Goal: Task Accomplishment & Management: Manage account settings

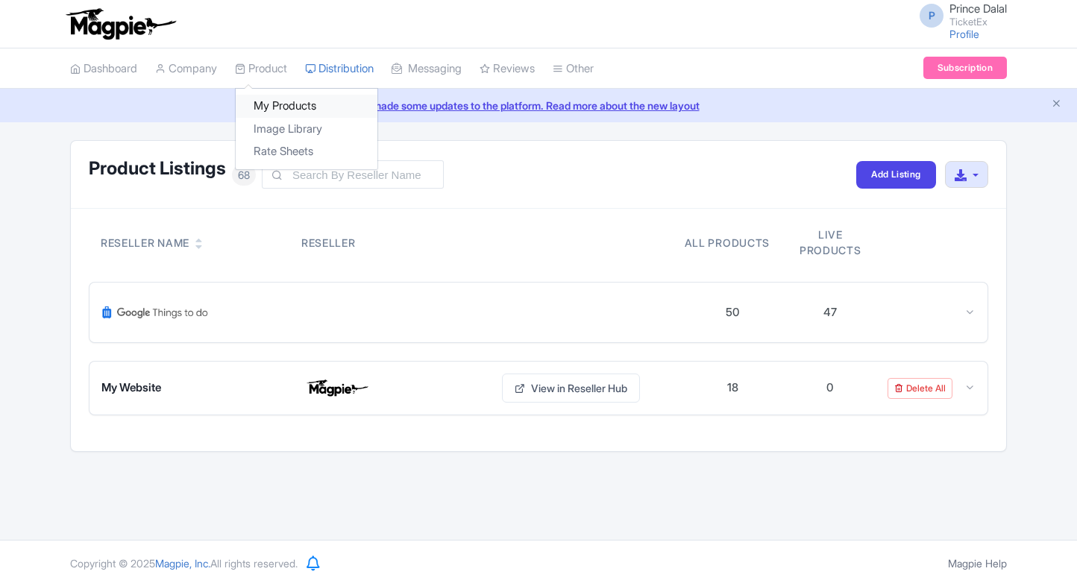
click at [267, 102] on link "My Products" at bounding box center [307, 106] width 142 height 23
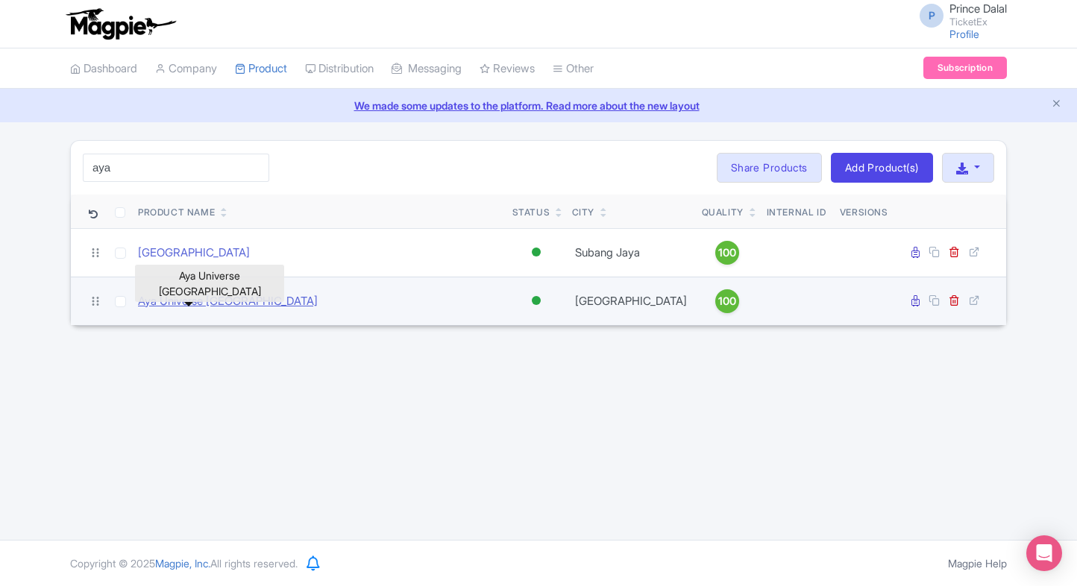
type input "aya"
click at [188, 295] on link "Aya Universe [GEOGRAPHIC_DATA]" at bounding box center [228, 301] width 180 height 17
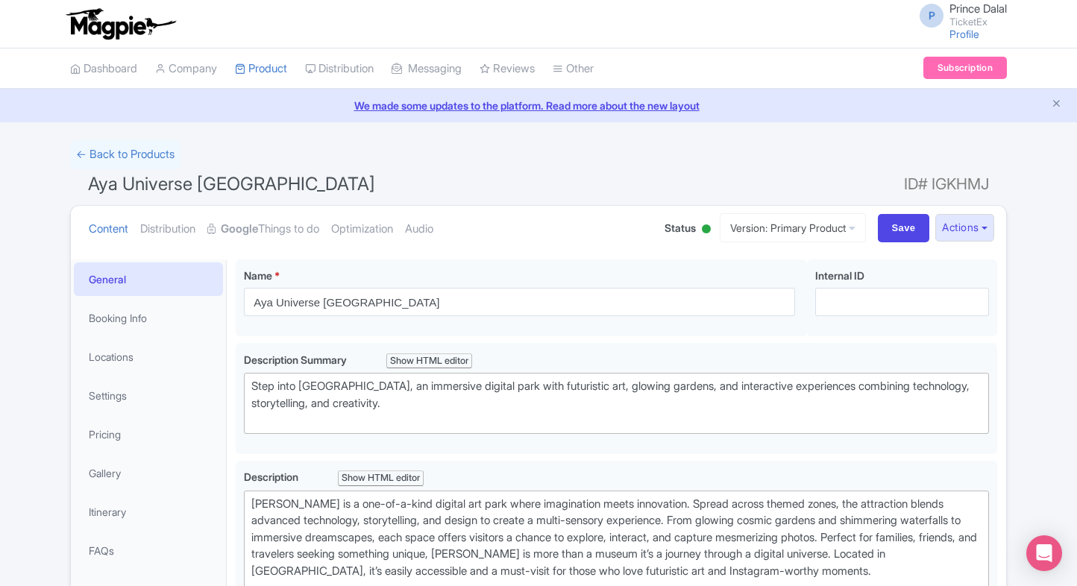
click at [145, 418] on link "Pricing" at bounding box center [148, 435] width 149 height 34
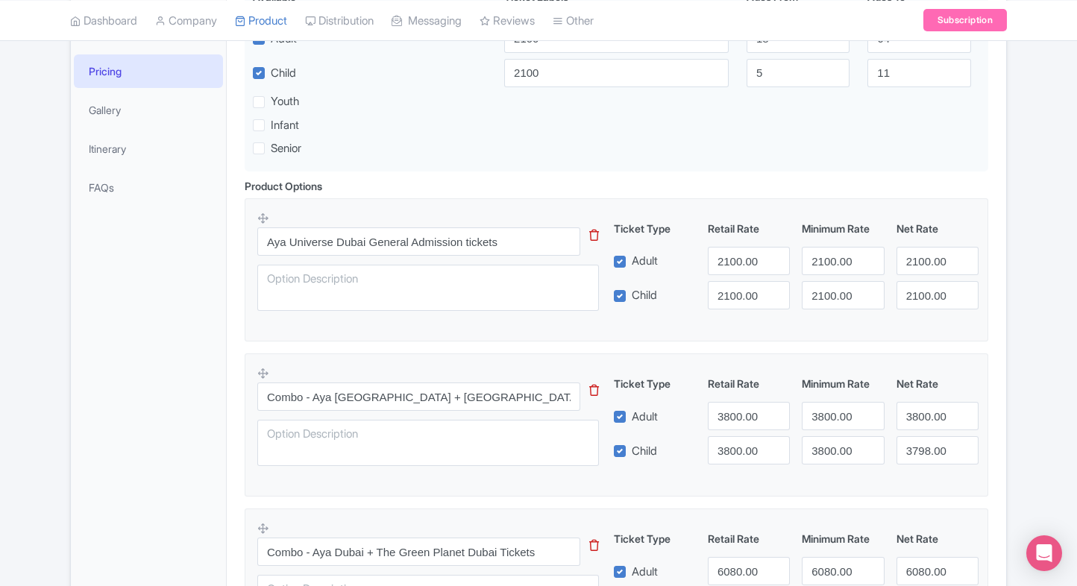
scroll to position [429, 0]
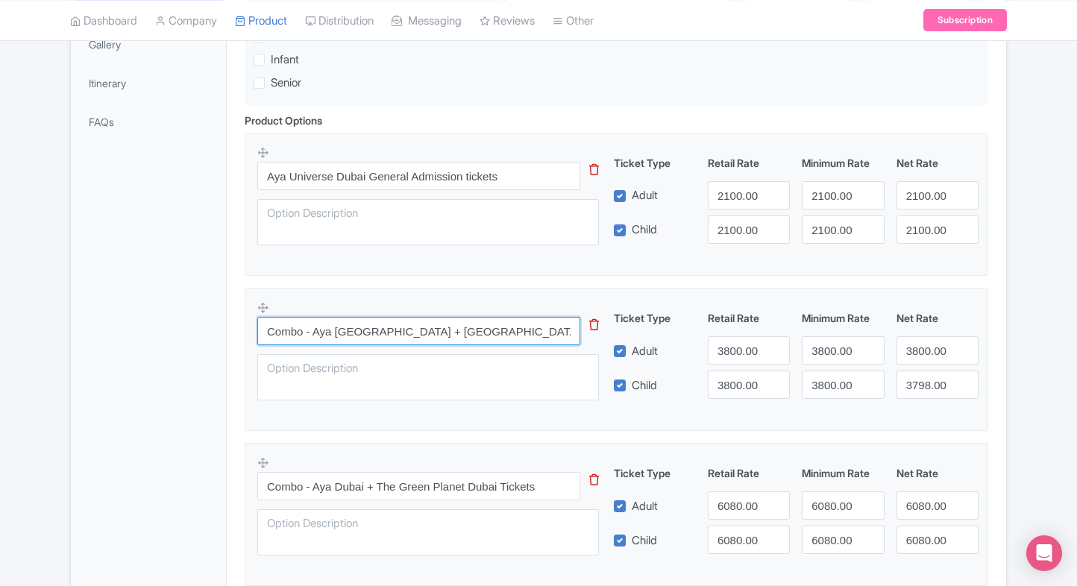
click at [406, 330] on input "Combo - Aya [GEOGRAPHIC_DATA] + [GEOGRAPHIC_DATA] Frame Tickets" at bounding box center [418, 331] width 323 height 28
click at [406, 330] on input "Combo - Aya Dubai + Dubai Frame Tickets" at bounding box center [418, 331] width 323 height 28
paste input "Creek Park Dubai"
type input "Combo - Aya Dubai + Creek Park Dubai"
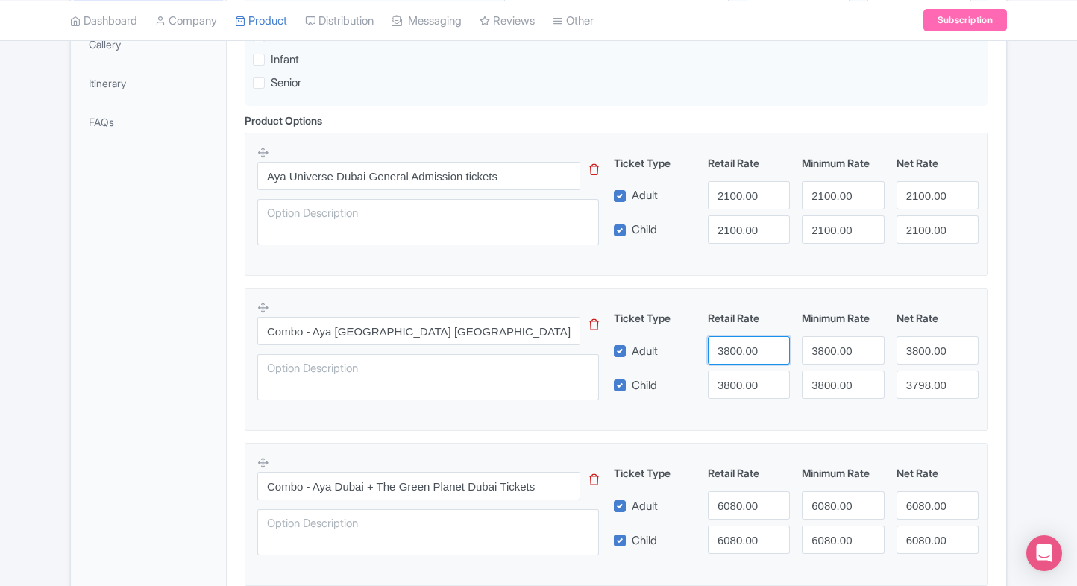
click at [735, 348] on input "3800.00" at bounding box center [749, 350] width 82 height 28
type input "2900"
click at [729, 371] on input "3800.00" at bounding box center [749, 385] width 82 height 28
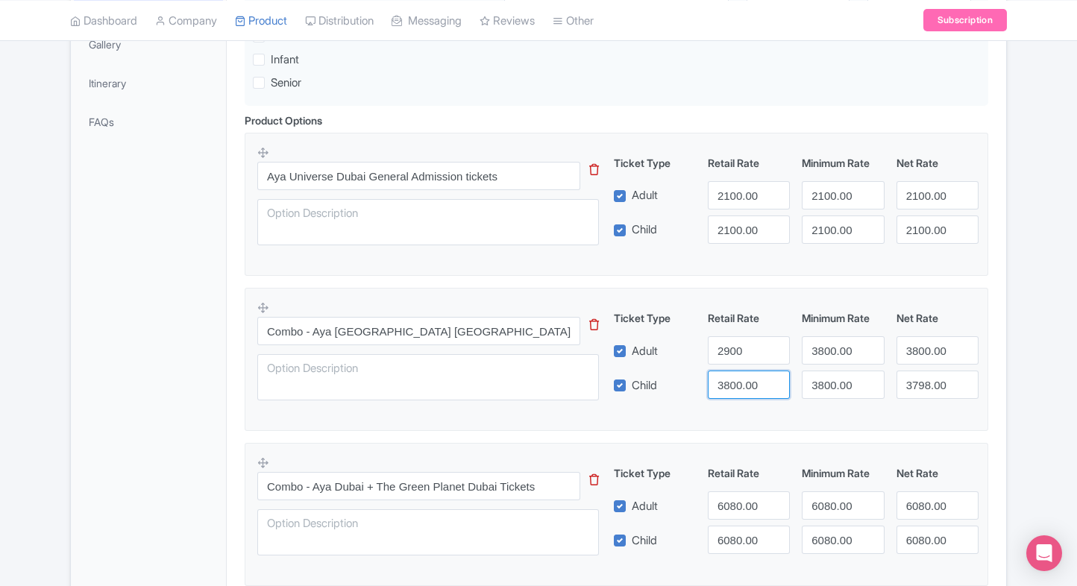
click at [729, 371] on input "3800.00" at bounding box center [749, 385] width 82 height 28
paste input "29"
click at [729, 371] on input "3800.00" at bounding box center [749, 385] width 82 height 28
type input "2900"
click at [809, 348] on input "3800.00" at bounding box center [843, 350] width 82 height 28
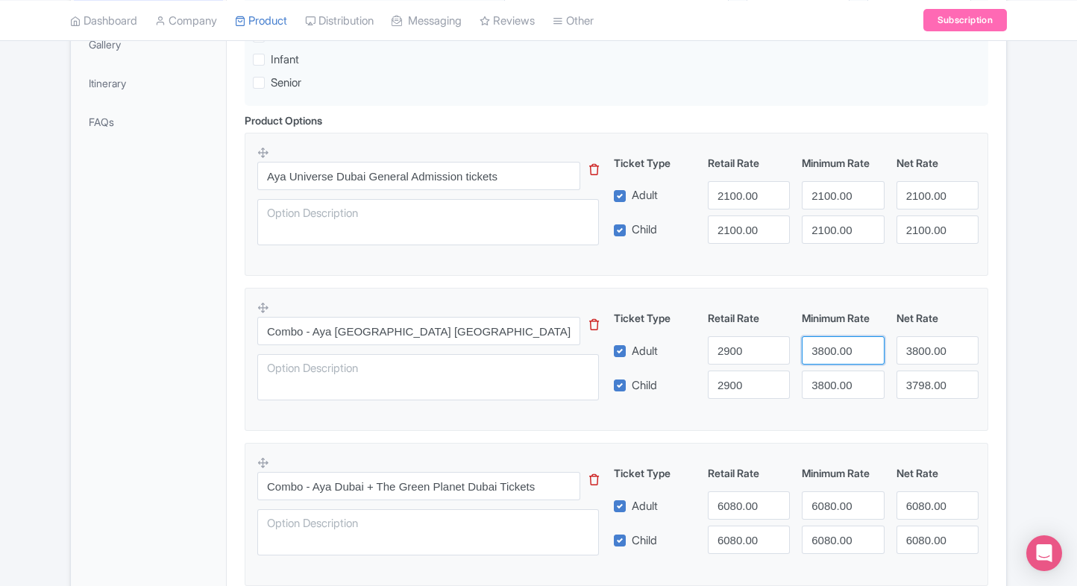
click at [809, 348] on input "3800.00" at bounding box center [843, 350] width 82 height 28
paste input "29"
drag, startPoint x: 809, startPoint y: 348, endPoint x: 835, endPoint y: 398, distance: 56.7
click at [835, 398] on div "Ticket Type Retail Rate Minimum Rate Net Rate Adult 2900 2900 3800.00 Child 290…" at bounding box center [797, 354] width 360 height 89
type input "2900"
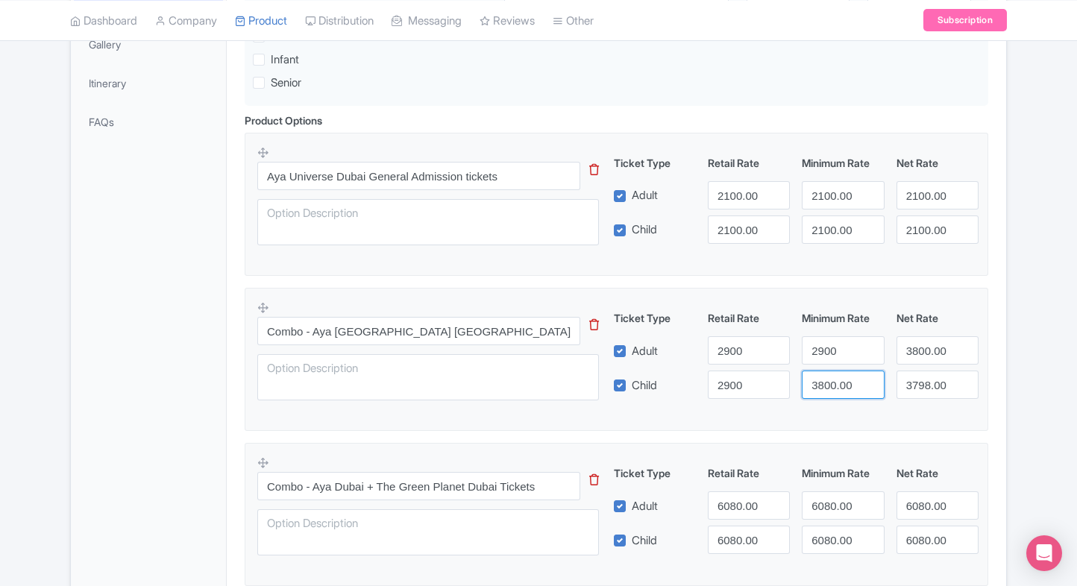
click at [835, 398] on input "3800.00" at bounding box center [843, 385] width 82 height 28
paste input "29"
click at [835, 398] on input "2900" at bounding box center [843, 385] width 82 height 28
type input "2900"
click at [928, 333] on div "Ticket Type Retail Rate Minimum Rate Net Rate Adult 2900 2900 3800.00 Child 290…" at bounding box center [797, 354] width 360 height 89
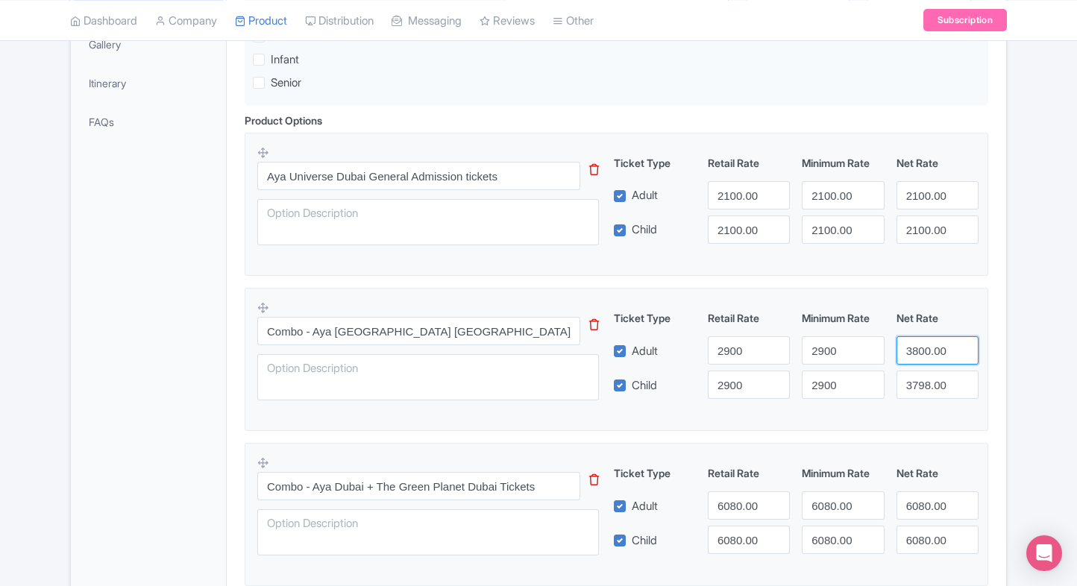
drag, startPoint x: 928, startPoint y: 333, endPoint x: 920, endPoint y: 343, distance: 12.7
click at [920, 343] on div "Ticket Type Retail Rate Minimum Rate Net Rate Adult 2900 2900 3800.00 Child 290…" at bounding box center [797, 354] width 360 height 89
click at [920, 343] on input "3800.00" at bounding box center [938, 350] width 82 height 28
paste input "29"
drag, startPoint x: 920, startPoint y: 343, endPoint x: 922, endPoint y: 398, distance: 54.5
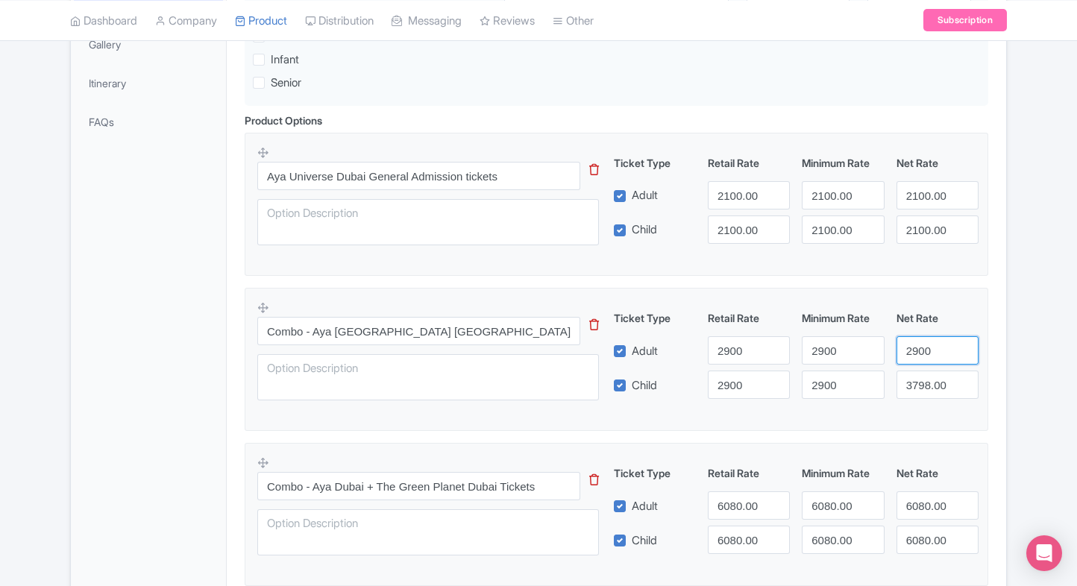
click at [922, 398] on div "Ticket Type Retail Rate Minimum Rate Net Rate Adult 2900 2900 2900 Child 2900 2…" at bounding box center [797, 354] width 360 height 89
type input "2900"
click at [922, 398] on input "3798.00" at bounding box center [938, 385] width 82 height 28
paste input "29"
click at [922, 398] on input "2900" at bounding box center [938, 385] width 82 height 28
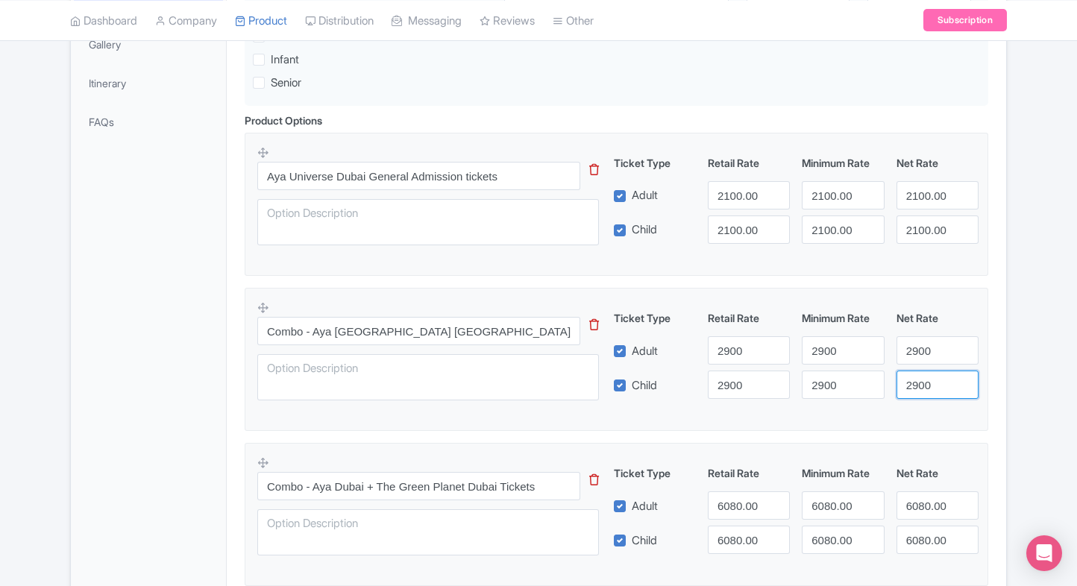
type input "2900"
click at [1000, 389] on div "Aya Universe Dubai Name * i Aya Universe Dubai Your product's name has 18 chara…" at bounding box center [617, 255] width 780 height 866
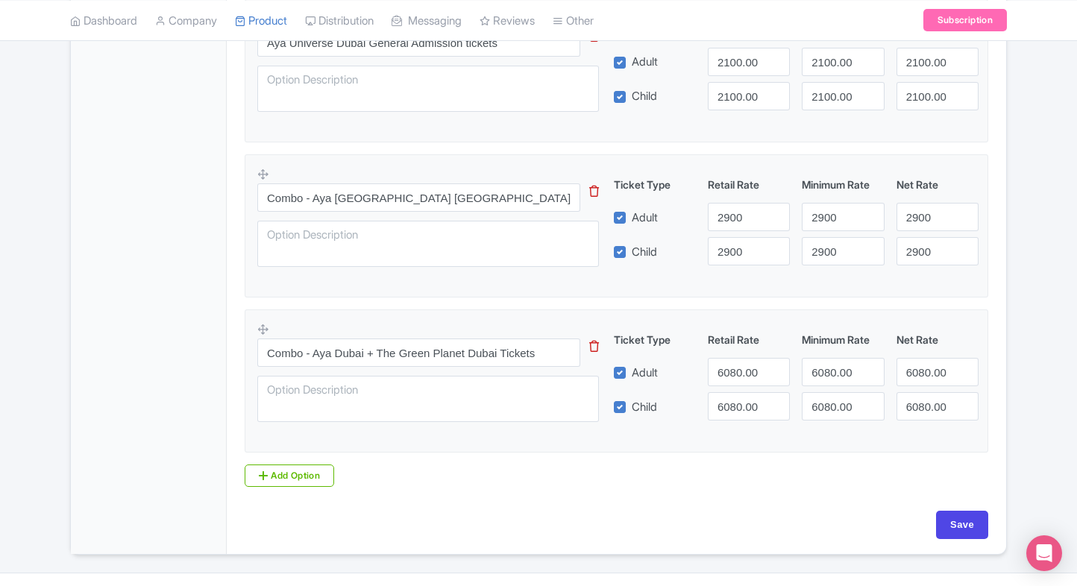
scroll to position [593, 0]
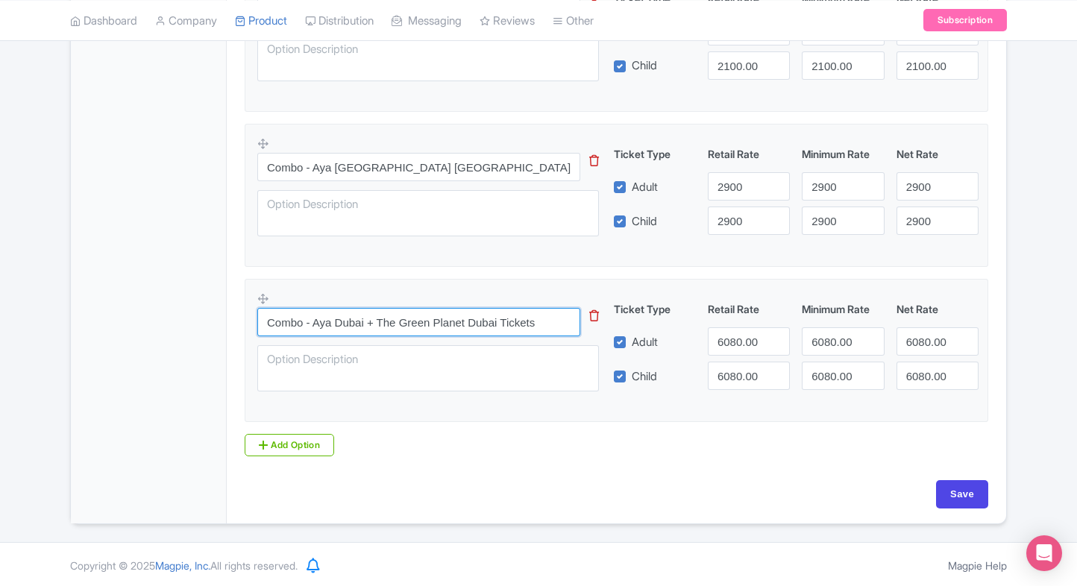
click at [415, 311] on input "Combo - Aya Dubai + The Green Planet Dubai Tickets" at bounding box center [418, 322] width 323 height 28
paste input "St. Mary's Catholic Church"
type input "Combo - Aya Dubai + [DEMOGRAPHIC_DATA]"
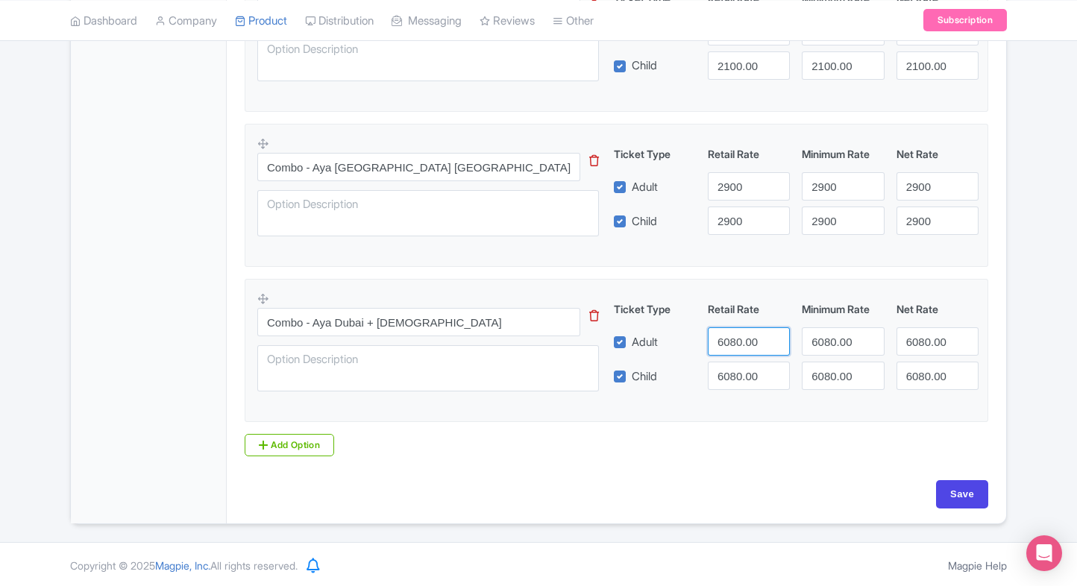
click at [713, 333] on input "6080.00" at bounding box center [749, 341] width 82 height 28
type input "3000"
click at [717, 368] on input "6080.00" at bounding box center [749, 376] width 82 height 28
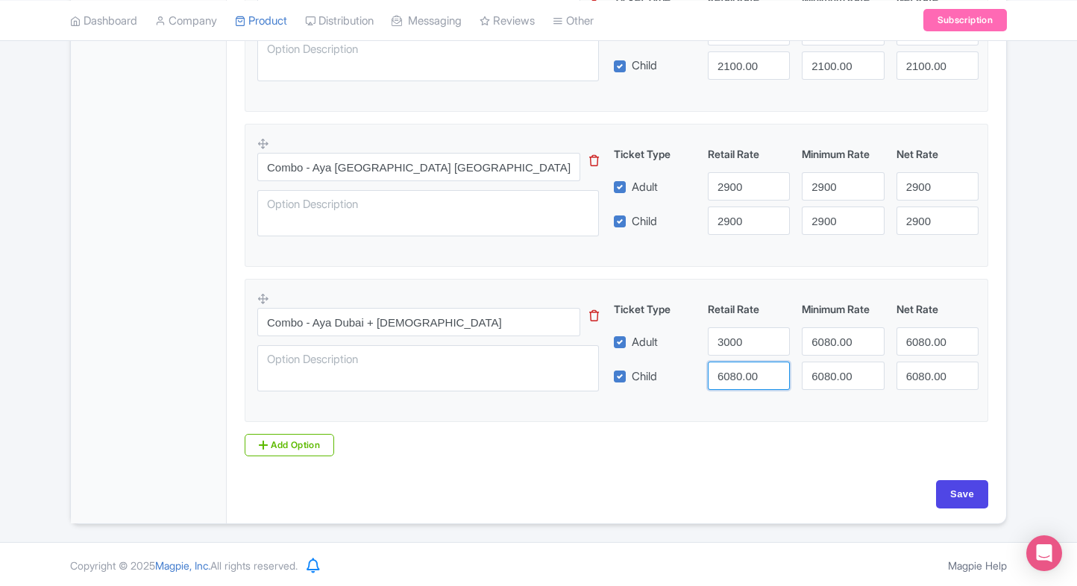
drag, startPoint x: 717, startPoint y: 368, endPoint x: 835, endPoint y: 340, distance: 121.8
click at [717, 368] on input "6080.00" at bounding box center [749, 376] width 82 height 28
paste input "30"
click at [717, 368] on input "6080.00" at bounding box center [749, 376] width 82 height 28
type input "3000"
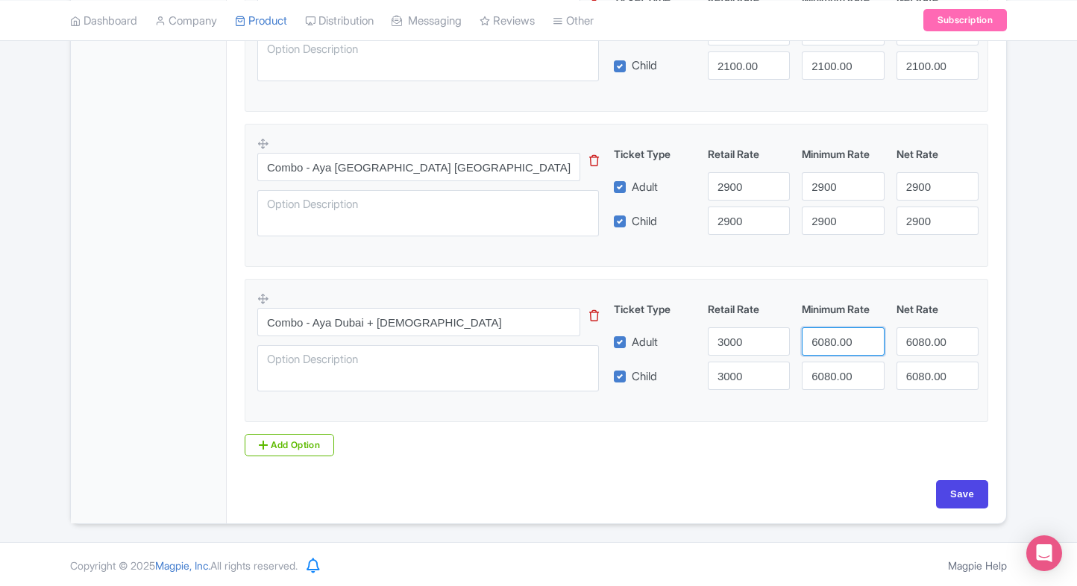
click at [844, 340] on input "6080.00" at bounding box center [843, 341] width 82 height 28
paste input "30"
drag, startPoint x: 844, startPoint y: 340, endPoint x: 838, endPoint y: 380, distance: 40.0
click at [838, 380] on div "Ticket Type Retail Rate Minimum Rate Net Rate Adult 3000 3000 6080.00 Child 300…" at bounding box center [797, 345] width 360 height 89
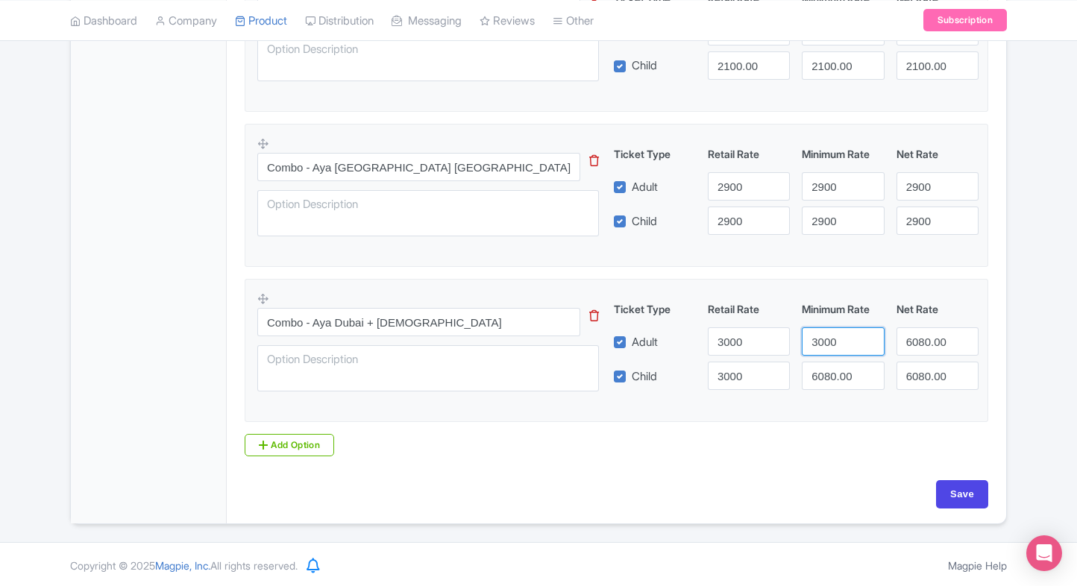
type input "3000"
click at [838, 380] on input "6080.00" at bounding box center [843, 376] width 82 height 28
paste input "30"
click at [838, 380] on input "3000" at bounding box center [843, 376] width 82 height 28
type input "3000"
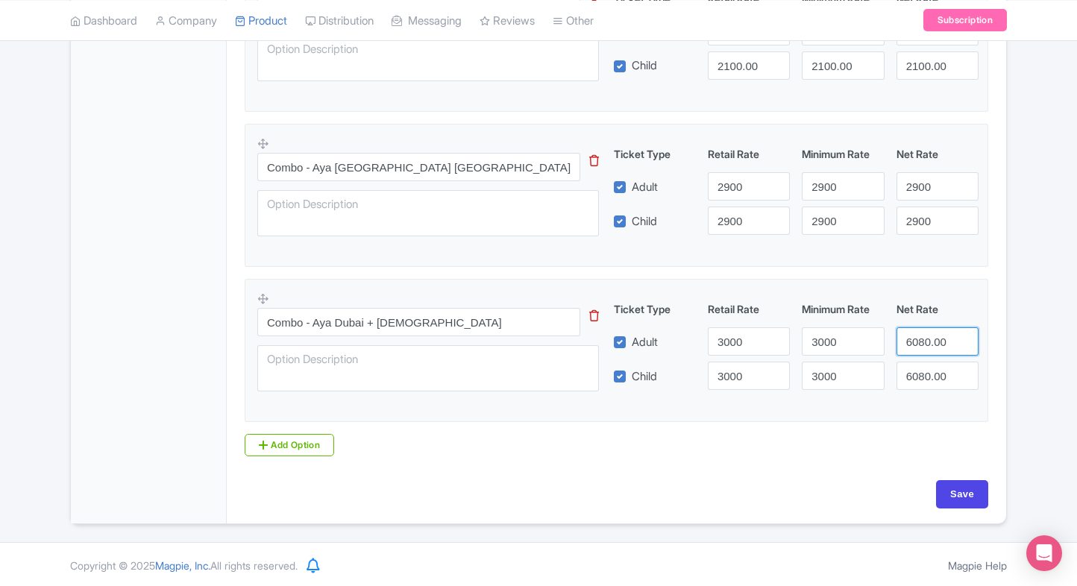
click at [940, 350] on input "6080.00" at bounding box center [938, 341] width 82 height 28
paste input "30"
drag, startPoint x: 940, startPoint y: 350, endPoint x: 929, endPoint y: 369, distance: 22.0
click at [929, 369] on div "Ticket Type Retail Rate Minimum Rate Net Rate Adult 3000 3000 3000 Child 3000 3…" at bounding box center [797, 345] width 360 height 89
type input "3000"
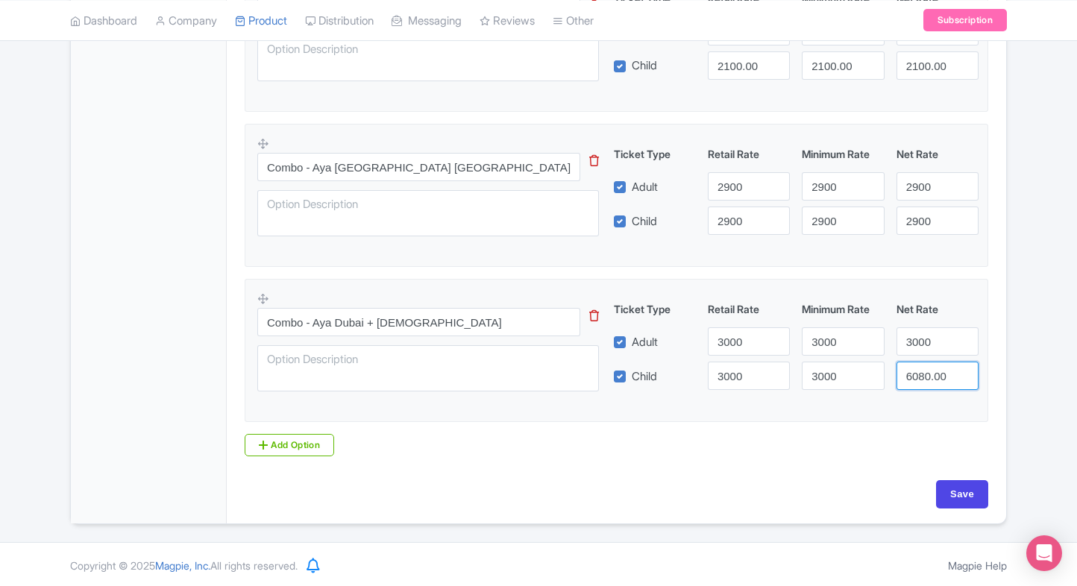
click at [929, 369] on input "6080.00" at bounding box center [938, 376] width 82 height 28
paste input "30"
click at [929, 369] on input "3000" at bounding box center [938, 376] width 82 height 28
type input "3000"
click at [316, 449] on link "Add Option" at bounding box center [290, 445] width 90 height 22
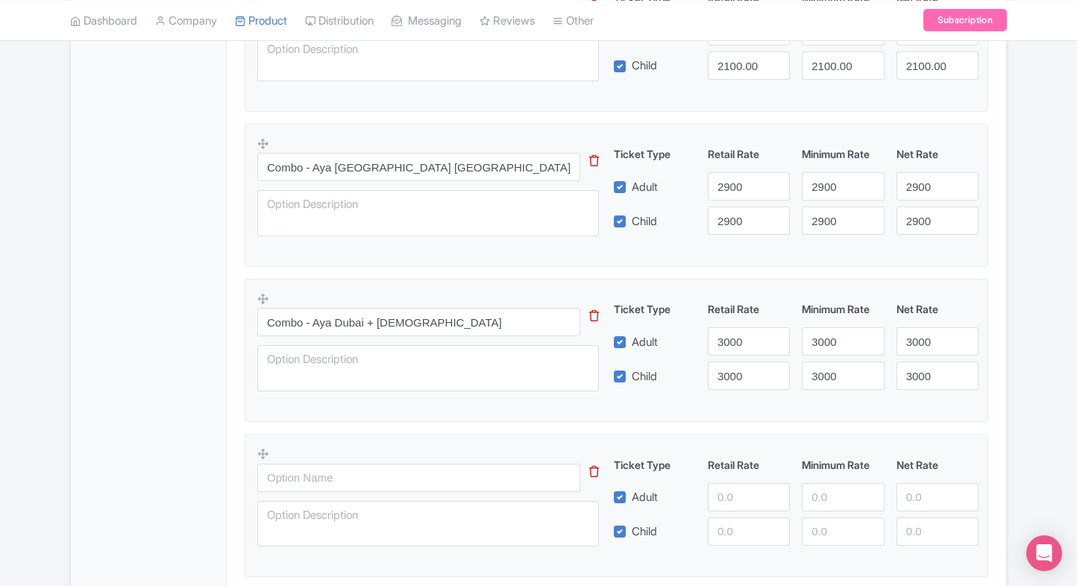
scroll to position [748, 0]
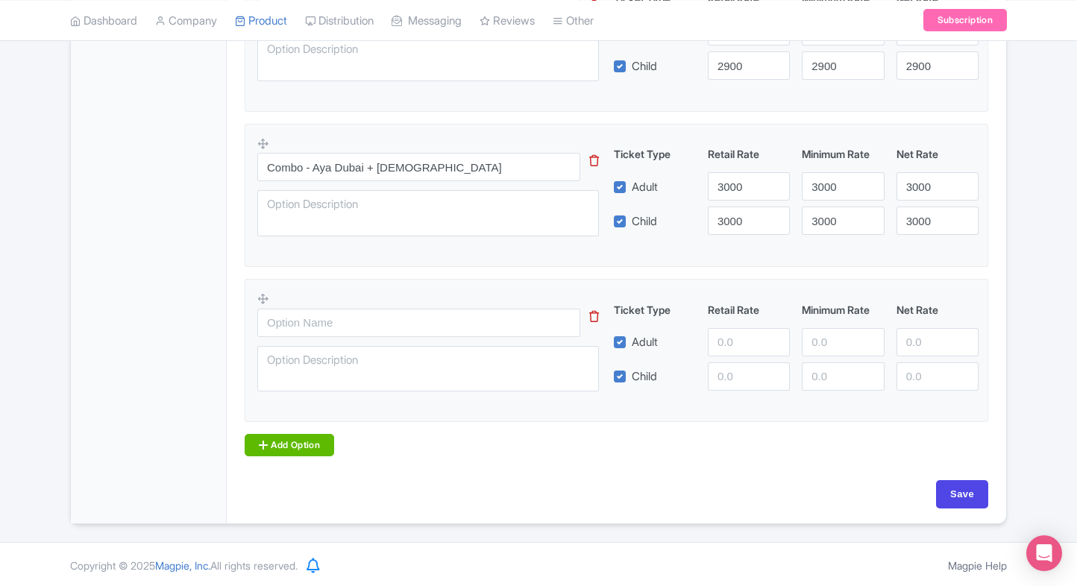
drag, startPoint x: 316, startPoint y: 429, endPoint x: 299, endPoint y: 446, distance: 23.7
click at [299, 446] on div "Product Options i Aya Universe Dubai General Admission tickets This tip has not…" at bounding box center [617, 124] width 762 height 663
click at [299, 446] on link "Add Option" at bounding box center [290, 445] width 90 height 22
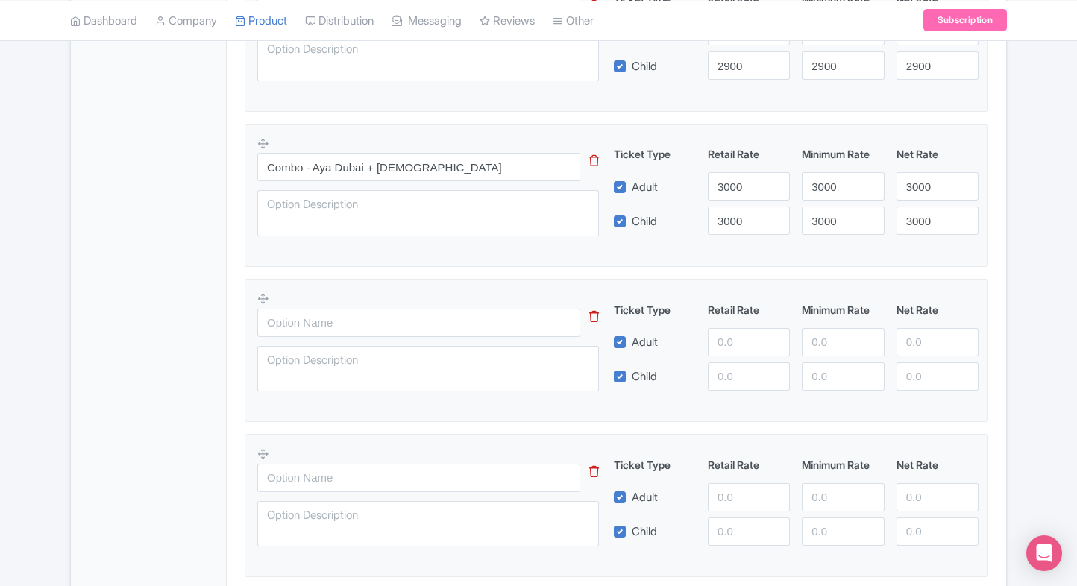
click at [367, 324] on input "text" at bounding box center [418, 323] width 323 height 28
paste input "Combo - Aya Dubai + Jameel Arts Centre dubai"
drag, startPoint x: 483, startPoint y: 309, endPoint x: 638, endPoint y: 314, distance: 154.5
click at [483, 309] on input "text" at bounding box center [418, 323] width 323 height 28
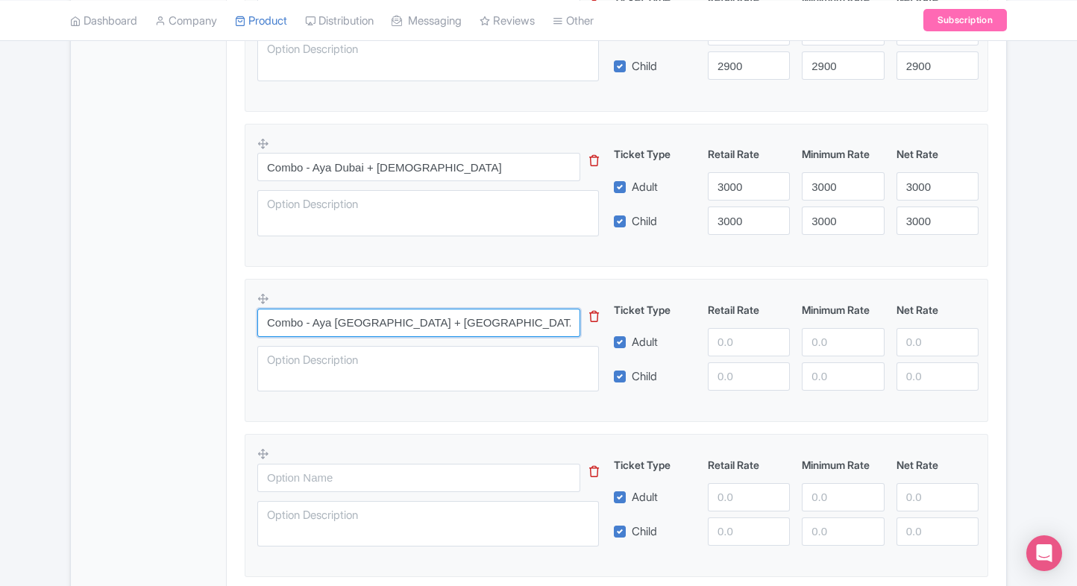
type input "Combo - Aya Dubai + Jameel Arts Centre dubai"
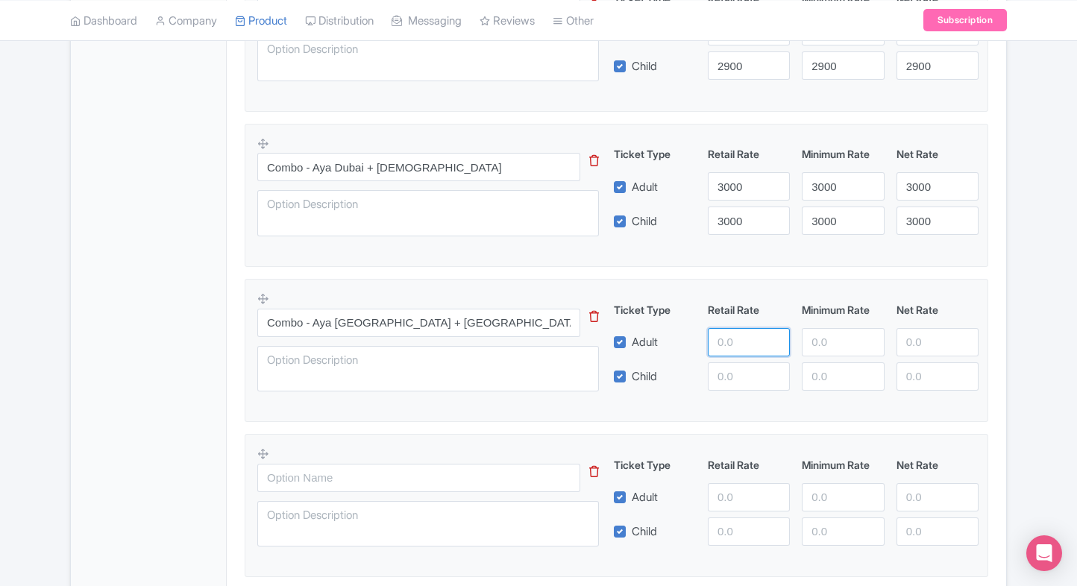
click at [729, 335] on input "number" at bounding box center [749, 342] width 82 height 28
type input "3200"
paste input "3200"
click at [725, 375] on input "3200" at bounding box center [749, 377] width 82 height 28
type input "3200"
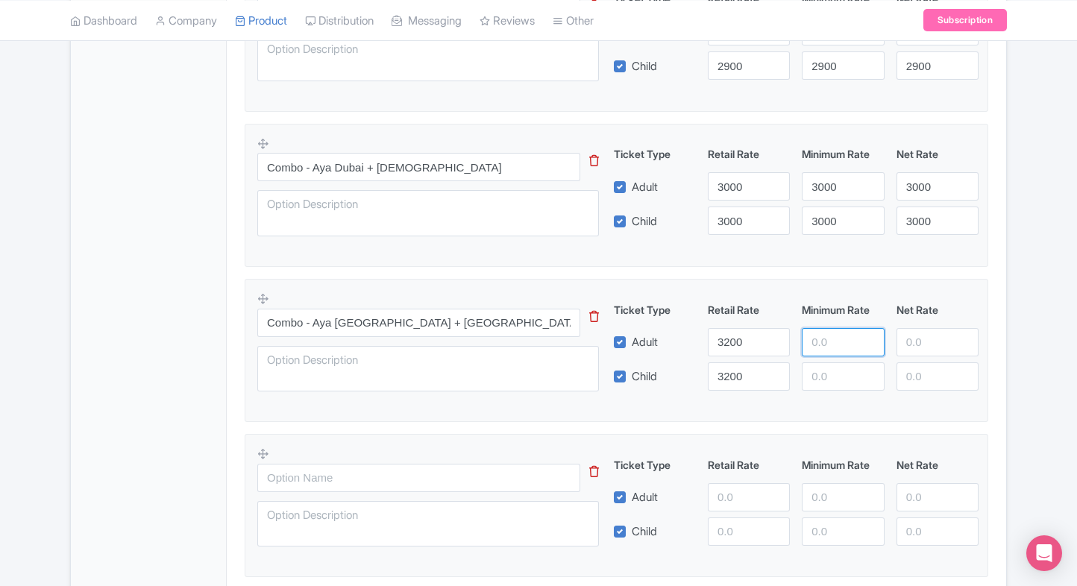
paste input "3200"
click at [812, 343] on input "3200" at bounding box center [843, 342] width 82 height 28
type input "3200"
paste input "3200"
click at [831, 374] on input "3200" at bounding box center [843, 377] width 82 height 28
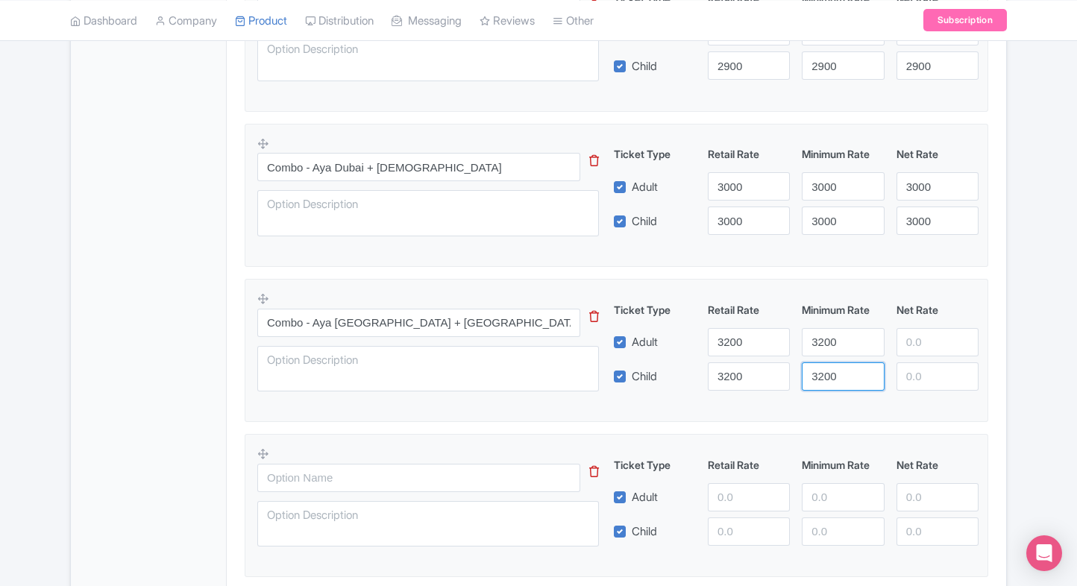
type input "3200"
paste input "3200"
click at [918, 342] on input "3200" at bounding box center [938, 342] width 82 height 28
type input "3200"
paste input "3200"
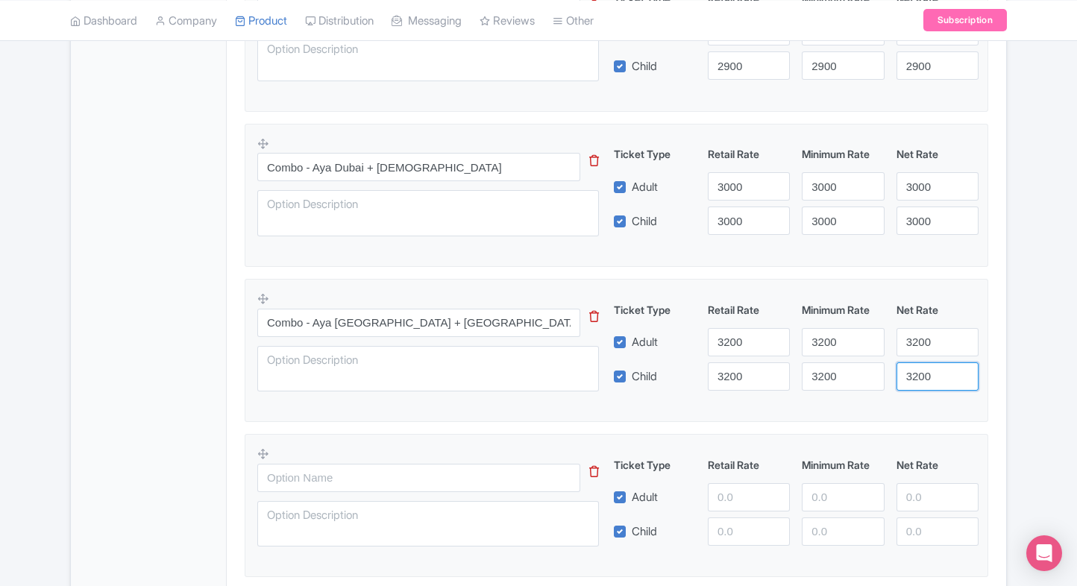
click at [921, 370] on input "3200" at bounding box center [938, 377] width 82 height 28
type input "3200"
click at [1023, 345] on div "← Back to Products Aya Universe Dubai ID# IGKHMJ Content Distribution Google Th…" at bounding box center [538, 35] width 1077 height 1287
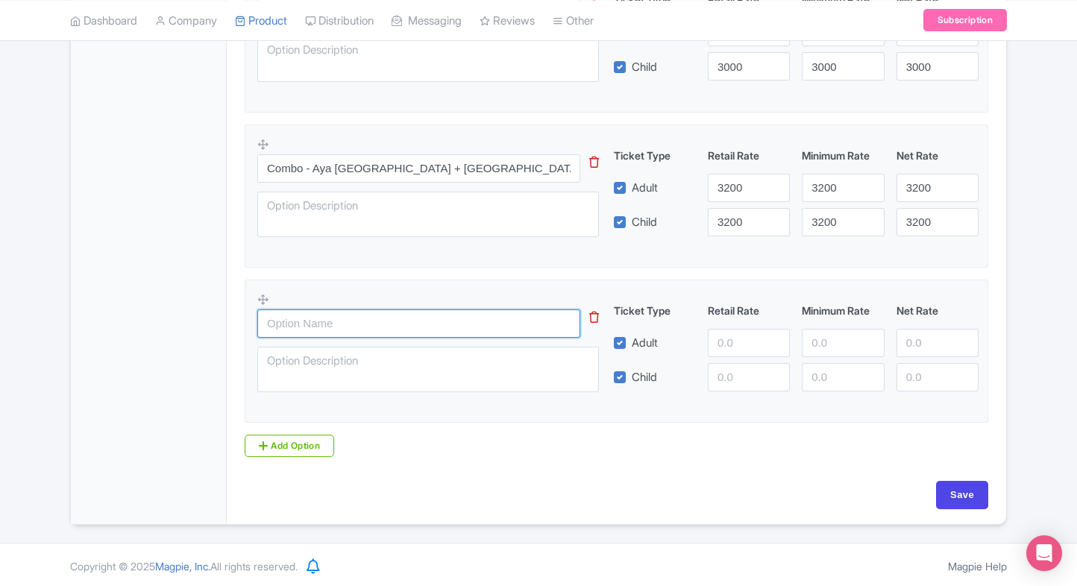
paste input "Combo - Aya Dubai + Festival City Lake Walk"
click at [427, 321] on input "text" at bounding box center [418, 324] width 323 height 28
type input "Combo - Aya Dubai + Festival City Lake Walk"
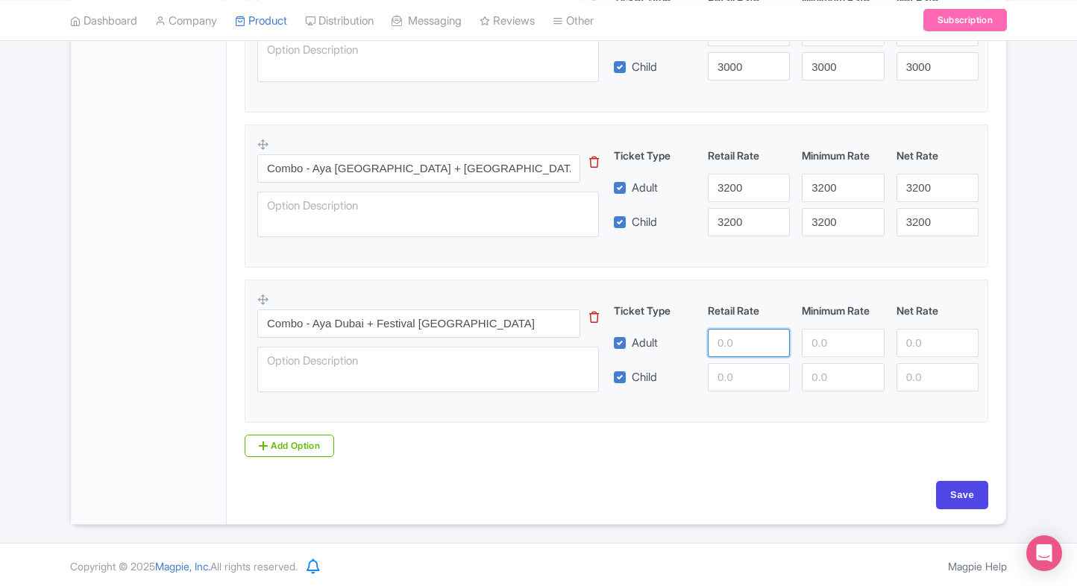
click at [731, 343] on input "number" at bounding box center [749, 343] width 82 height 28
type input "3400"
paste input "3400"
drag, startPoint x: 728, startPoint y: 377, endPoint x: 824, endPoint y: 345, distance: 101.0
click at [824, 345] on div "Ticket Type Retail Rate Minimum Rate Net Rate Adult 3400 Child 3400" at bounding box center [797, 347] width 360 height 89
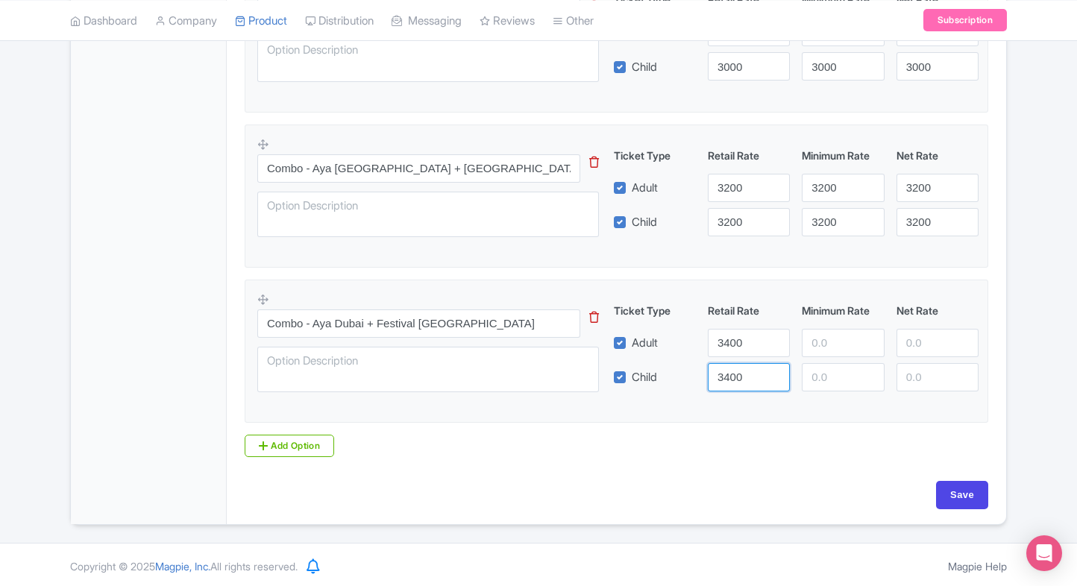
type input "3400"
paste input "3400"
drag, startPoint x: 824, startPoint y: 345, endPoint x: 825, endPoint y: 383, distance: 38.8
click at [825, 383] on div "Ticket Type Retail Rate Minimum Rate Net Rate Adult 3400 3400 Child 3400" at bounding box center [797, 347] width 360 height 89
type input "3400"
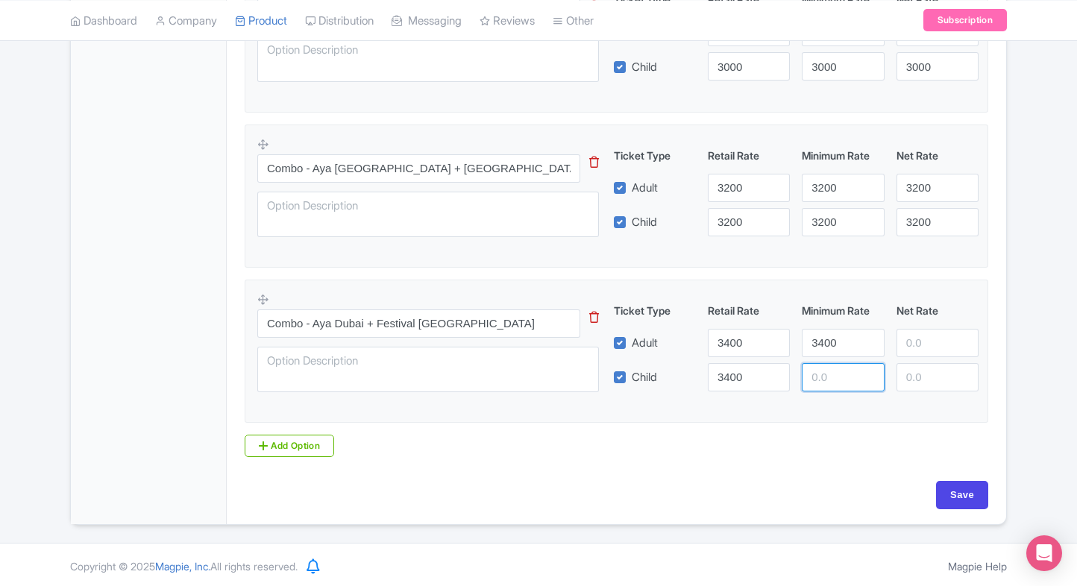
paste input "3400"
click at [825, 383] on input "3400" at bounding box center [843, 377] width 82 height 28
type input "3400"
paste input "3400"
click at [933, 348] on input "3400" at bounding box center [938, 343] width 82 height 28
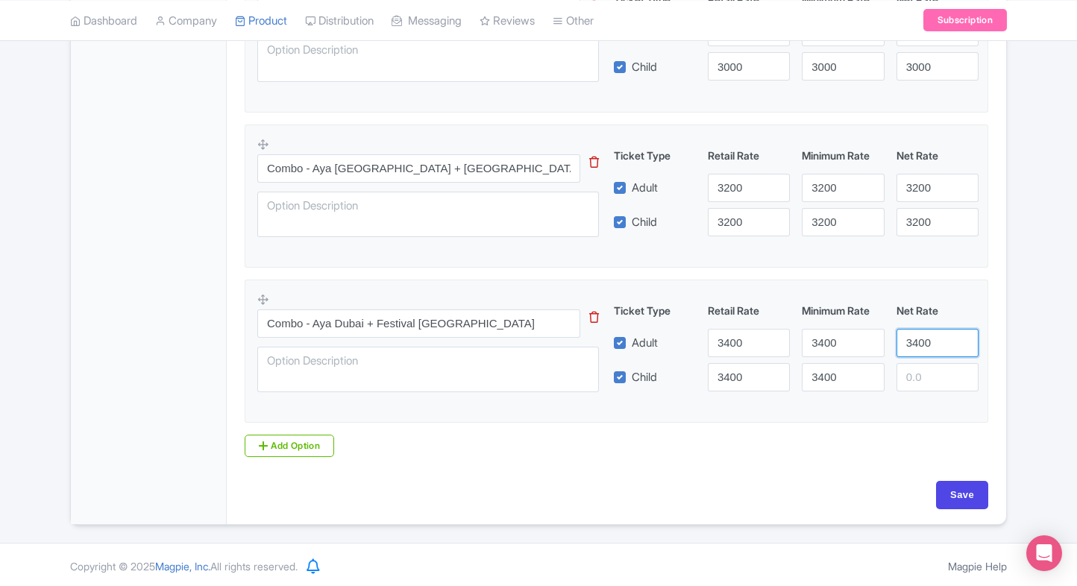
type input "3400"
paste input "3400"
click at [925, 385] on input "3400" at bounding box center [938, 377] width 82 height 28
type input "3400"
click at [312, 446] on link "Add Option" at bounding box center [290, 446] width 90 height 22
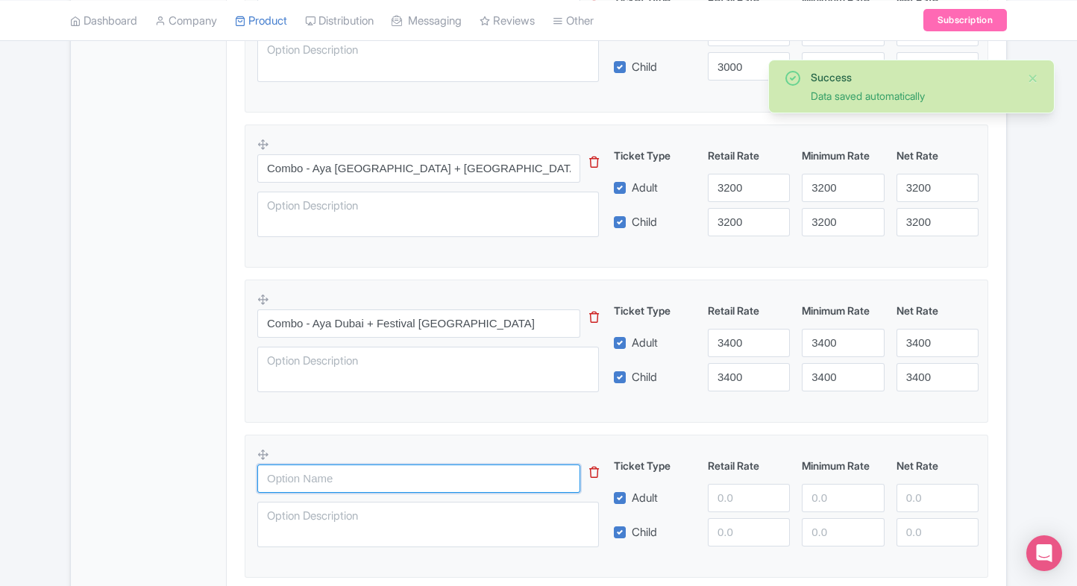
paste input "Combo - Aya Dubai + Dubai Frame Tickets"
click at [354, 474] on input "Combo - Aya Dubai + Dubai Frame Tickets" at bounding box center [418, 479] width 323 height 28
type input "Combo - Aya Dubai + Dubai Frame Tickets"
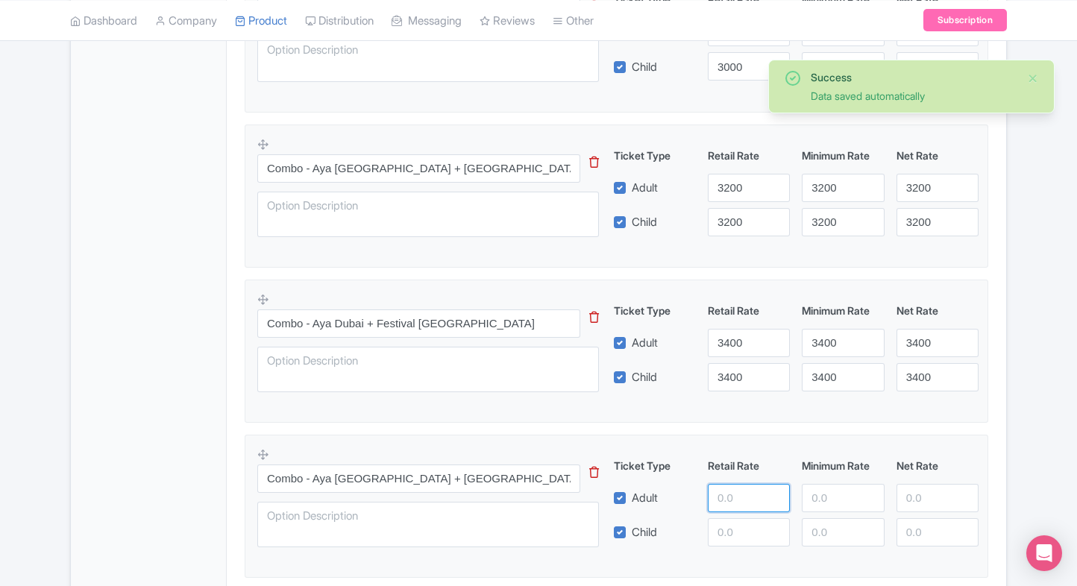
click at [722, 494] on input "number" at bounding box center [749, 498] width 82 height 28
type input "3800"
paste input "3800"
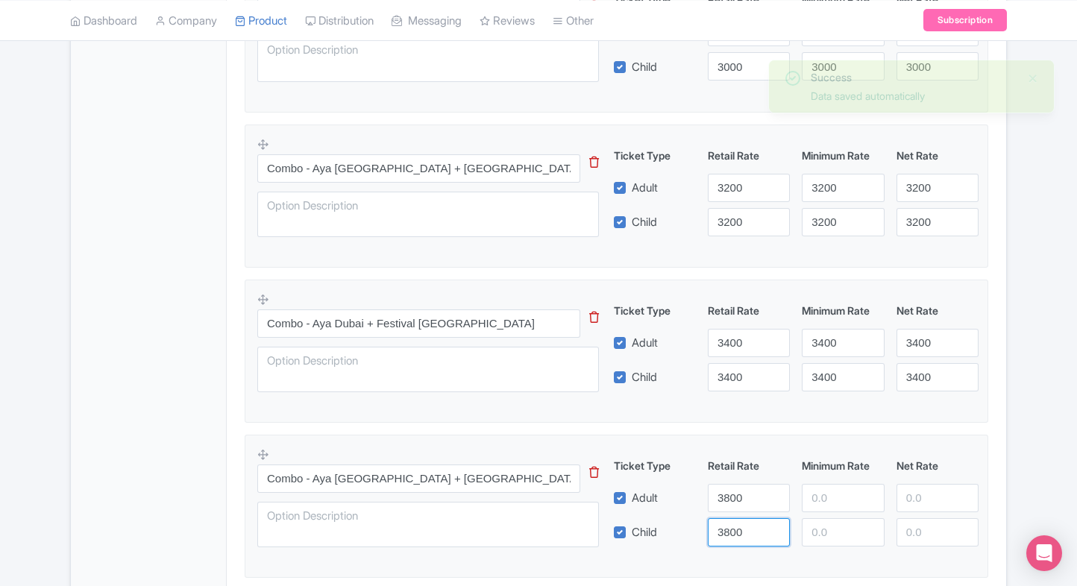
click at [742, 530] on input "3800" at bounding box center [749, 532] width 82 height 28
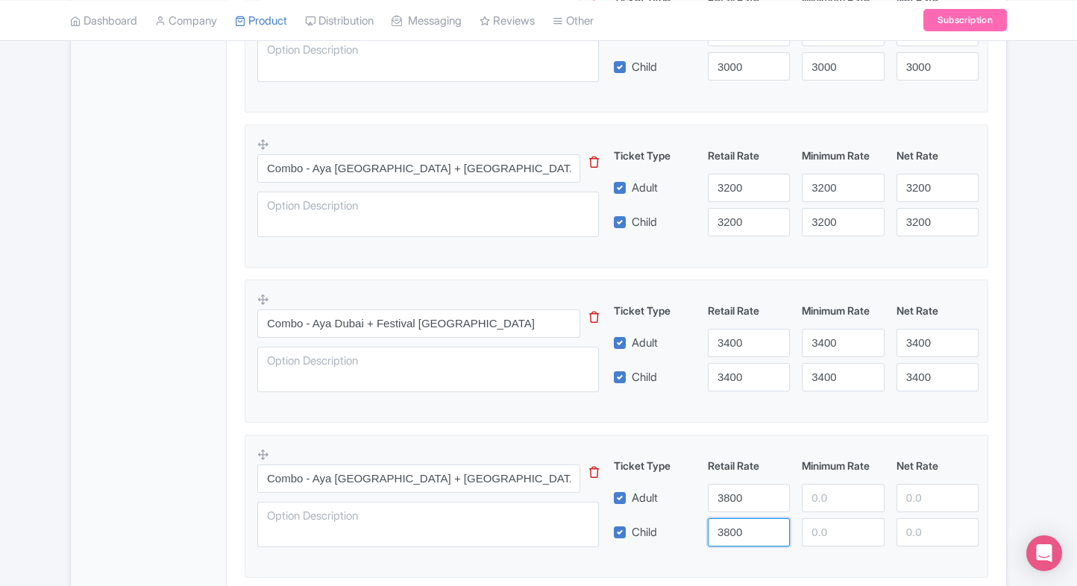
type input "3800"
paste input "3800"
drag, startPoint x: 826, startPoint y: 497, endPoint x: 826, endPoint y: 536, distance: 38.8
click at [826, 536] on div "Ticket Type Retail Rate Minimum Rate Net Rate Adult 3800 3800 Child 3800" at bounding box center [797, 502] width 360 height 89
type input "3800"
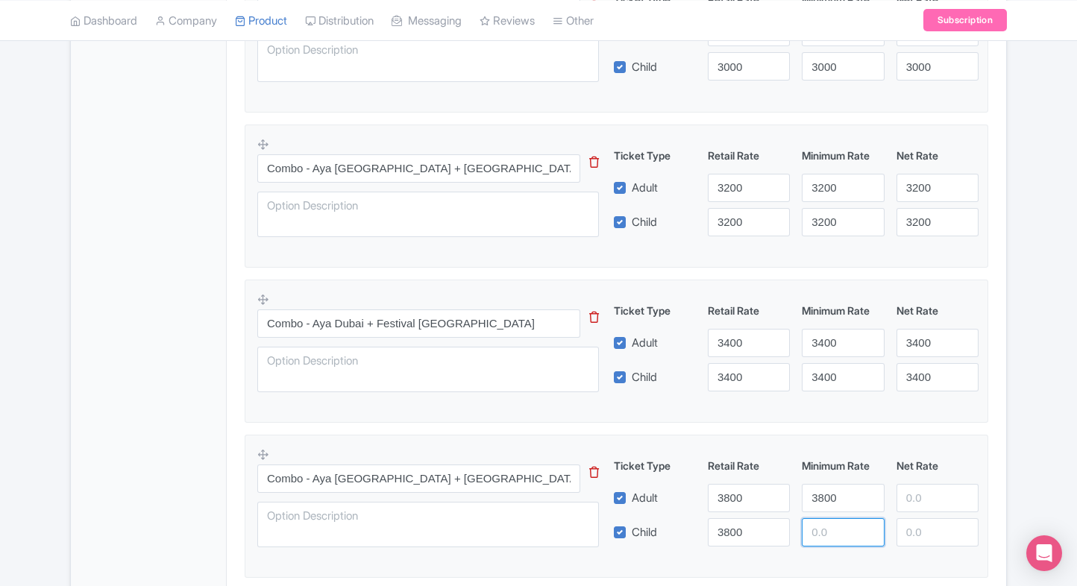
paste input "3800"
click at [826, 536] on input "3800" at bounding box center [843, 532] width 82 height 28
type input "3800"
paste input "3800"
drag, startPoint x: 925, startPoint y: 500, endPoint x: 919, endPoint y: 530, distance: 30.4
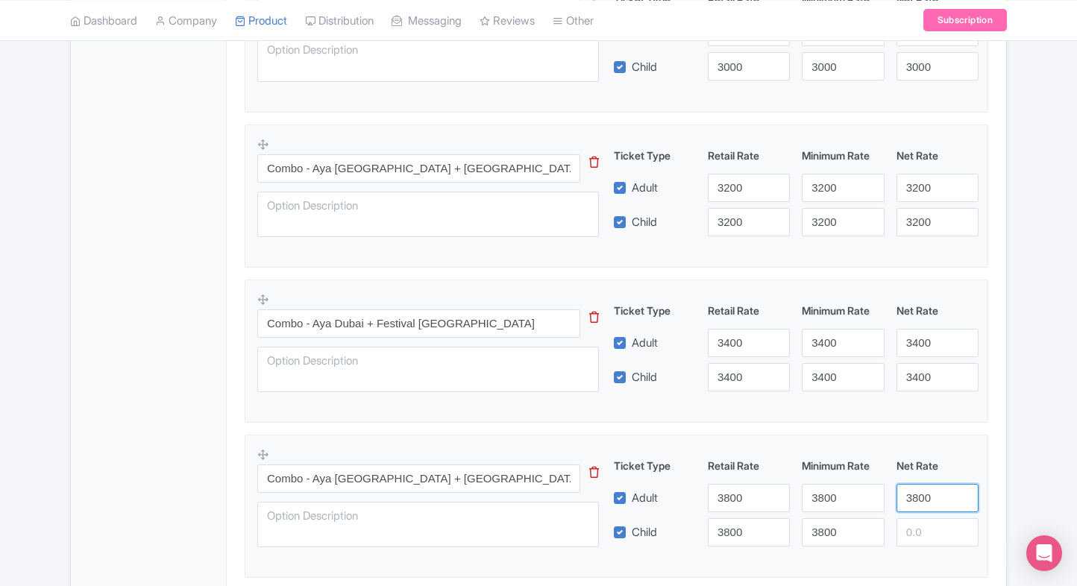
click at [919, 530] on div "Ticket Type Retail Rate Minimum Rate Net Rate Adult 3800 3800 3800 Child 3800 3…" at bounding box center [797, 502] width 360 height 89
type input "3800"
paste input "3800"
click at [919, 530] on input "3800" at bounding box center [938, 532] width 82 height 28
type input "3800"
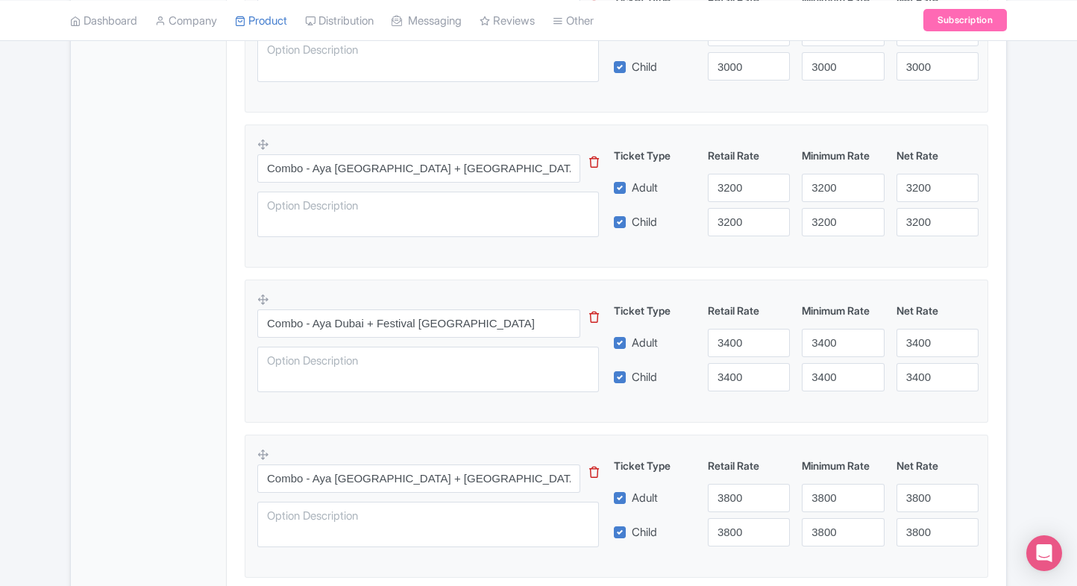
click at [1005, 458] on div "Aya Universe Dubai Name * i Aya Universe Dubai Your product's name has 18 chara…" at bounding box center [617, 13] width 780 height 1331
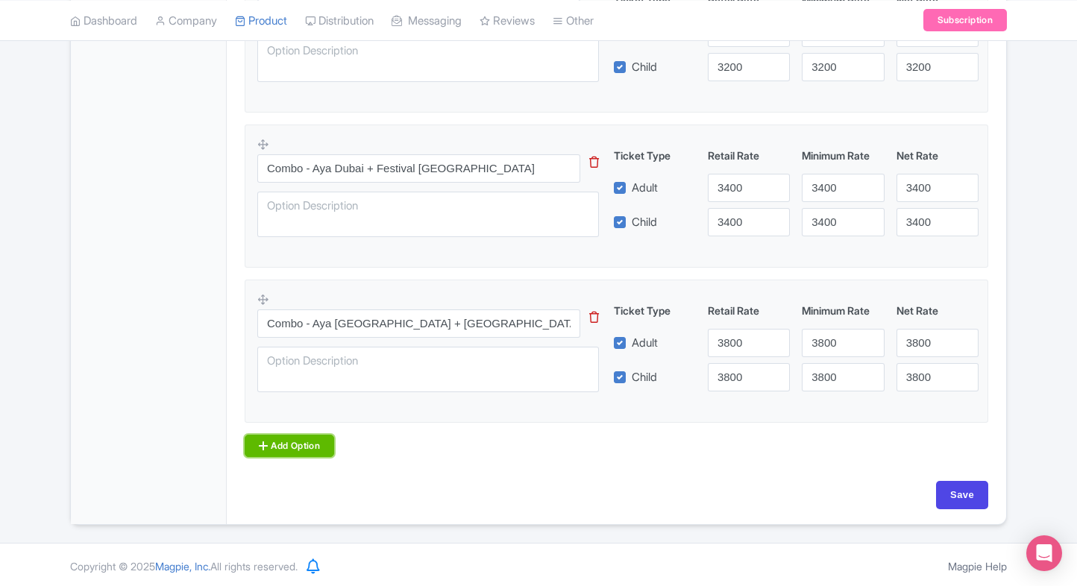
click at [320, 444] on link "Add Option" at bounding box center [290, 446] width 90 height 22
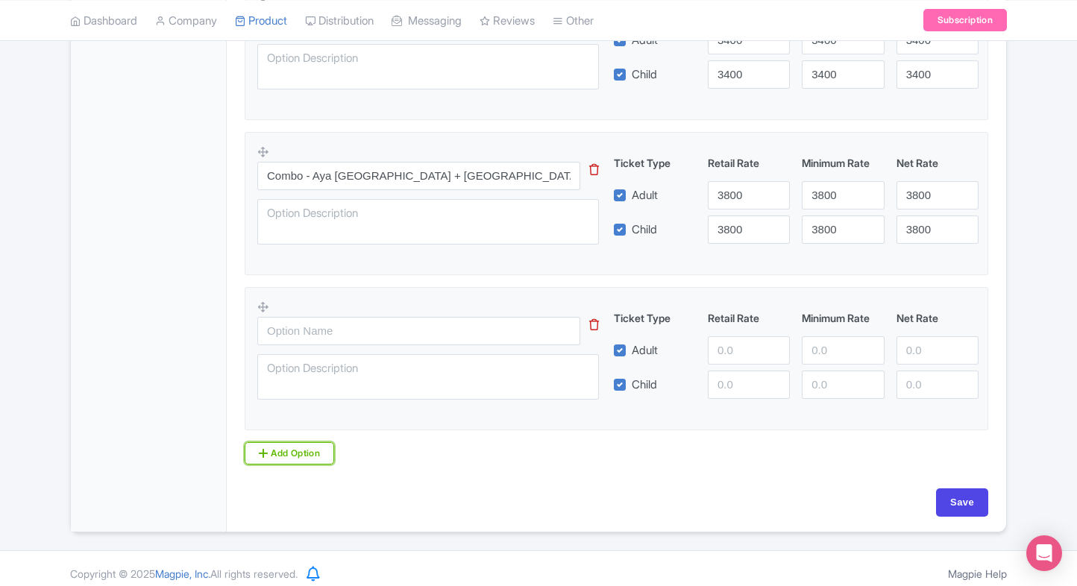
scroll to position [1212, 0]
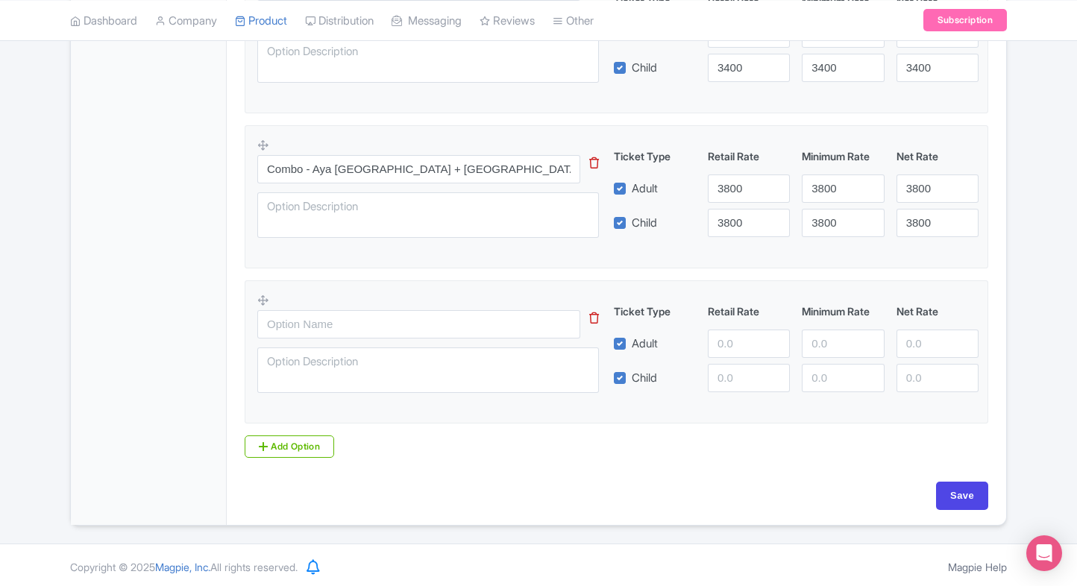
click at [398, 339] on div at bounding box center [437, 347] width 360 height 109
click at [421, 321] on input "text" at bounding box center [418, 324] width 323 height 28
paste input "Combo - Aya Dubai + The Green Planet Dubai Tickets"
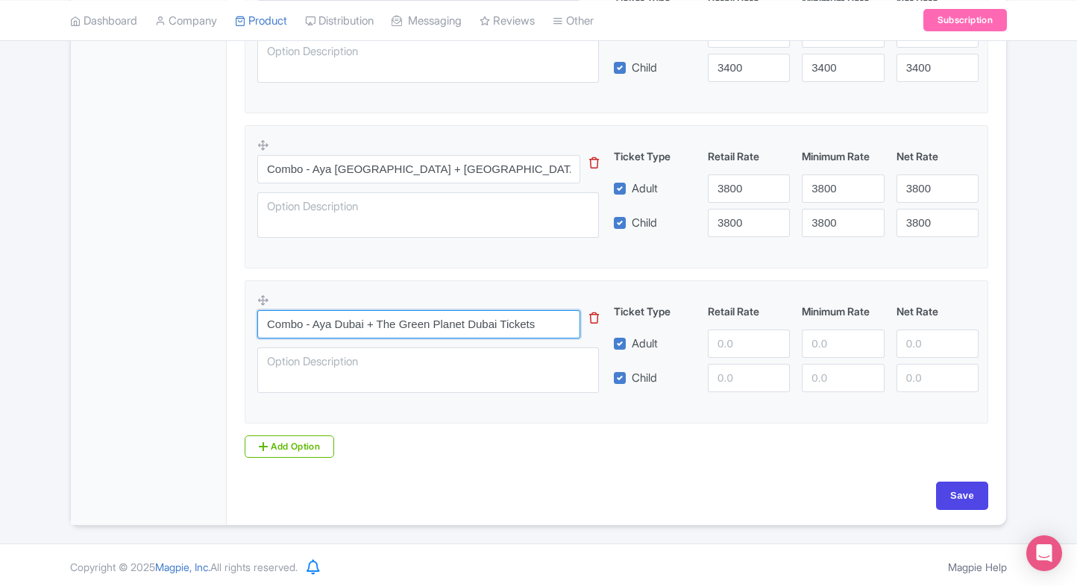
type input "Combo - Aya Dubai + The Green Planet Dubai Tickets"
click at [719, 339] on input "number" at bounding box center [749, 344] width 82 height 28
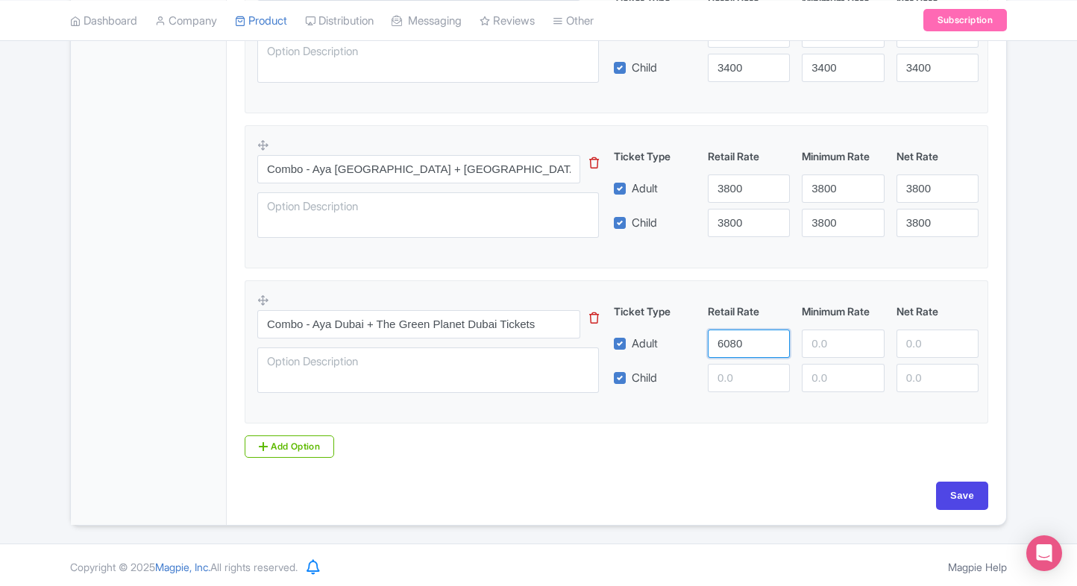
type input "6080"
paste input "6080"
click at [716, 368] on input "6080" at bounding box center [749, 378] width 82 height 28
type input "6080"
paste input "6080"
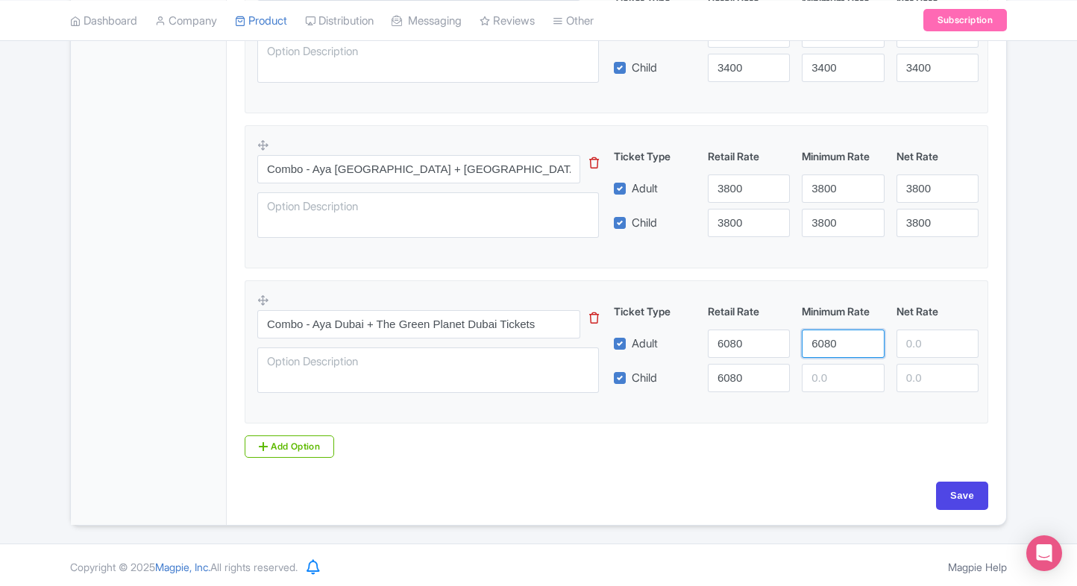
drag, startPoint x: 823, startPoint y: 345, endPoint x: 828, endPoint y: 370, distance: 25.2
click at [828, 370] on div "Ticket Type Retail Rate Minimum Rate Net Rate Adult 6080 6080 Child 6080" at bounding box center [797, 348] width 360 height 89
type input "6080"
paste input "6080"
click at [828, 370] on input "6080" at bounding box center [843, 378] width 82 height 28
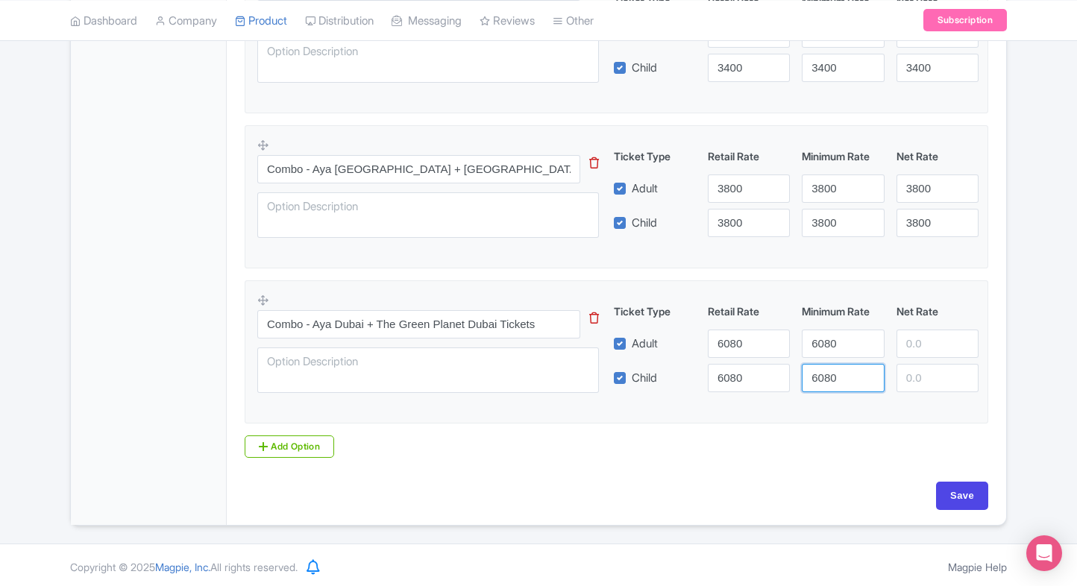
type input "6080"
paste input "6080"
click at [917, 339] on input "6080" at bounding box center [938, 344] width 82 height 28
type input "6080"
paste input "6080"
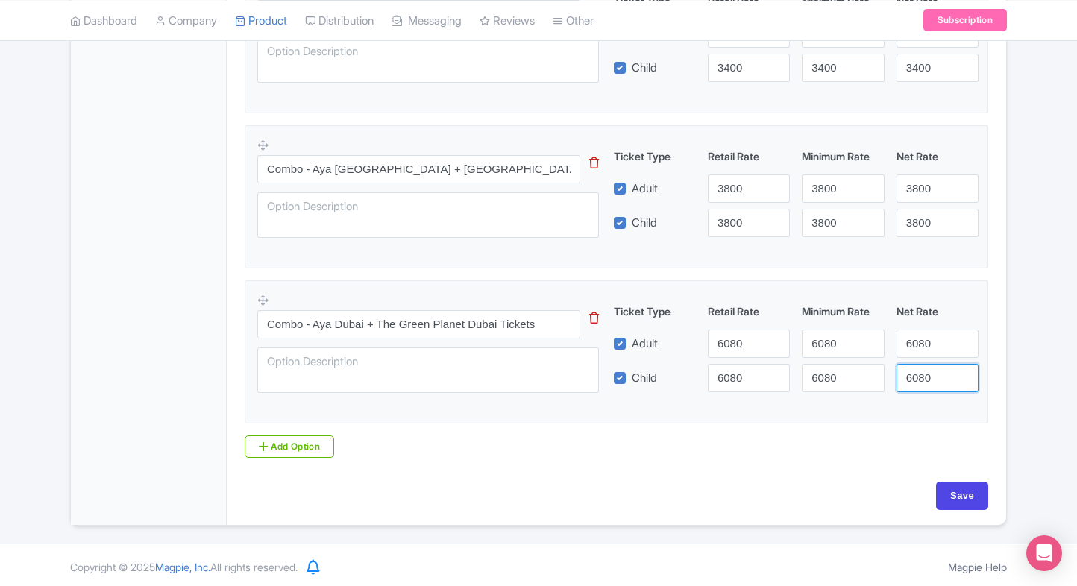
click at [925, 379] on input "6080" at bounding box center [938, 378] width 82 height 28
type input "6080"
click at [975, 482] on input "Save" at bounding box center [962, 496] width 52 height 28
type input "Saving..."
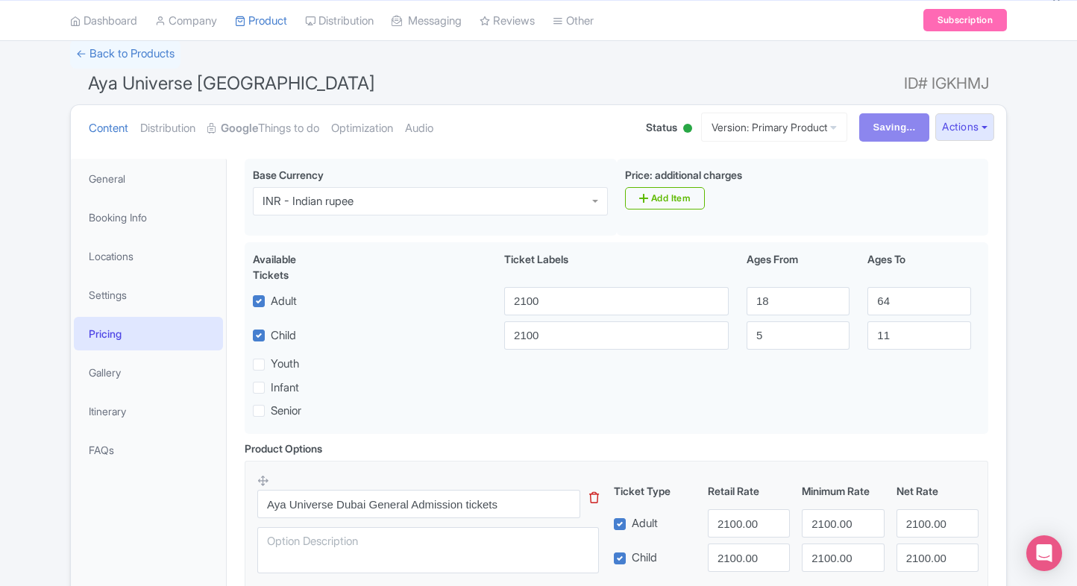
scroll to position [0, 0]
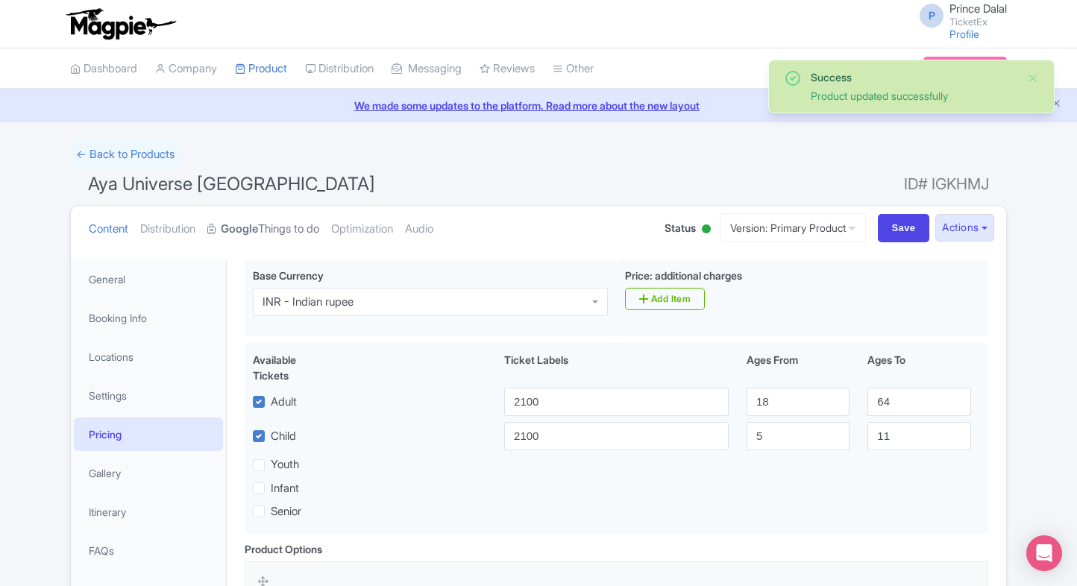
click at [254, 222] on strong "Google" at bounding box center [239, 229] width 37 height 17
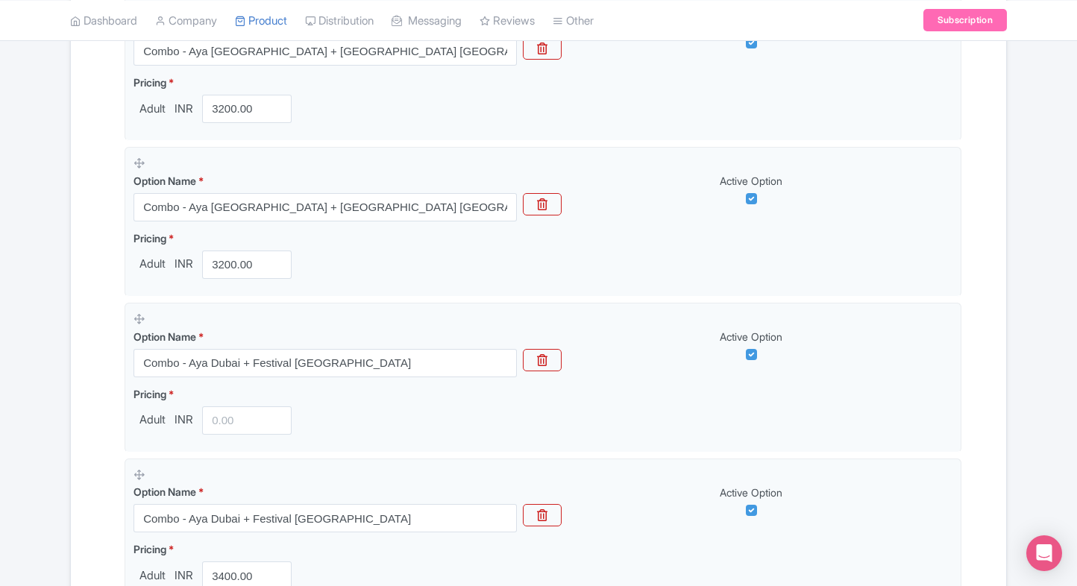
scroll to position [1007, 0]
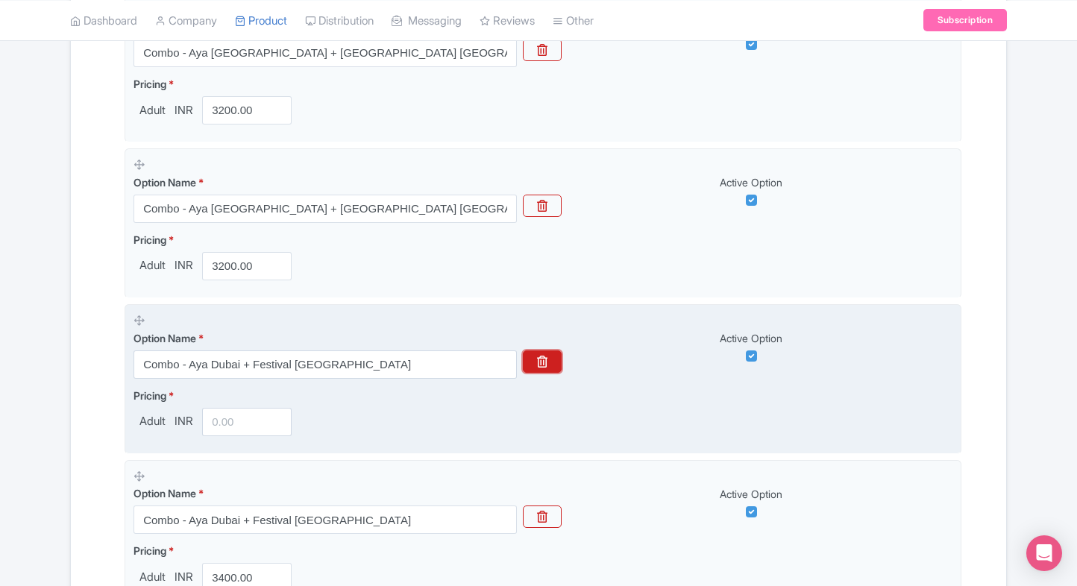
click at [544, 360] on icon "button" at bounding box center [542, 362] width 10 height 12
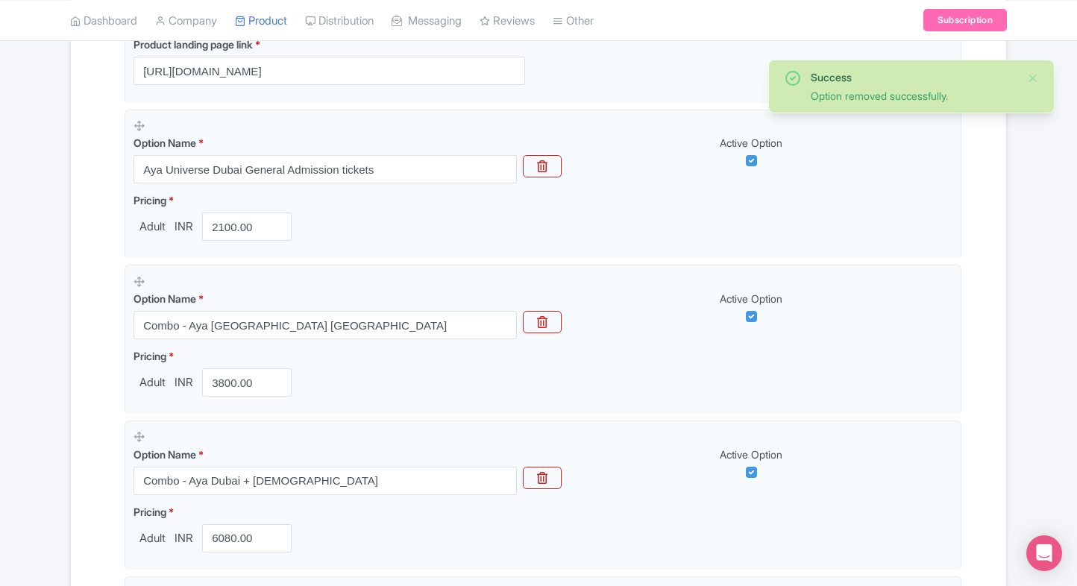
scroll to position [430, 0]
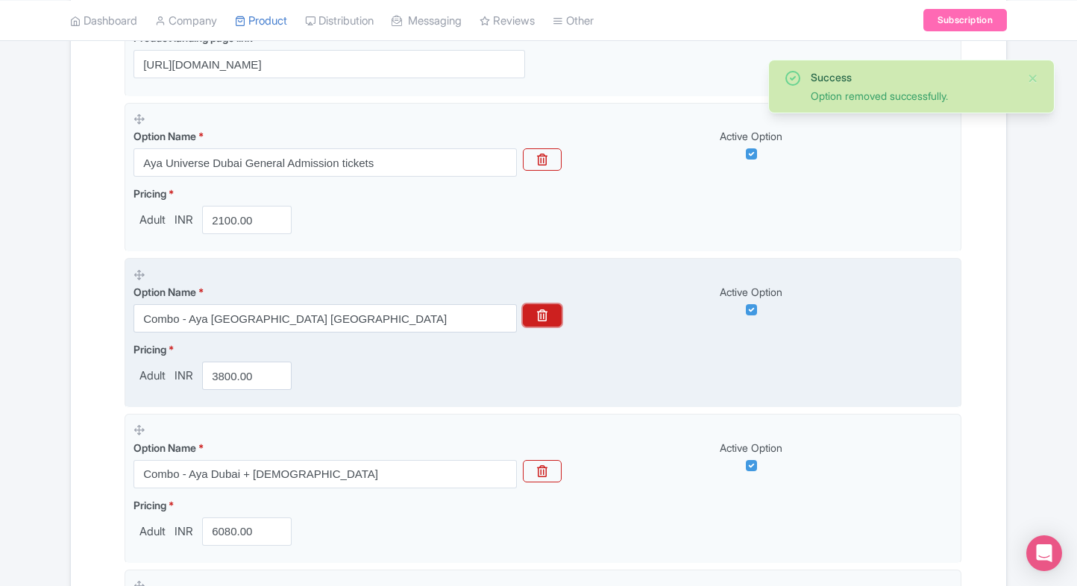
click at [539, 319] on icon "button" at bounding box center [542, 316] width 10 height 12
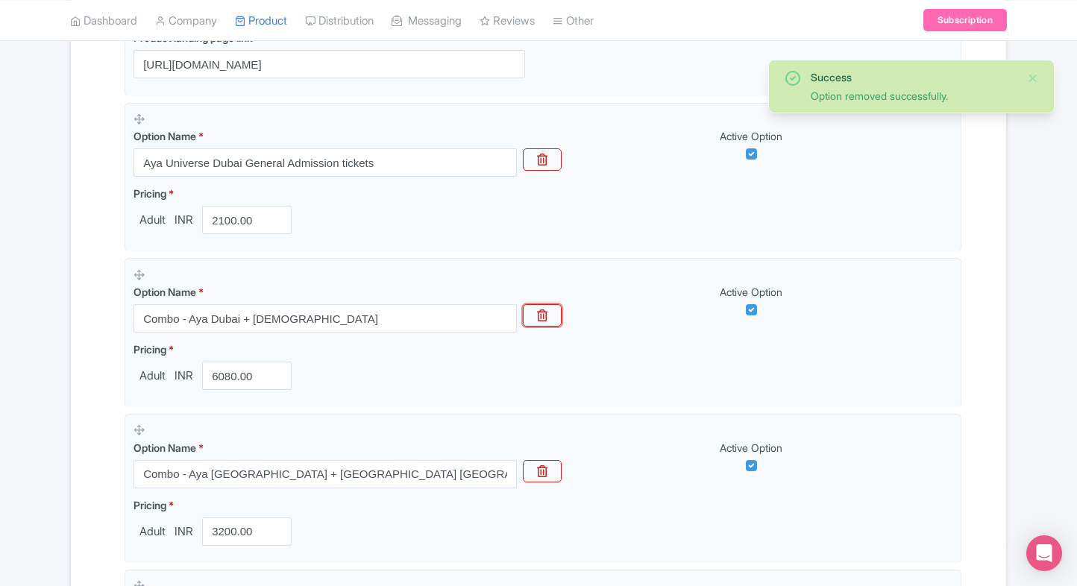
click at [539, 319] on icon "button" at bounding box center [542, 316] width 10 height 12
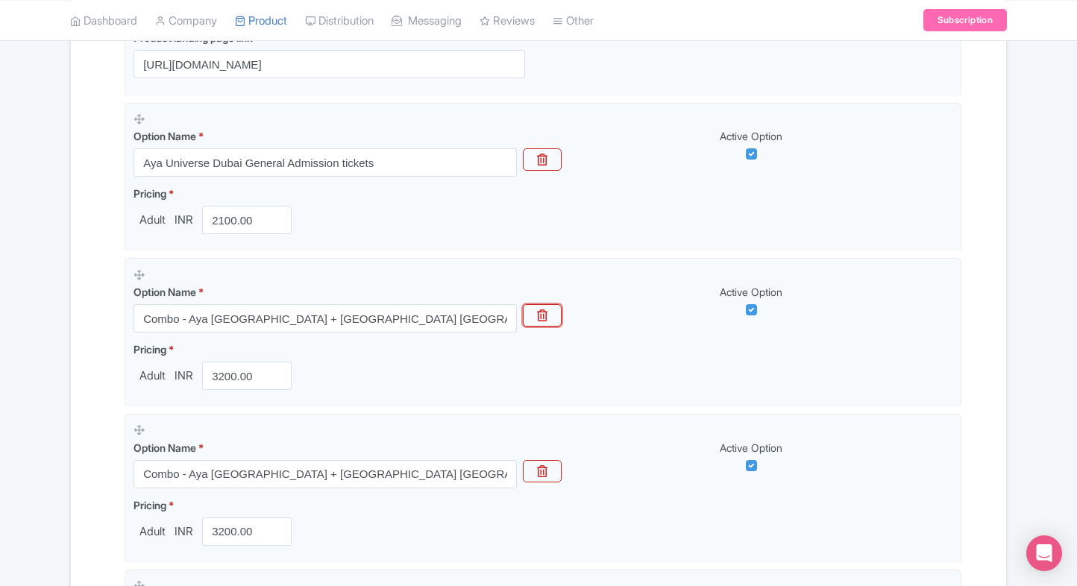
click at [539, 319] on icon "button" at bounding box center [542, 316] width 10 height 12
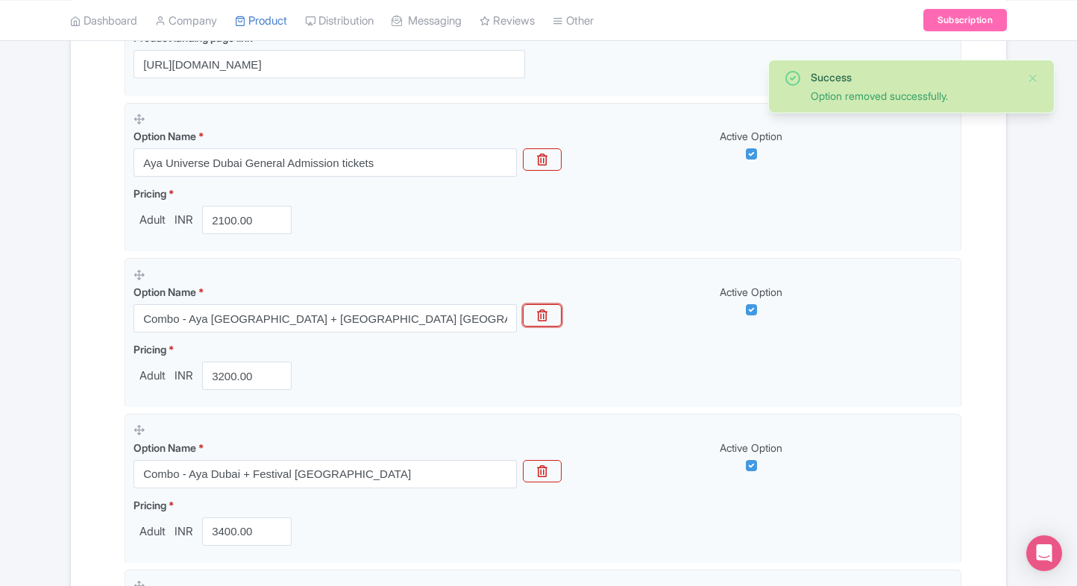
click at [539, 319] on icon "button" at bounding box center [542, 316] width 10 height 12
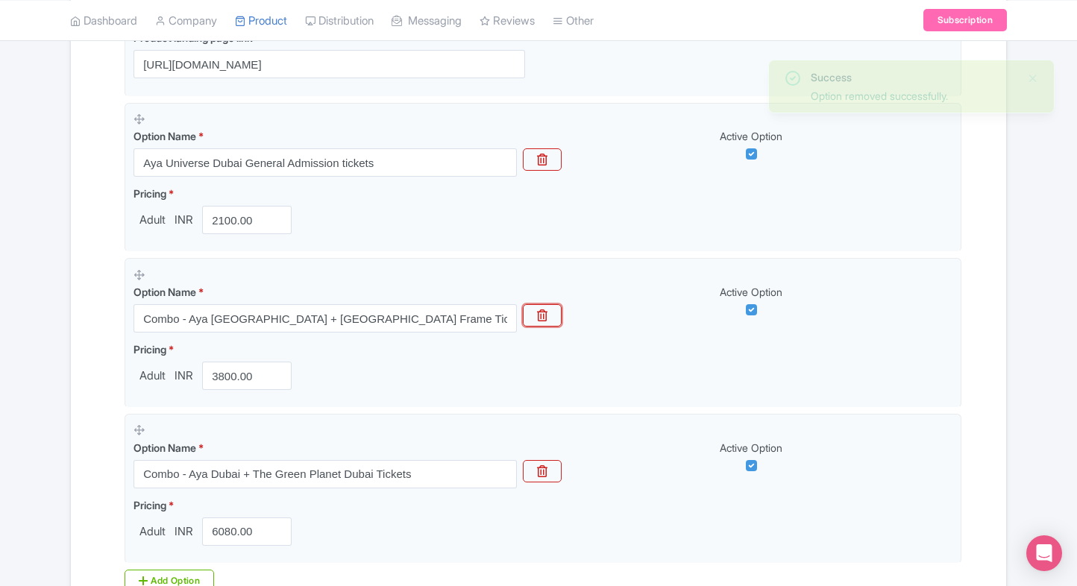
click at [539, 319] on icon "button" at bounding box center [542, 316] width 10 height 12
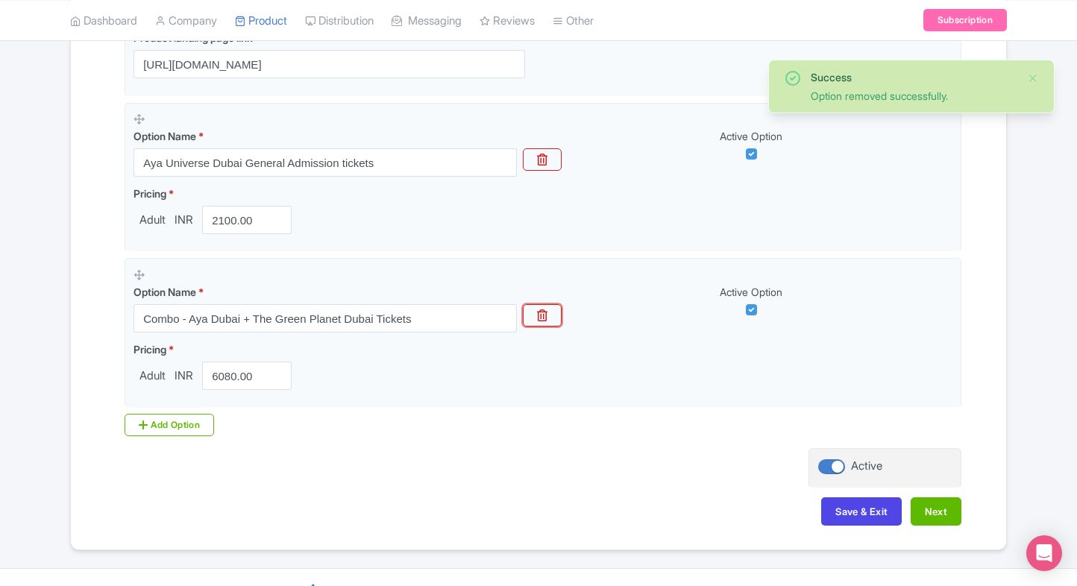
click at [539, 319] on icon "button" at bounding box center [542, 316] width 10 height 12
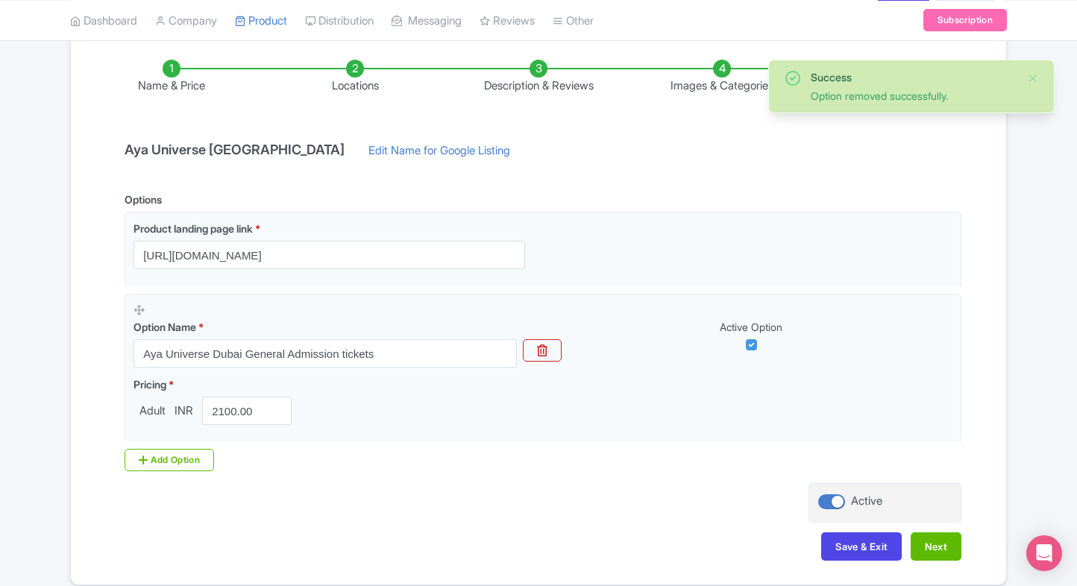
scroll to position [301, 0]
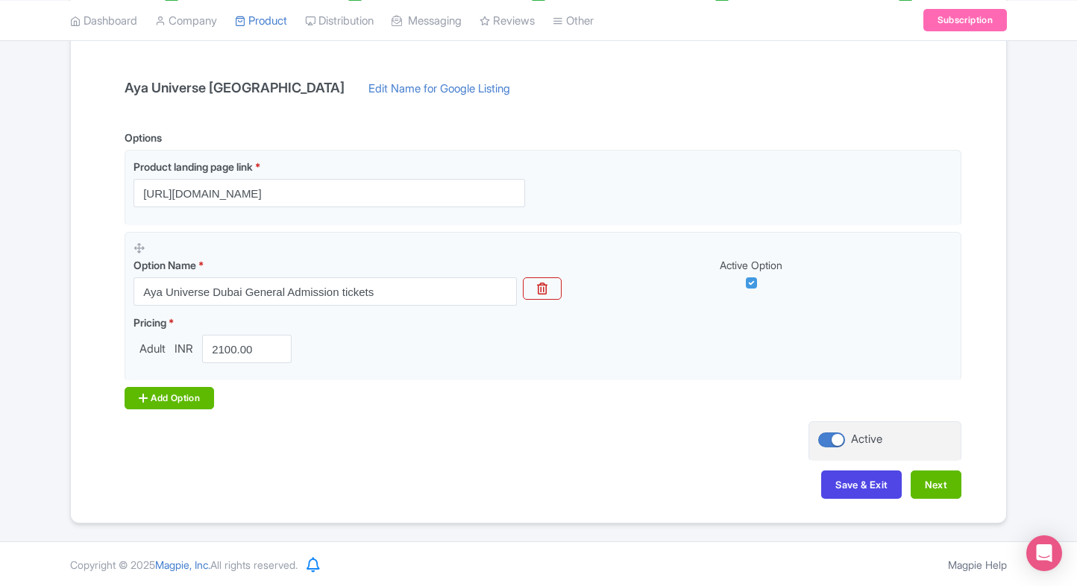
click at [155, 392] on div "Add Option" at bounding box center [170, 398] width 90 height 22
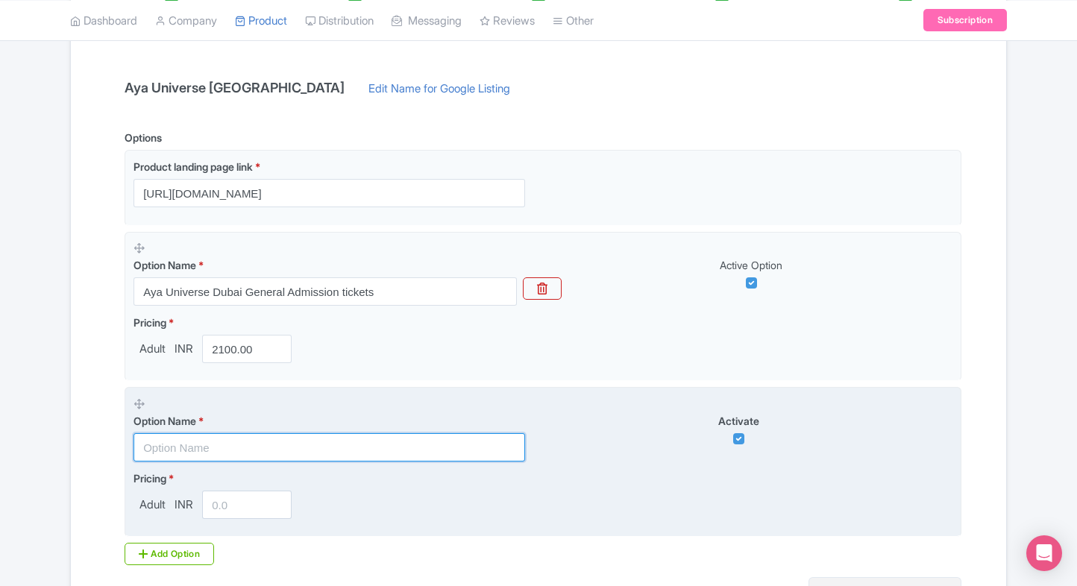
click at [196, 446] on input "text" at bounding box center [330, 447] width 392 height 28
paste input "Combo - Aya [GEOGRAPHIC_DATA] [GEOGRAPHIC_DATA]"
type input "Combo - Aya [GEOGRAPHIC_DATA] [GEOGRAPHIC_DATA]"
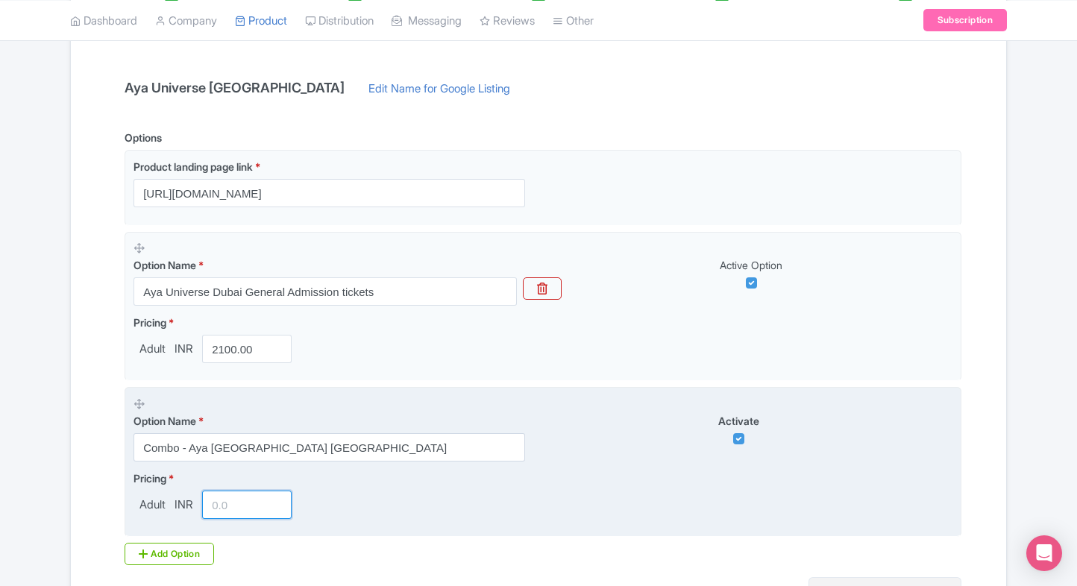
click at [231, 501] on input "number" at bounding box center [247, 505] width 90 height 28
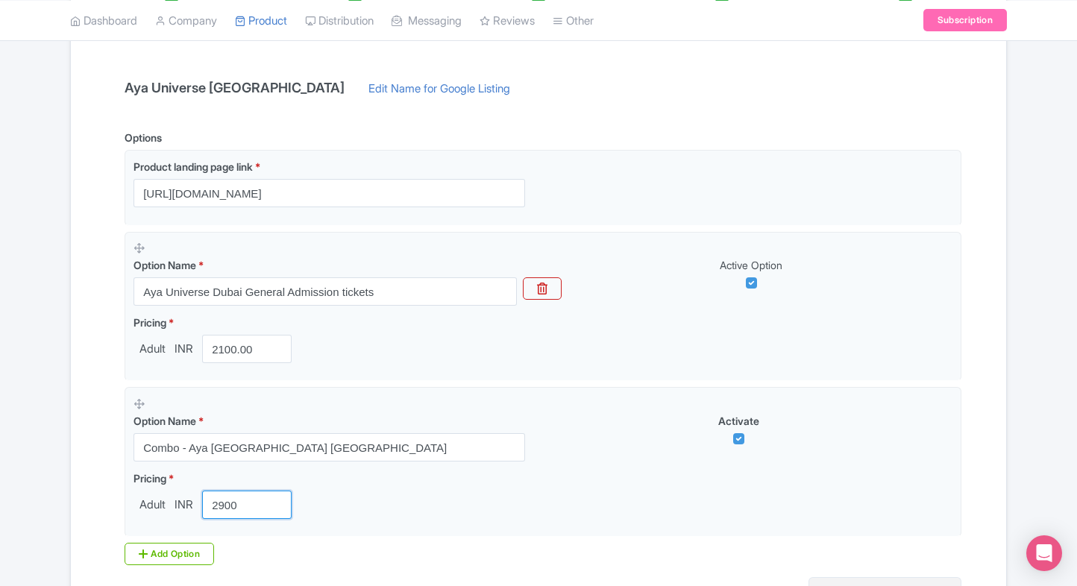
type input "2900"
click at [63, 497] on div "Success Option removed successfully. ← Back to Products Aya Universe Dubai ID# …" at bounding box center [538, 260] width 955 height 840
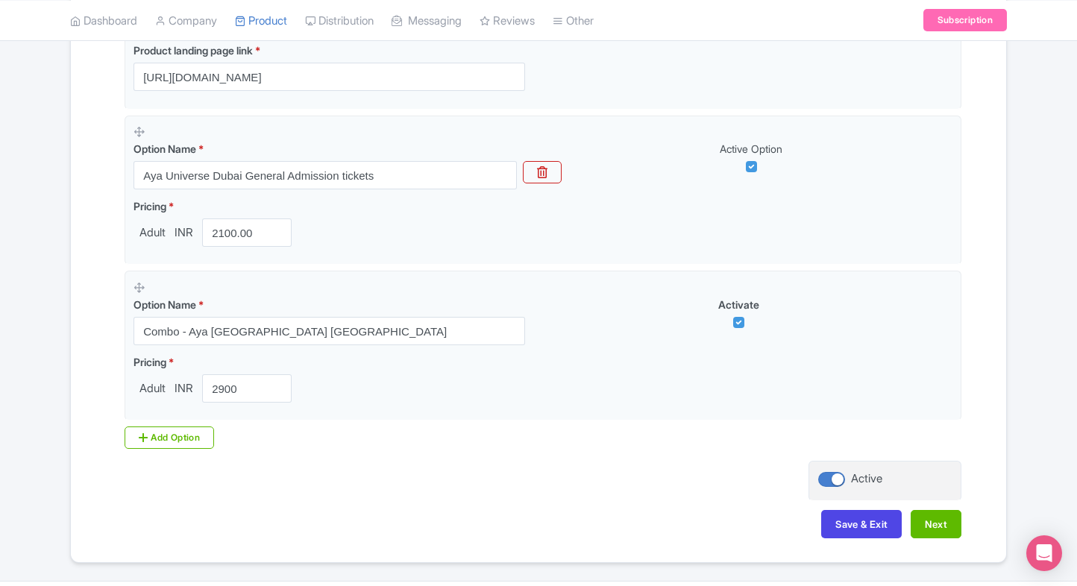
scroll to position [456, 0]
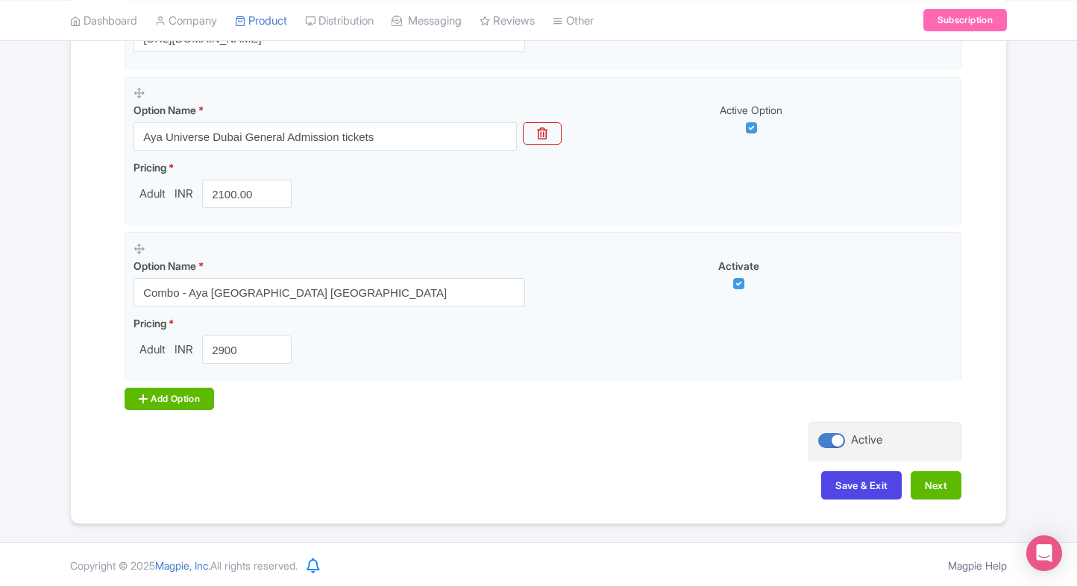
click at [178, 398] on div "Add Option" at bounding box center [170, 399] width 90 height 22
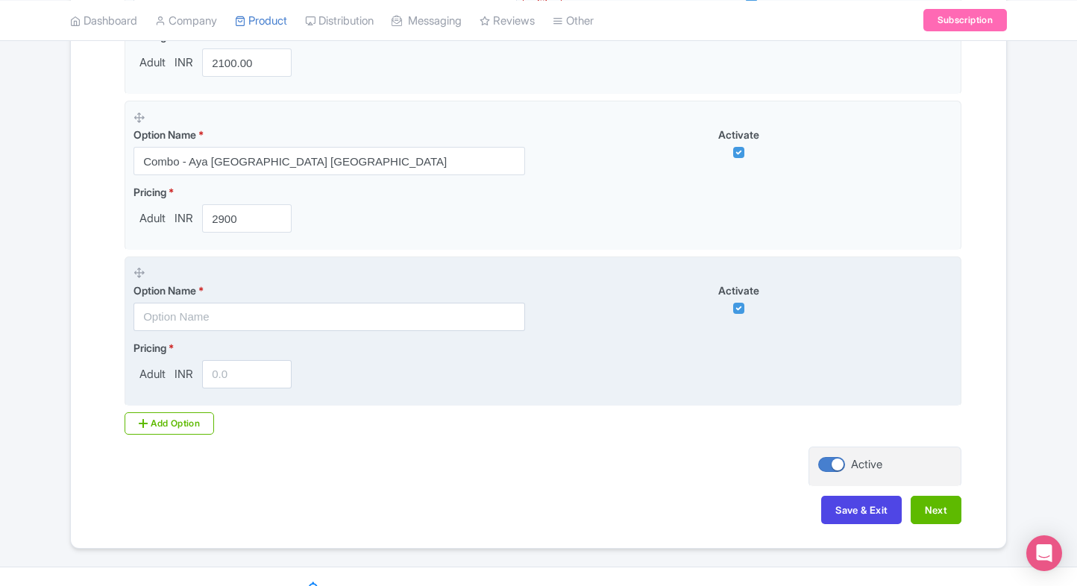
scroll to position [612, 0]
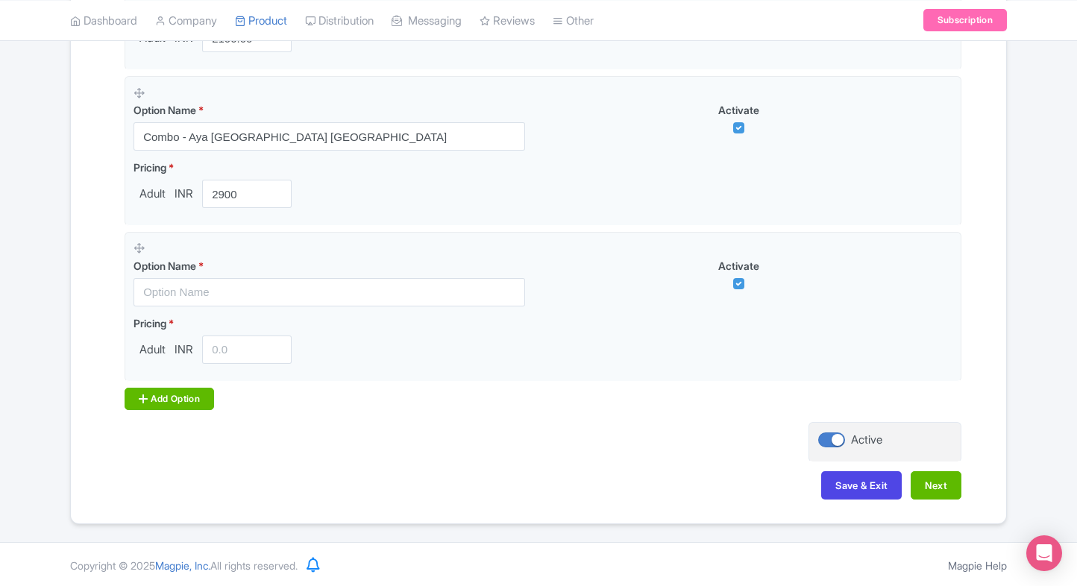
click at [182, 405] on div "Add Option" at bounding box center [170, 399] width 90 height 22
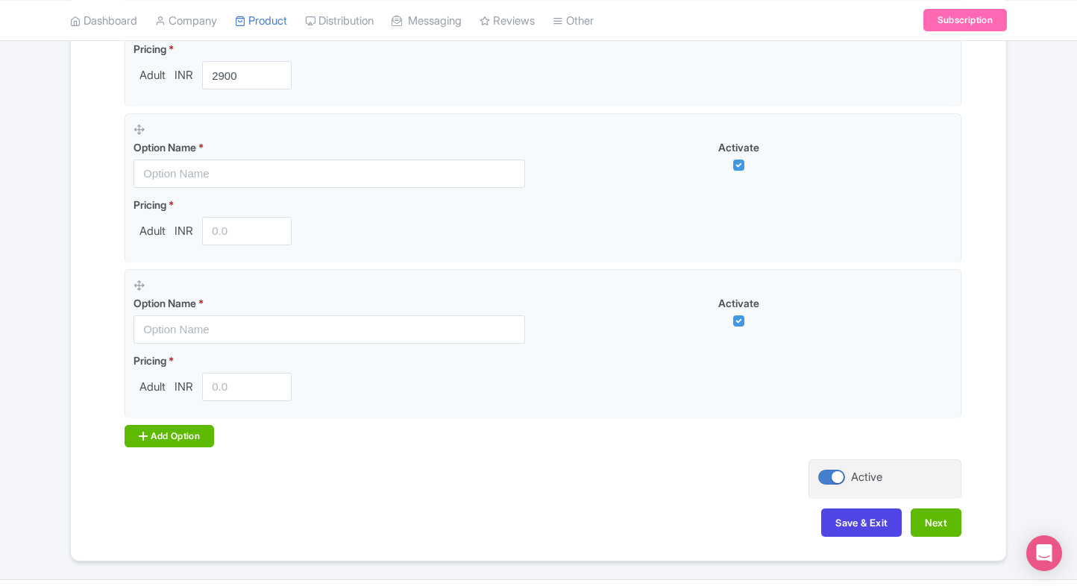
scroll to position [731, 0]
click at [167, 428] on div "Add Option" at bounding box center [170, 435] width 90 height 22
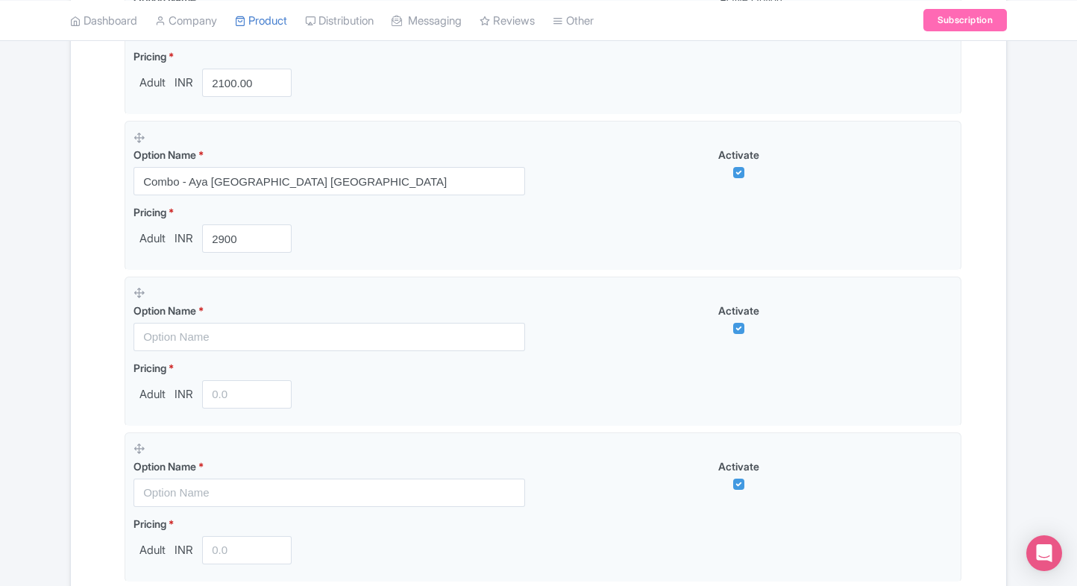
scroll to position [567, 0]
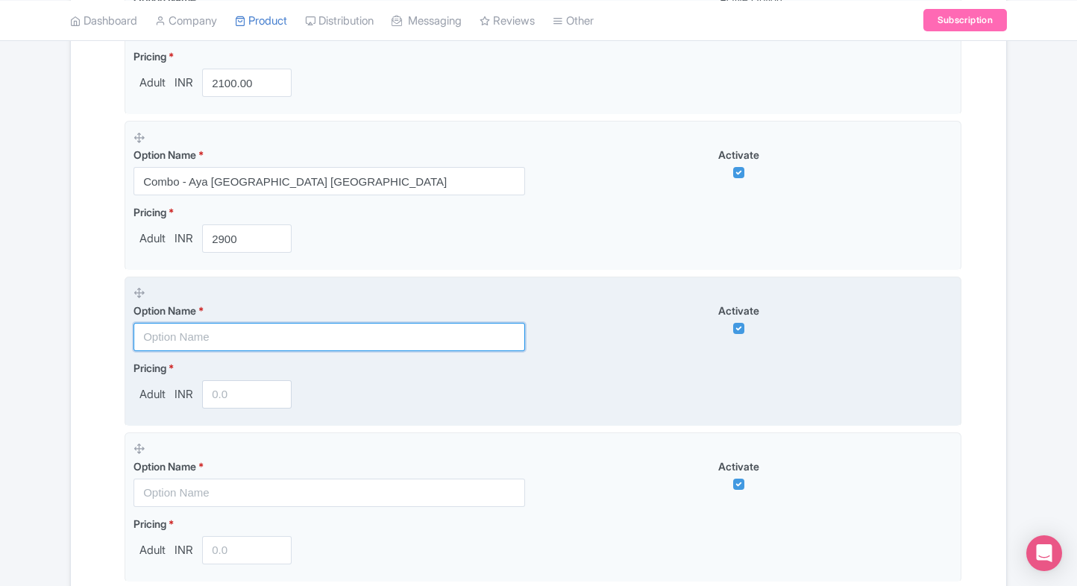
click at [269, 339] on input "text" at bounding box center [330, 337] width 392 height 28
paste input "Combo - Aya Dubai + [DEMOGRAPHIC_DATA]"
type input "Combo - Aya Dubai + [DEMOGRAPHIC_DATA]"
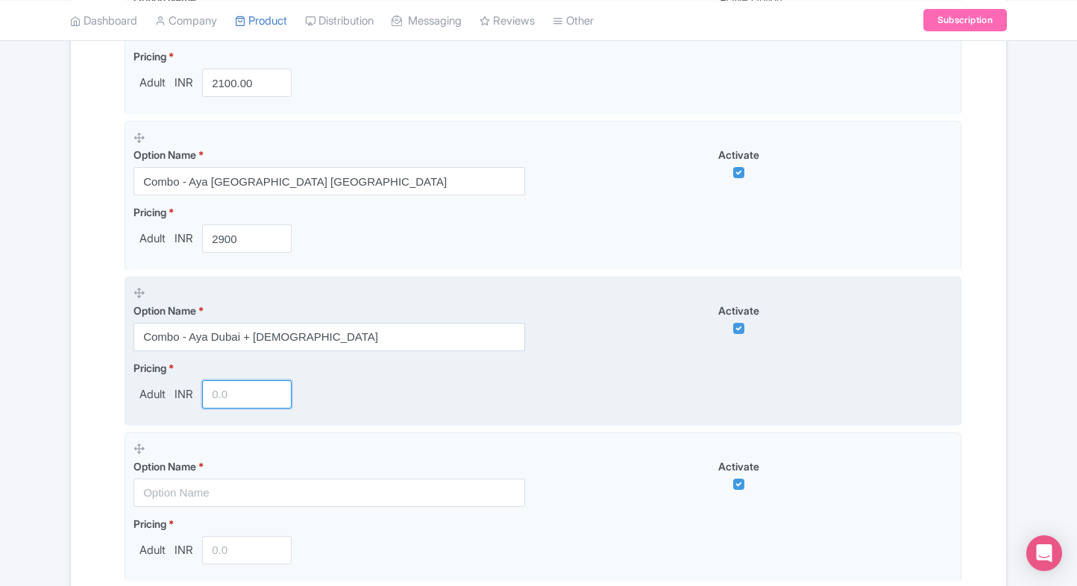
click at [216, 391] on input "number" at bounding box center [247, 394] width 90 height 28
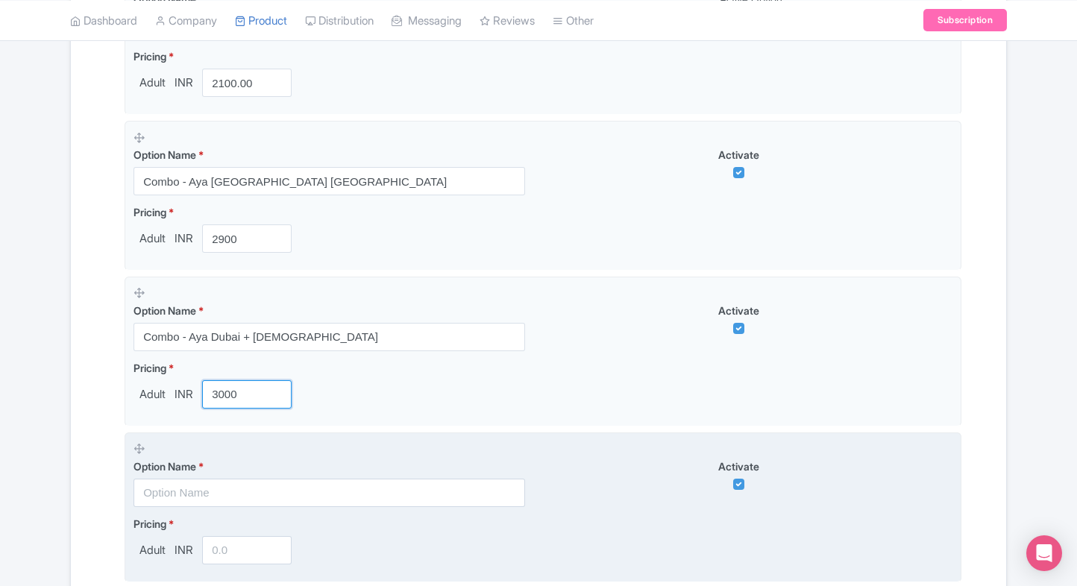
type input "3000"
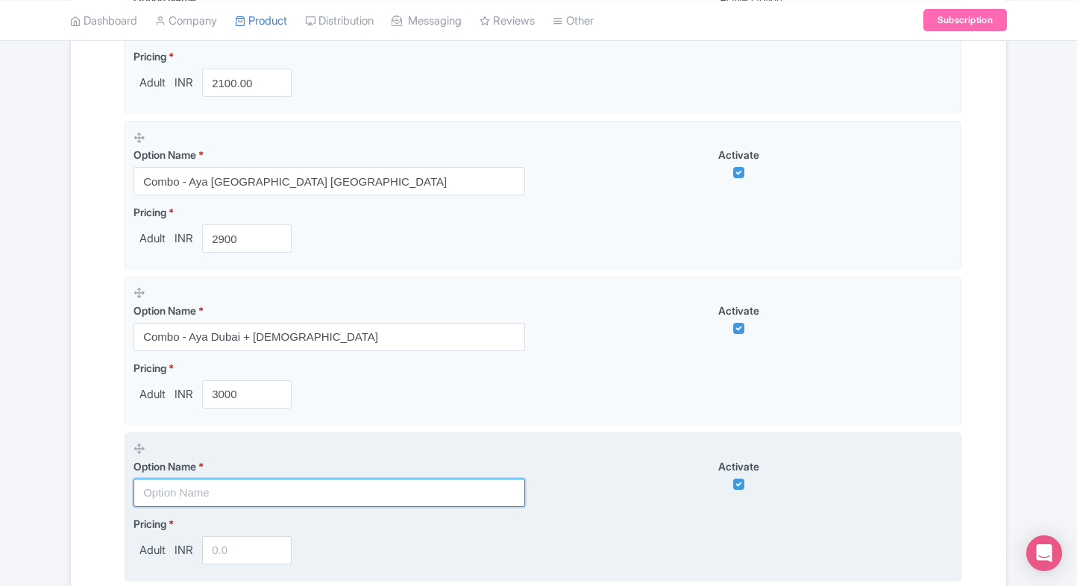
click at [171, 486] on input "text" at bounding box center [330, 493] width 392 height 28
paste input "Combo - Aya [GEOGRAPHIC_DATA] + [GEOGRAPHIC_DATA] [GEOGRAPHIC_DATA]"
type input "Combo - Aya [GEOGRAPHIC_DATA] + [GEOGRAPHIC_DATA] [GEOGRAPHIC_DATA]"
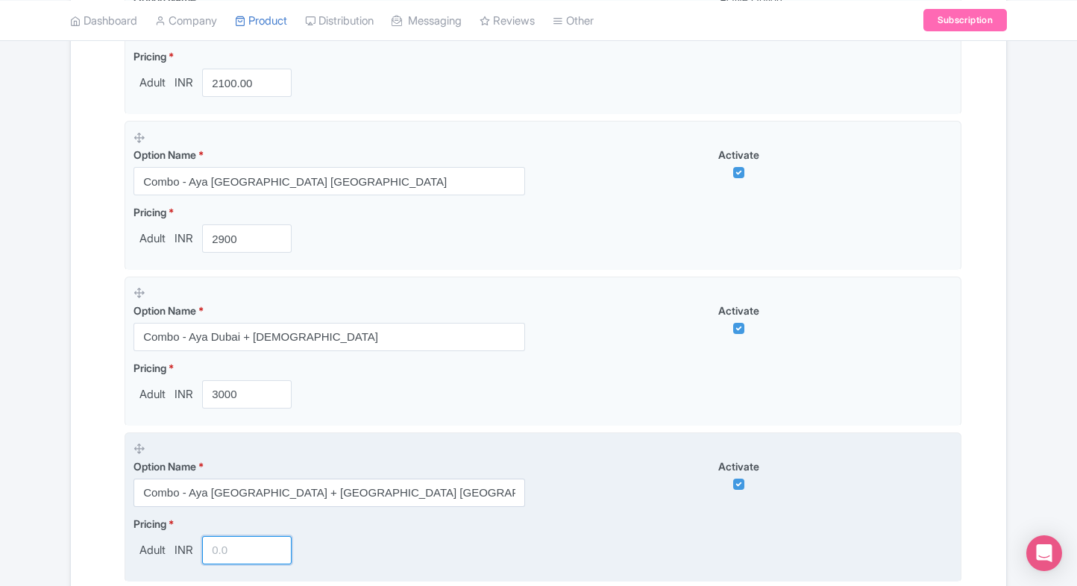
click at [238, 546] on input "number" at bounding box center [247, 550] width 90 height 28
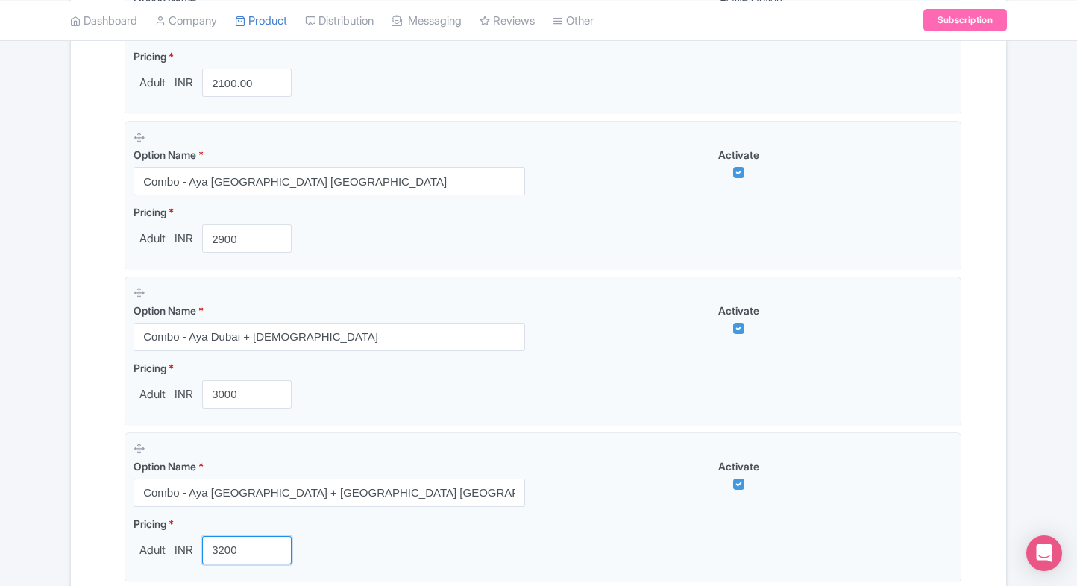
type input "3200"
click at [49, 458] on div "Success Option removed successfully. ← Back to Products Aya Universe Dubai ID# …" at bounding box center [538, 227] width 1077 height 1308
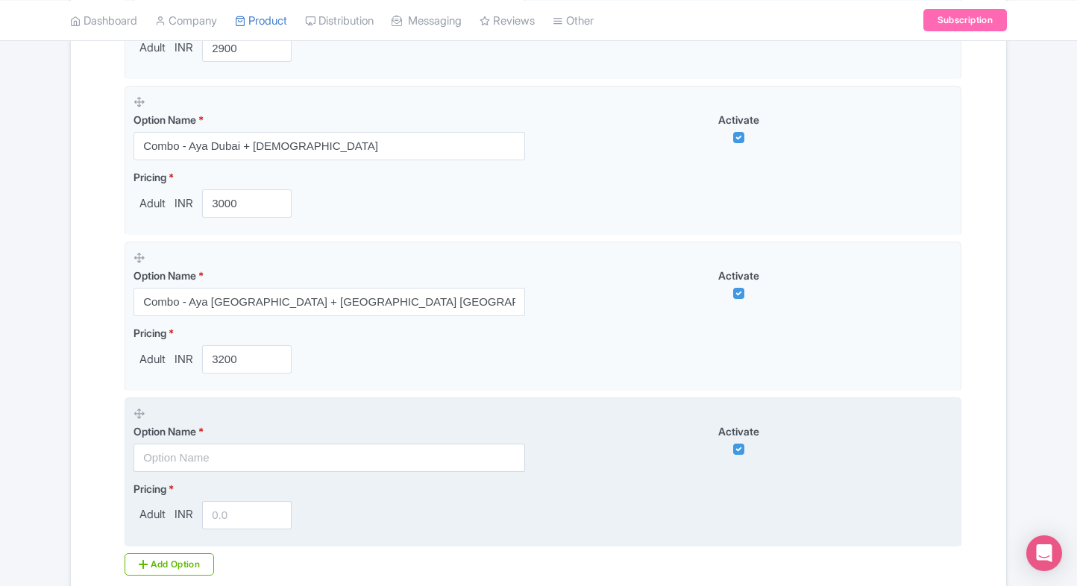
scroll to position [764, 0]
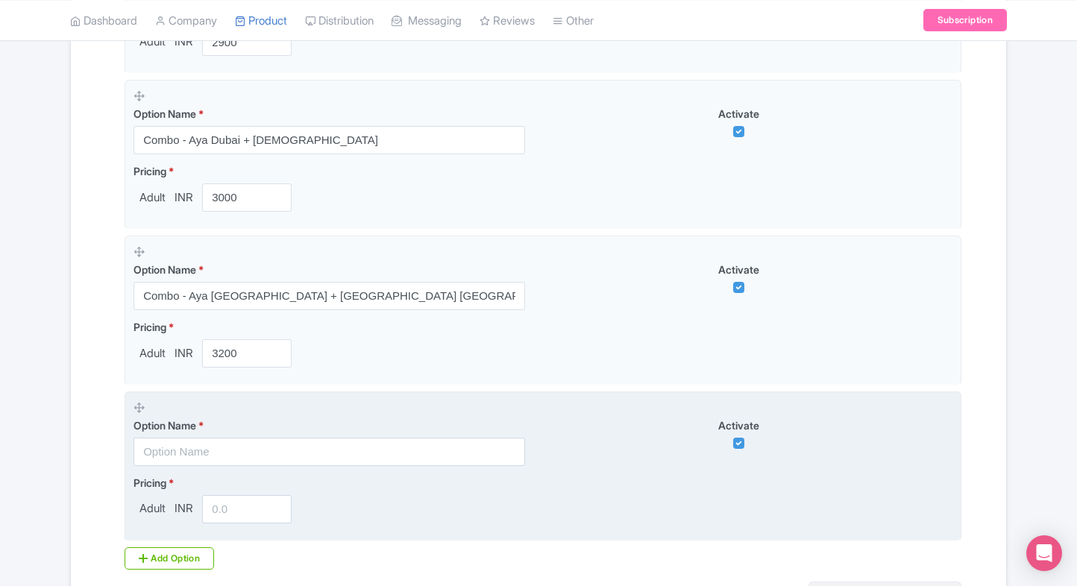
click at [176, 442] on input "text" at bounding box center [330, 452] width 392 height 28
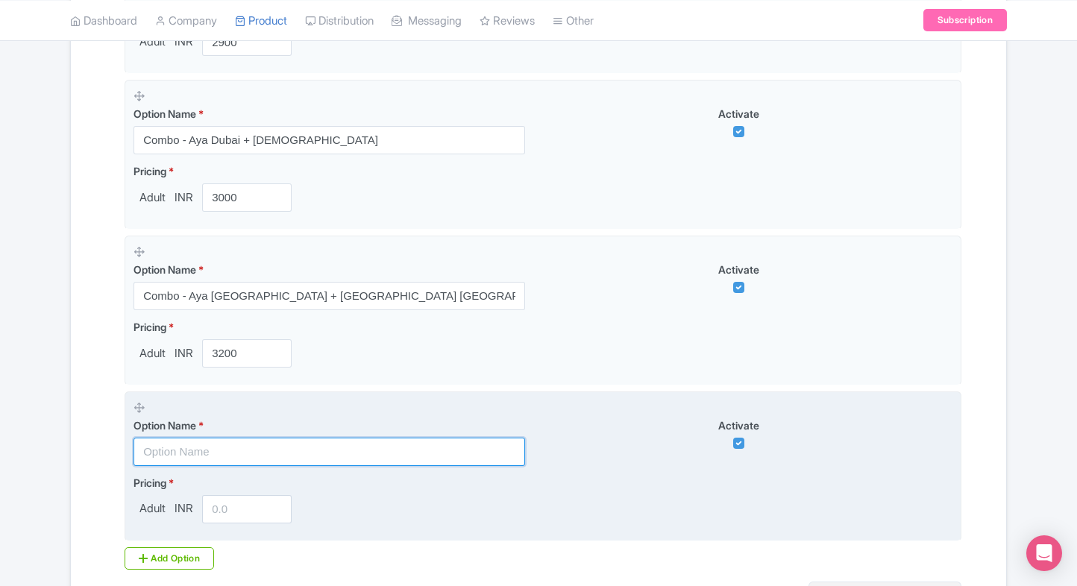
paste input "Combo - Aya Dubai + Festival City Lake Walk"
type input "Combo - Aya Dubai + Festival City Lake Walk"
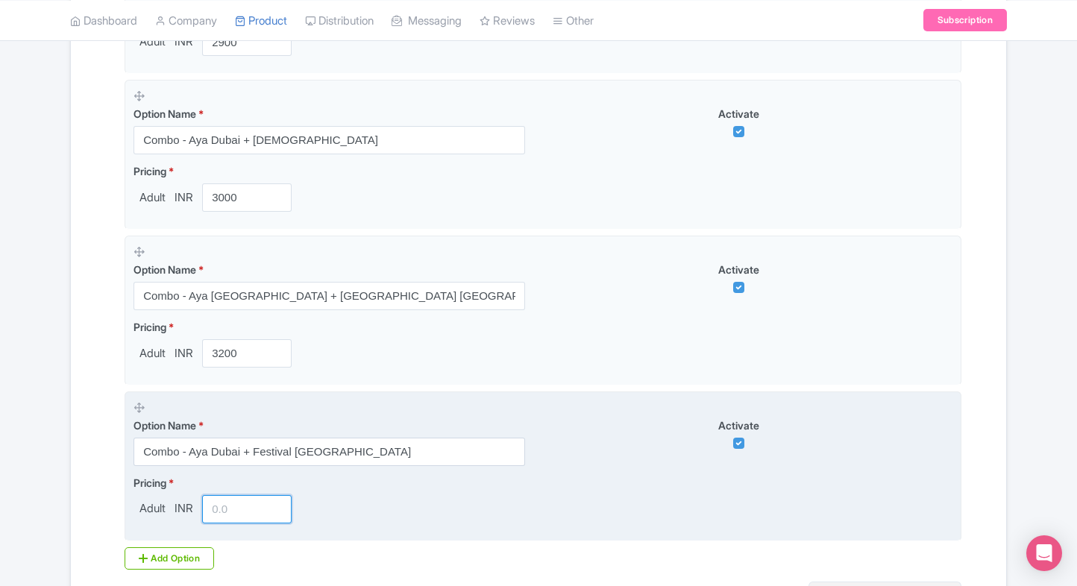
click at [225, 512] on input "number" at bounding box center [247, 509] width 90 height 28
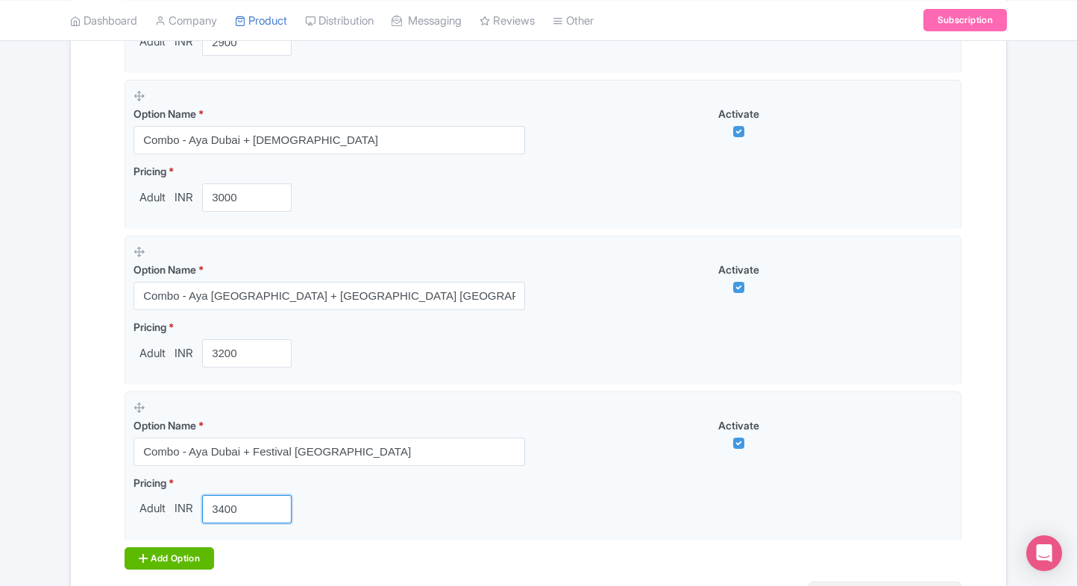
type input "3400"
click at [148, 548] on div "Add Option" at bounding box center [170, 559] width 90 height 22
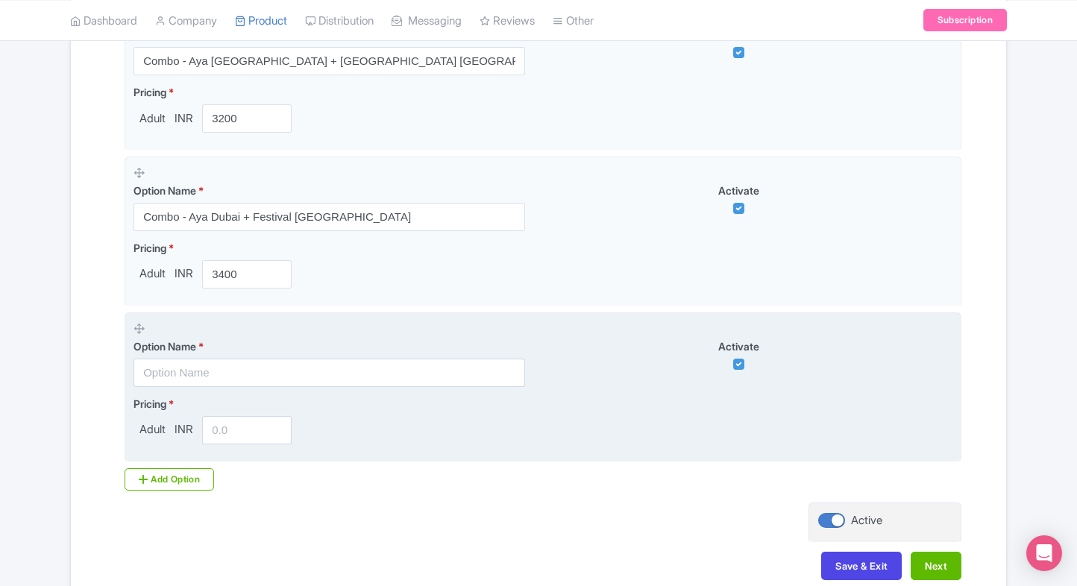
scroll to position [1078, 0]
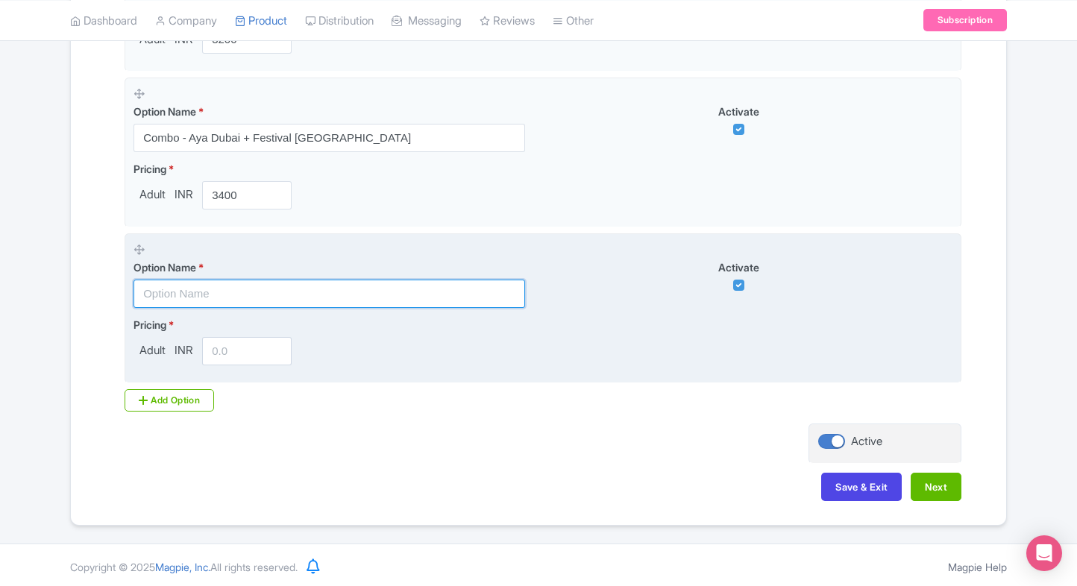
click at [287, 290] on input "text" at bounding box center [330, 294] width 392 height 28
paste input "Combo - Aya Dubai + Dubai Frame Tickets"
type input "Combo - Aya Dubai + Dubai Frame Tickets"
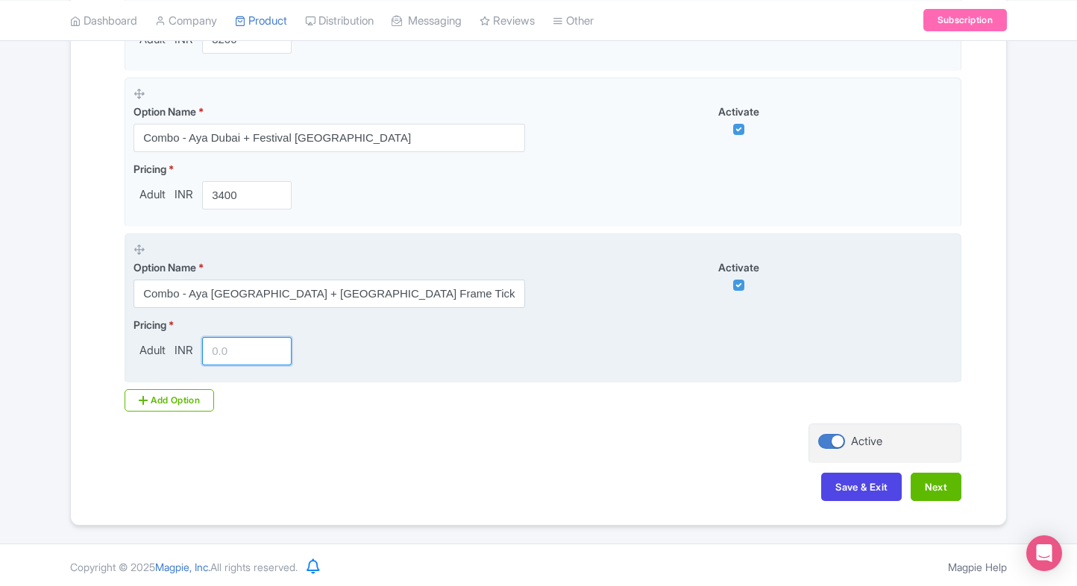
click at [227, 351] on input "number" at bounding box center [247, 351] width 90 height 28
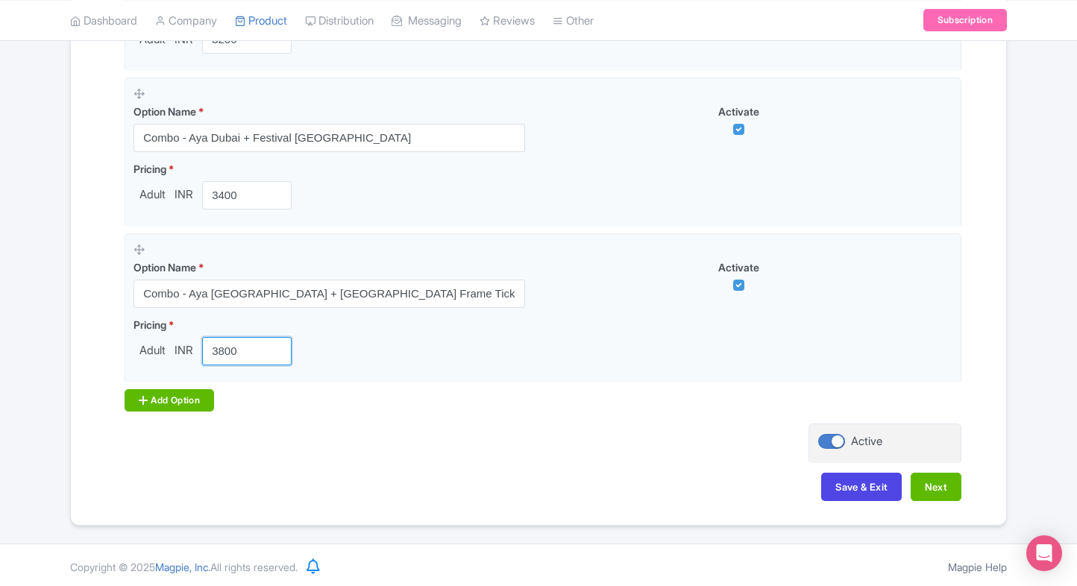
type input "3800"
click at [139, 398] on icon at bounding box center [143, 401] width 9 height 12
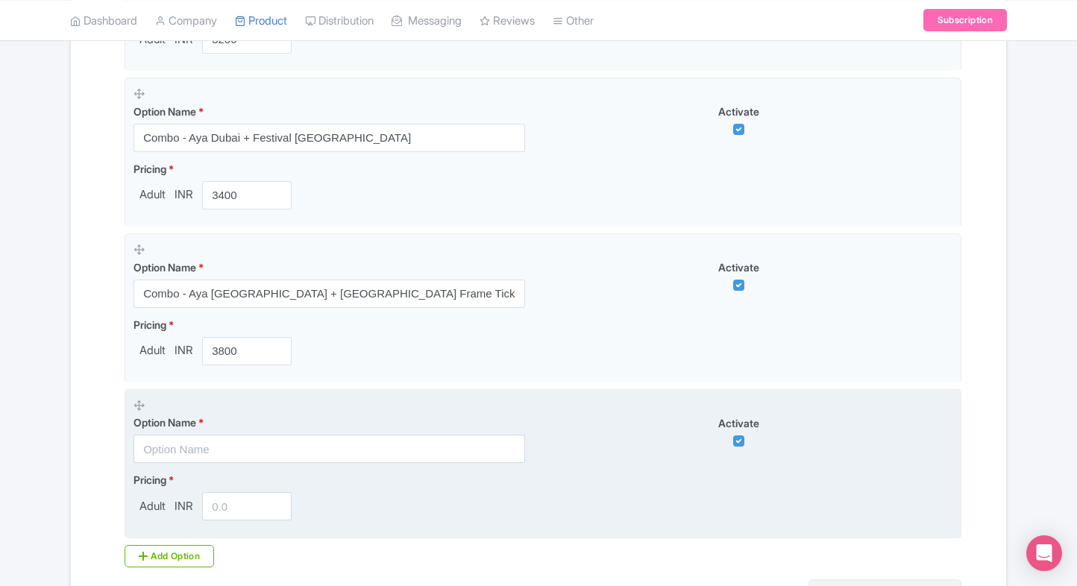
click at [174, 431] on div "Option Name *" at bounding box center [330, 439] width 392 height 48
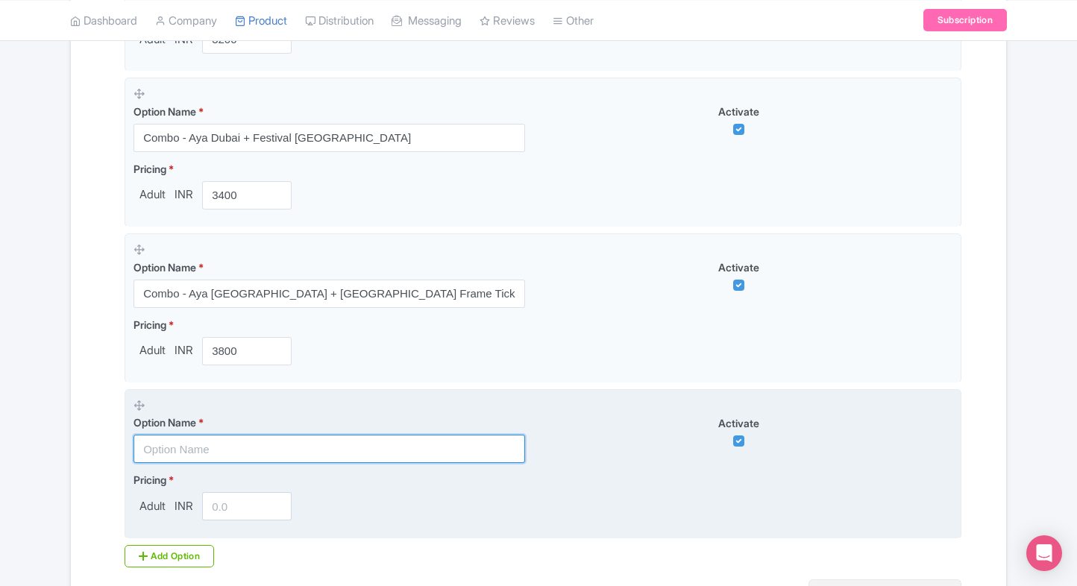
click at [229, 444] on input "text" at bounding box center [330, 449] width 392 height 28
paste input "Combo - Aya Dubai + The Green Planet Dubai Tickets"
type input "Combo - Aya Dubai + The Green Planet Dubai Tickets"
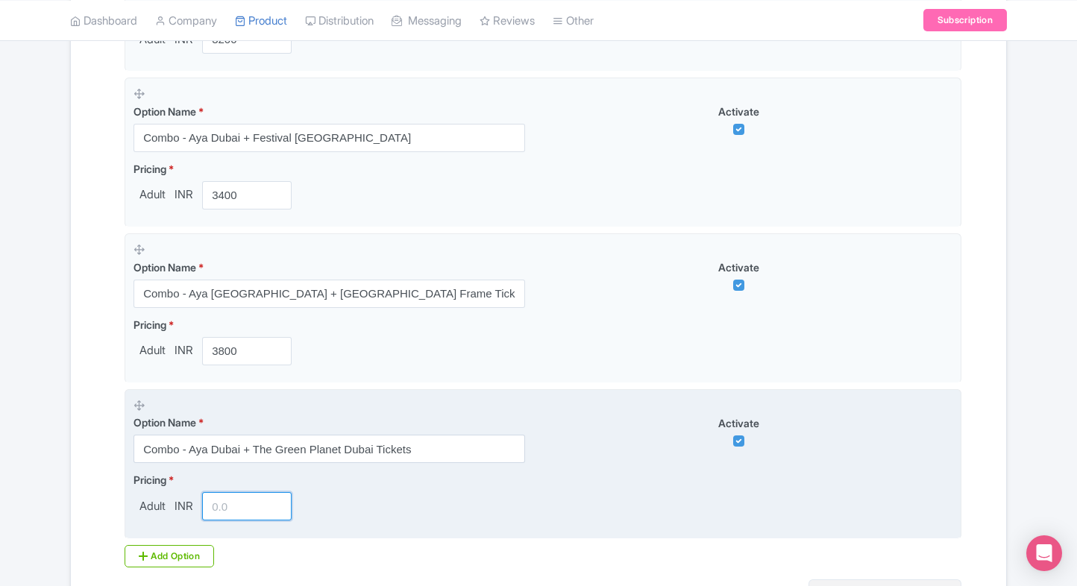
click at [225, 494] on input "number" at bounding box center [247, 506] width 90 height 28
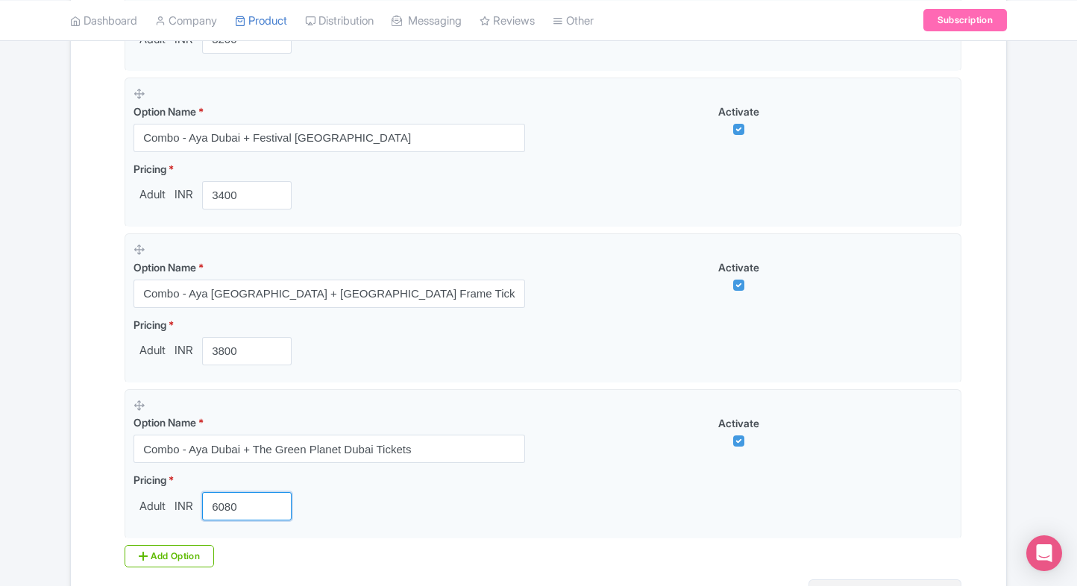
type input "6080"
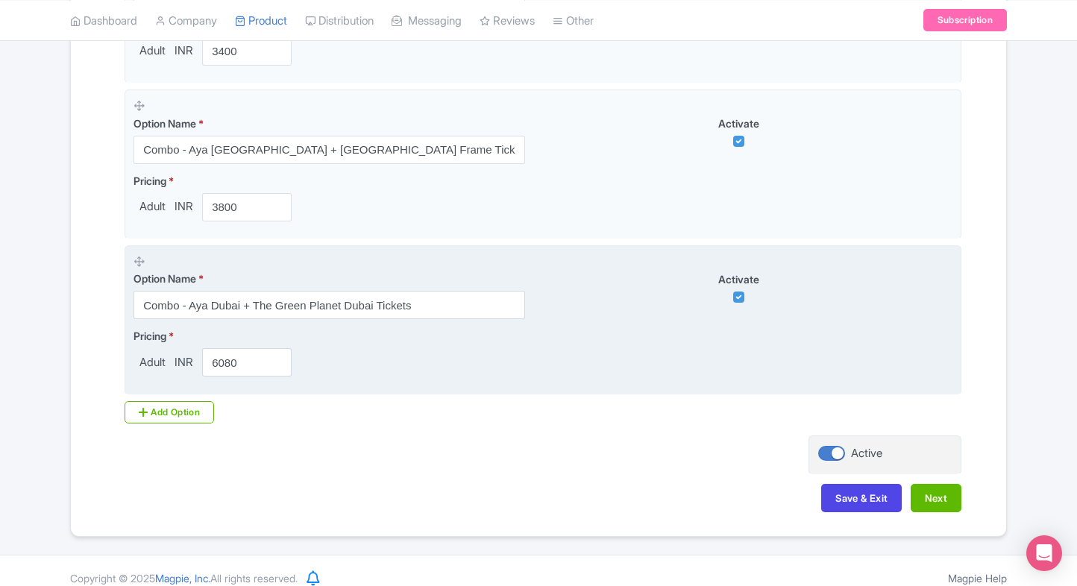
scroll to position [1234, 0]
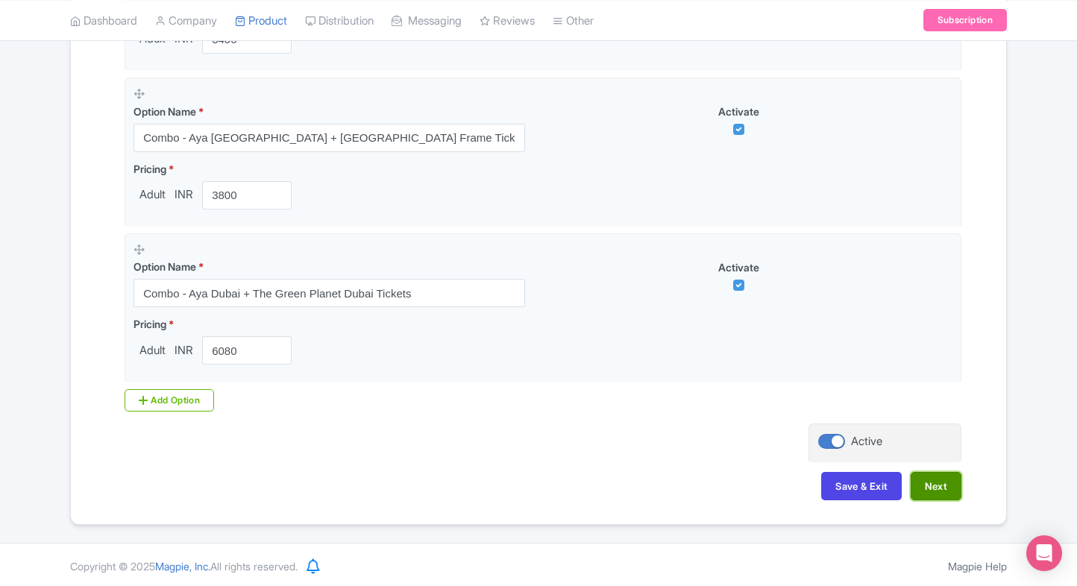
click at [961, 476] on button "Next" at bounding box center [936, 486] width 51 height 28
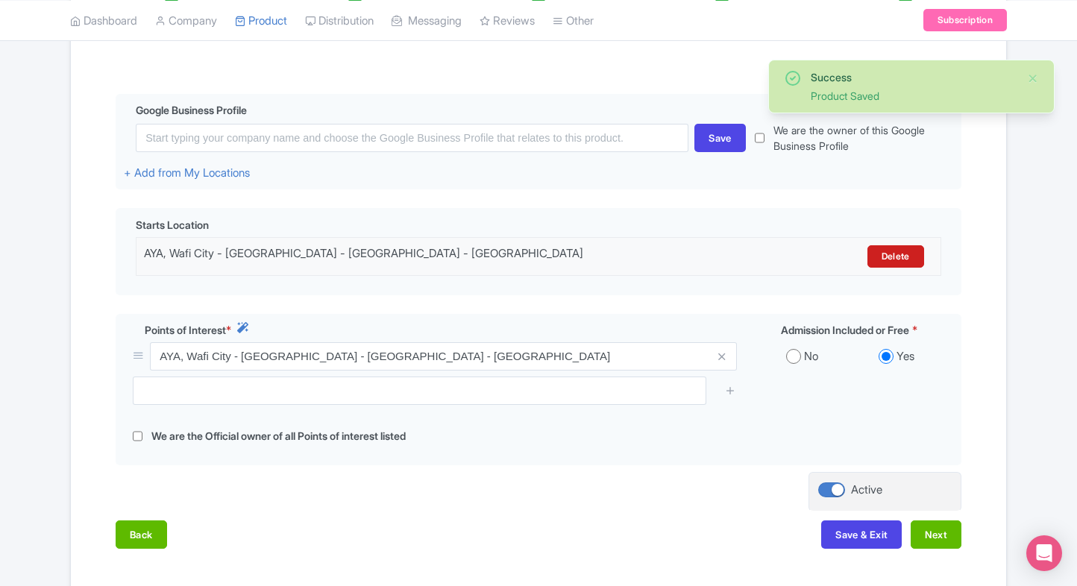
scroll to position [385, 0]
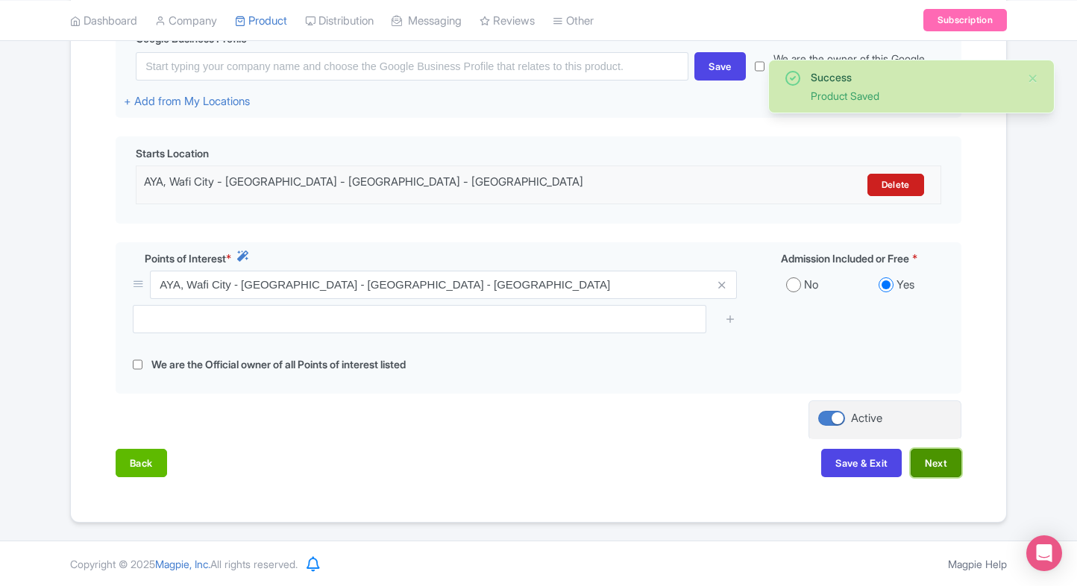
click at [943, 459] on button "Next" at bounding box center [936, 463] width 51 height 28
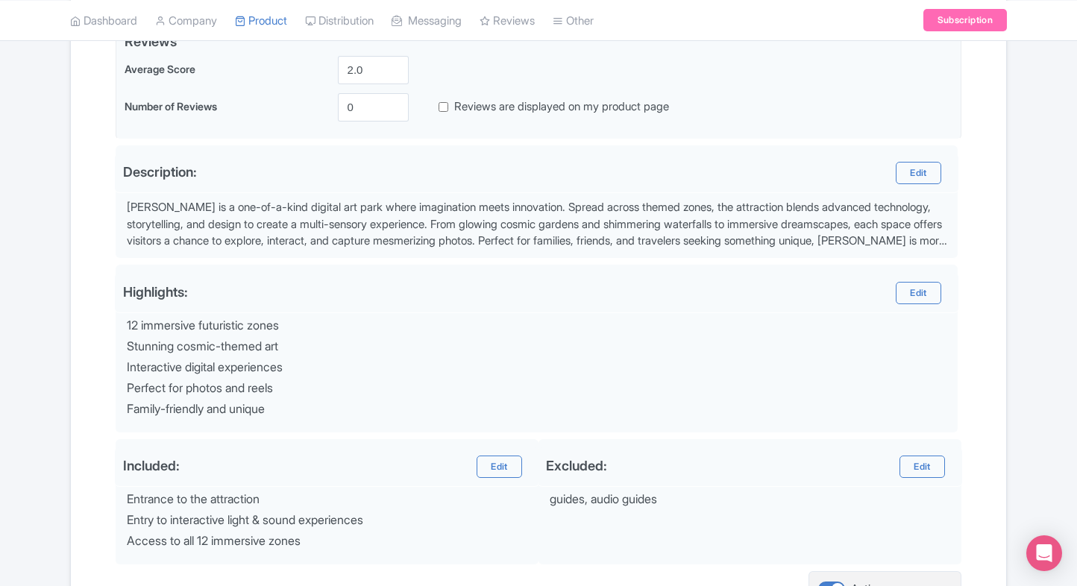
scroll to position [532, 0]
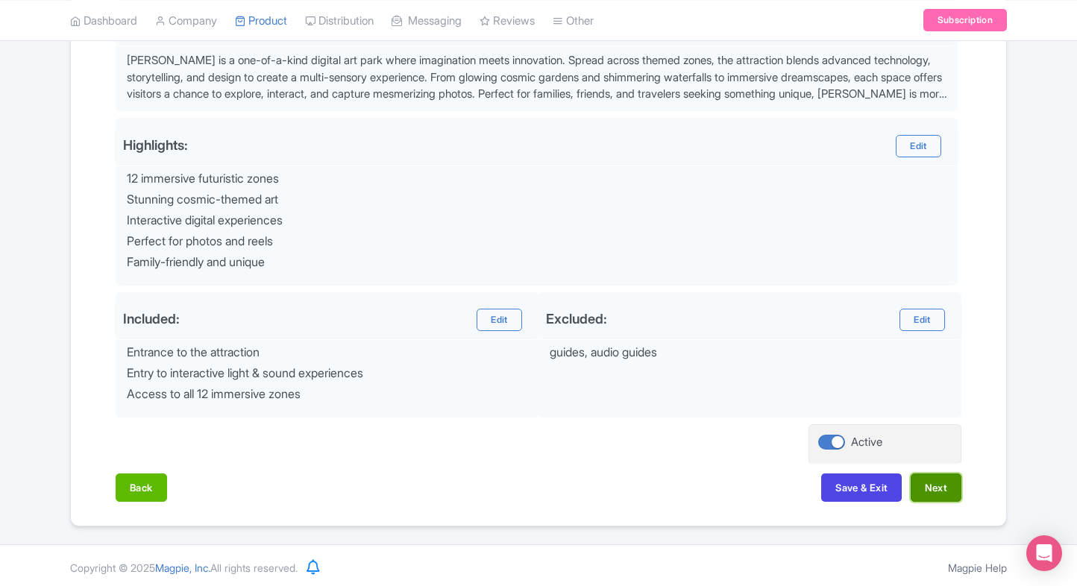
click at [940, 482] on button "Next" at bounding box center [936, 488] width 51 height 28
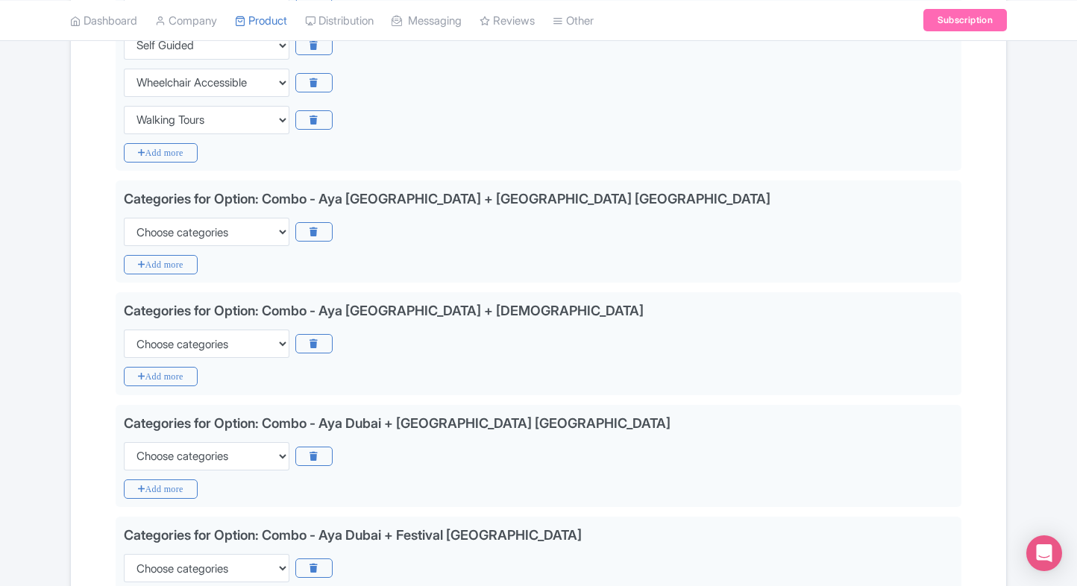
scroll to position [507, 0]
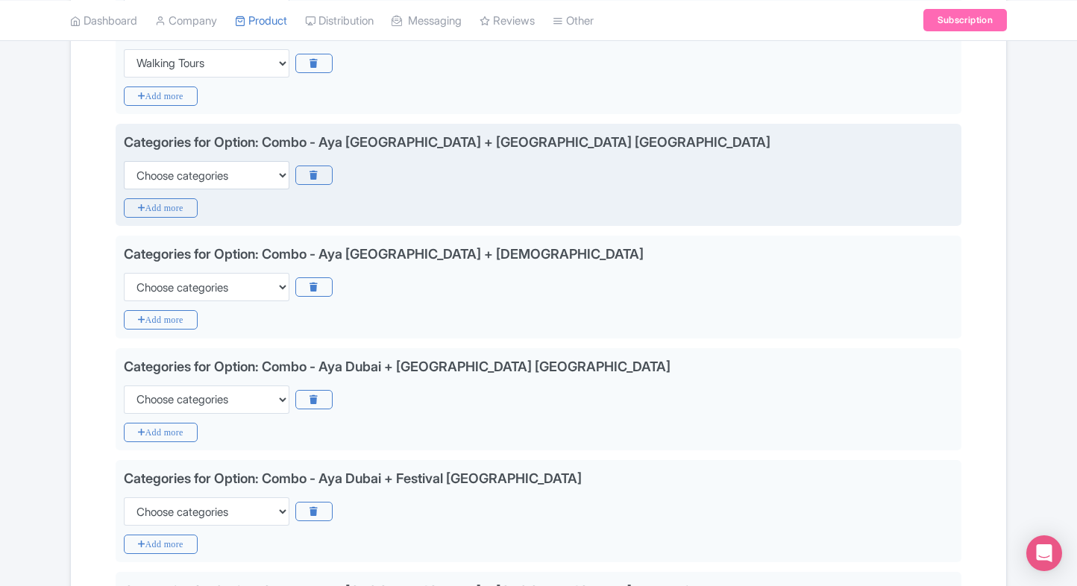
click at [216, 189] on div "Categories for Option: Combo - Aya Dubai + Creek Park Dubai Choose categories A…" at bounding box center [539, 175] width 846 height 103
click at [230, 178] on select "Choose categories Adults Only Animals Audio Guide Beaches Bike Tours Boat Tours…" at bounding box center [207, 175] width 166 height 28
select select "family-friendly"
click at [124, 161] on select "Choose categories Adults Only Animals Audio Guide Beaches Bike Tours Boat Tours…" at bounding box center [207, 175] width 166 height 28
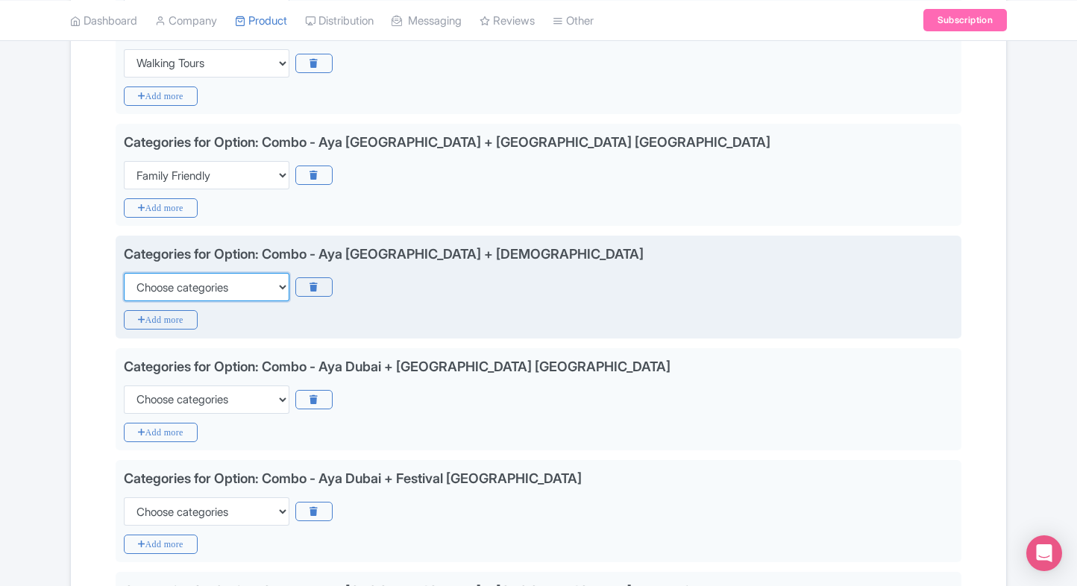
click at [204, 275] on select "Choose categories Adults Only Animals Audio Guide Beaches Bike Tours Boat Tours…" at bounding box center [207, 287] width 166 height 28
select select "family-friendly"
click at [124, 273] on select "Choose categories Adults Only Animals Audio Guide Beaches Bike Tours Boat Tours…" at bounding box center [207, 287] width 166 height 28
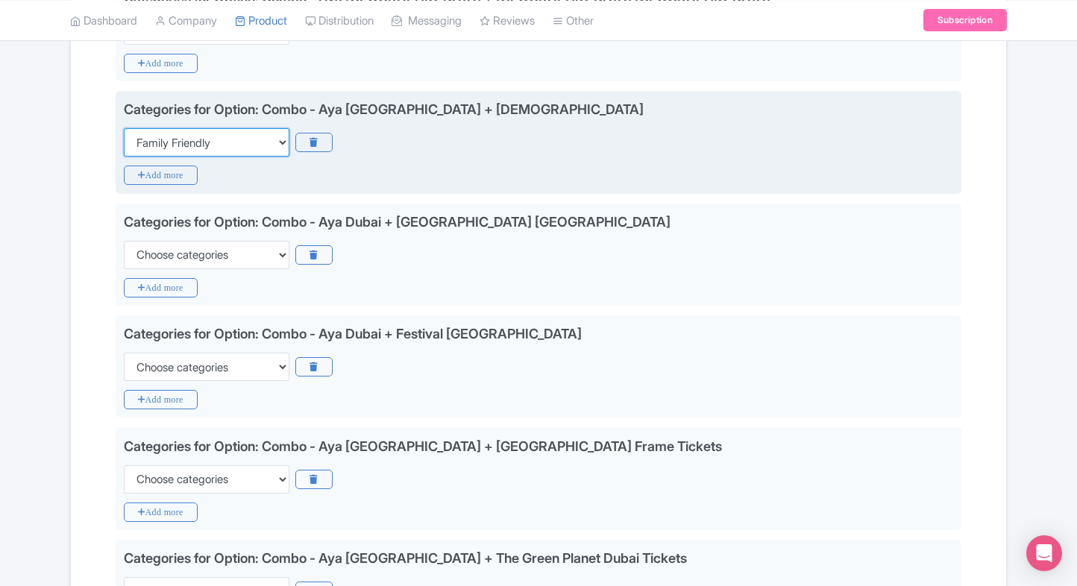
scroll to position [658, 0]
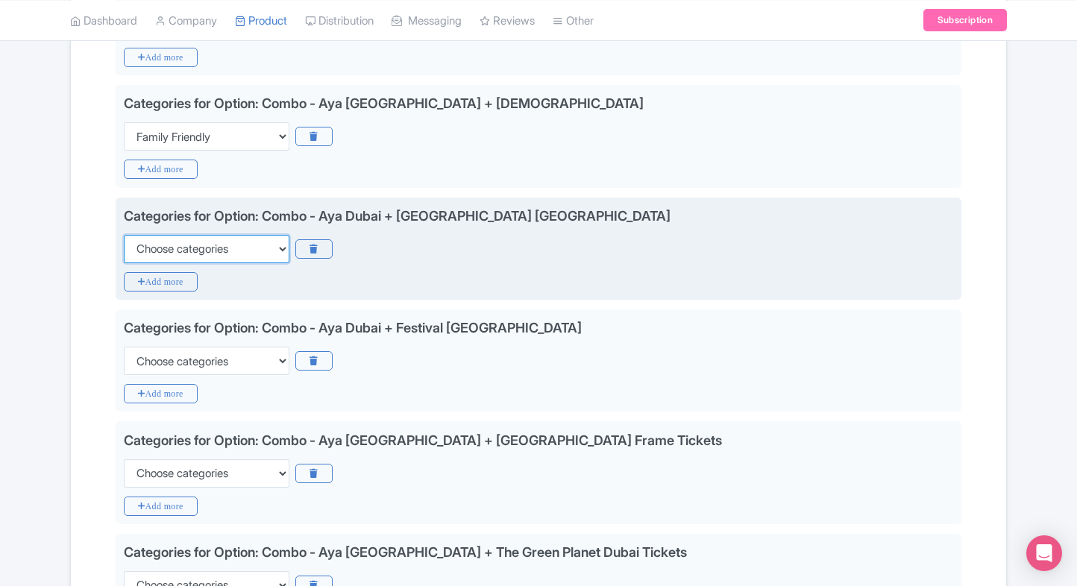
click at [245, 248] on select "Choose categories Adults Only Animals Audio Guide Beaches Bike Tours Boat Tours…" at bounding box center [207, 249] width 166 height 28
select select "family-friendly"
click at [124, 235] on select "Choose categories Adults Only Animals Audio Guide Beaches Bike Tours Boat Tours…" at bounding box center [207, 249] width 166 height 28
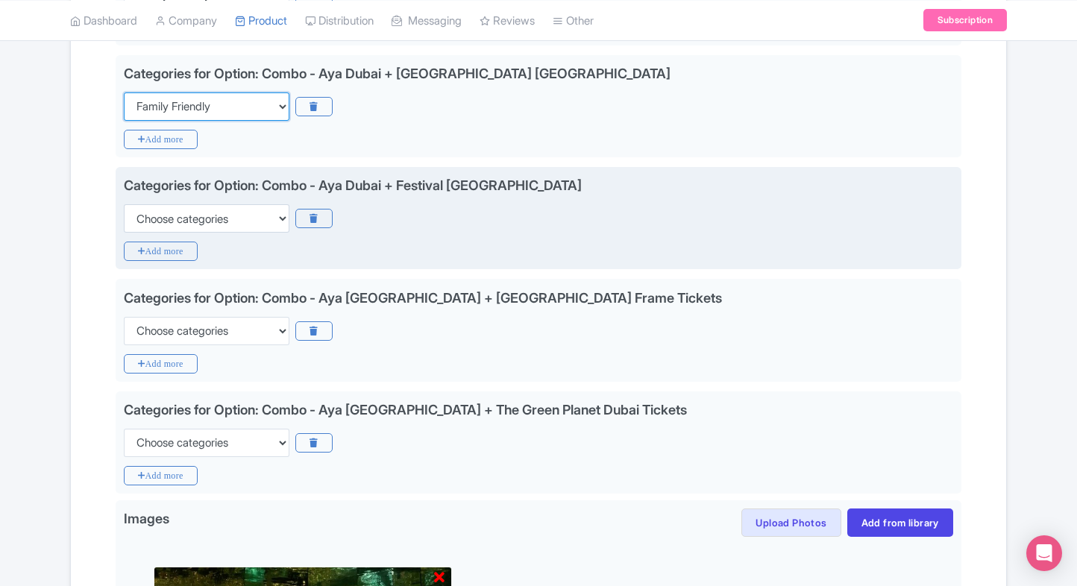
scroll to position [801, 0]
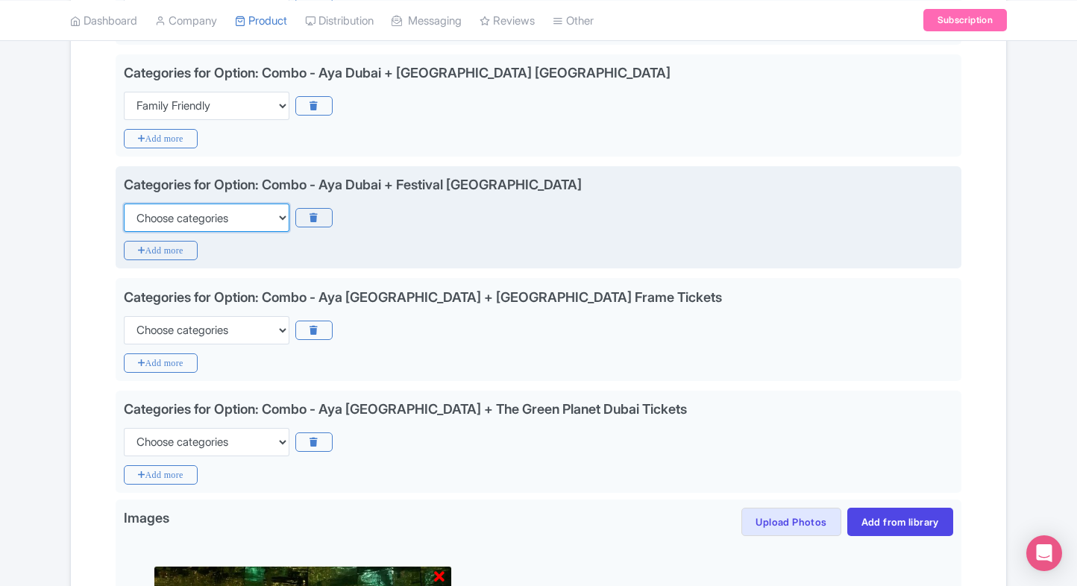
click at [244, 210] on select "Choose categories Adults Only Animals Audio Guide Beaches Bike Tours Boat Tours…" at bounding box center [207, 218] width 166 height 28
select select "family-friendly"
click at [124, 204] on select "Choose categories Adults Only Animals Audio Guide Beaches Bike Tours Boat Tours…" at bounding box center [207, 218] width 166 height 28
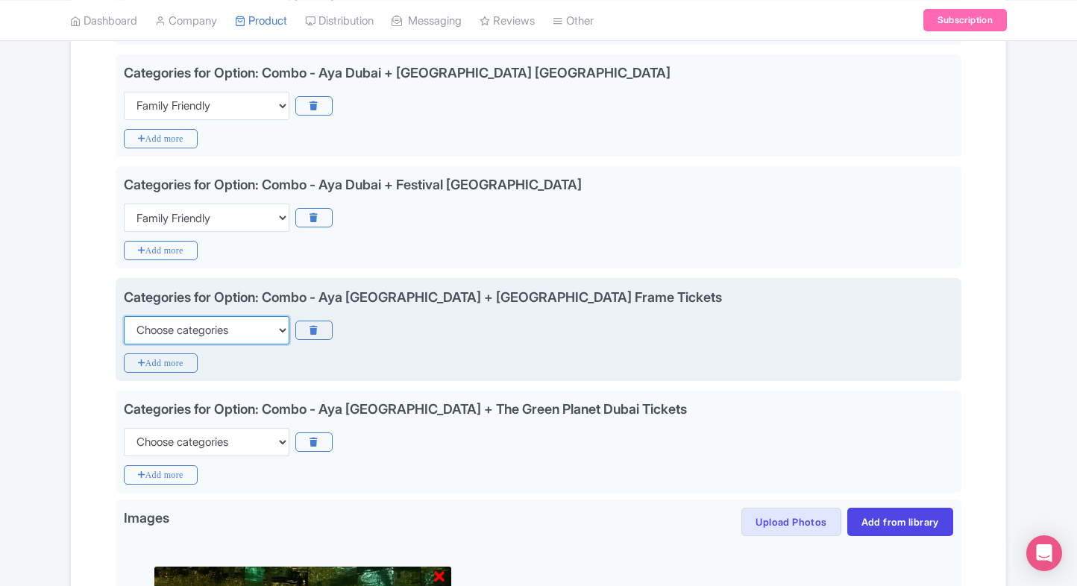
click at [197, 336] on select "Choose categories Adults Only Animals Audio Guide Beaches Bike Tours Boat Tours…" at bounding box center [207, 330] width 166 height 28
select select "family-friendly"
click at [124, 316] on select "Choose categories Adults Only Animals Audio Guide Beaches Bike Tours Boat Tours…" at bounding box center [207, 330] width 166 height 28
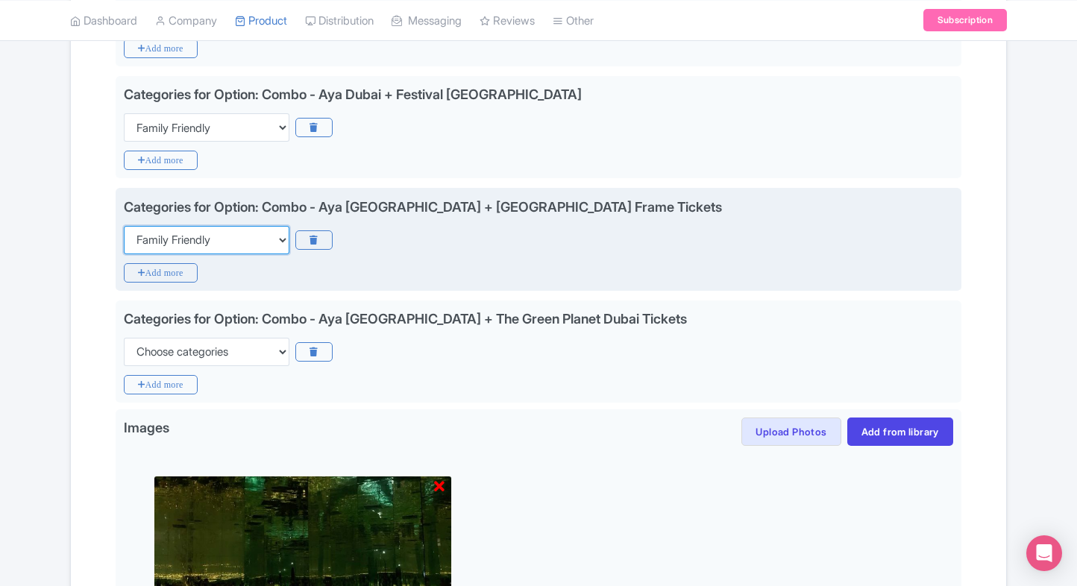
scroll to position [894, 0]
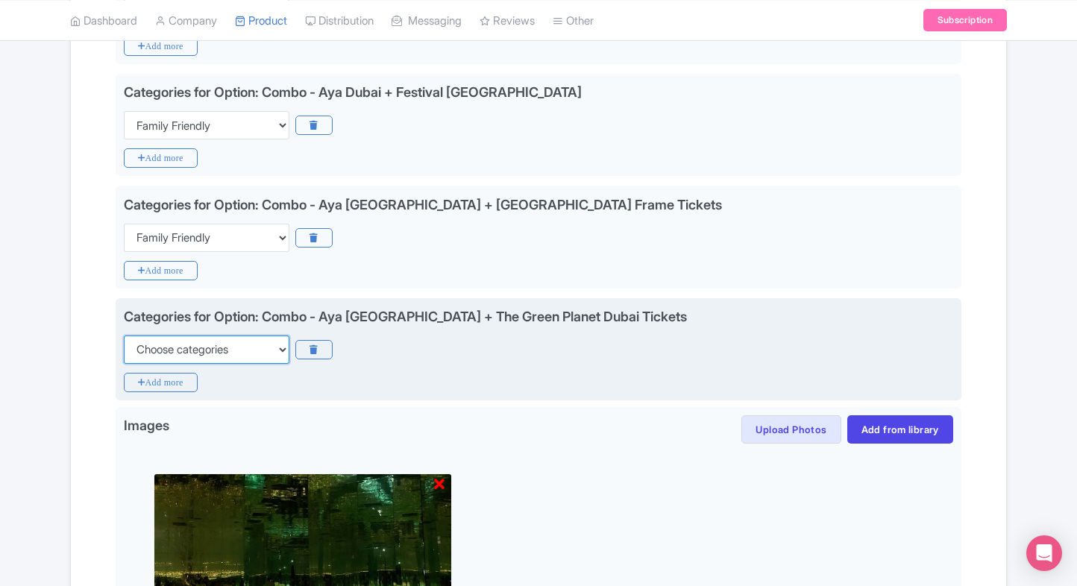
click at [217, 337] on select "Choose categories Adults Only Animals Audio Guide Beaches Bike Tours Boat Tours…" at bounding box center [207, 350] width 166 height 28
select select "family-friendly"
click at [124, 336] on select "Choose categories Adults Only Animals Audio Guide Beaches Bike Tours Boat Tours…" at bounding box center [207, 350] width 166 height 28
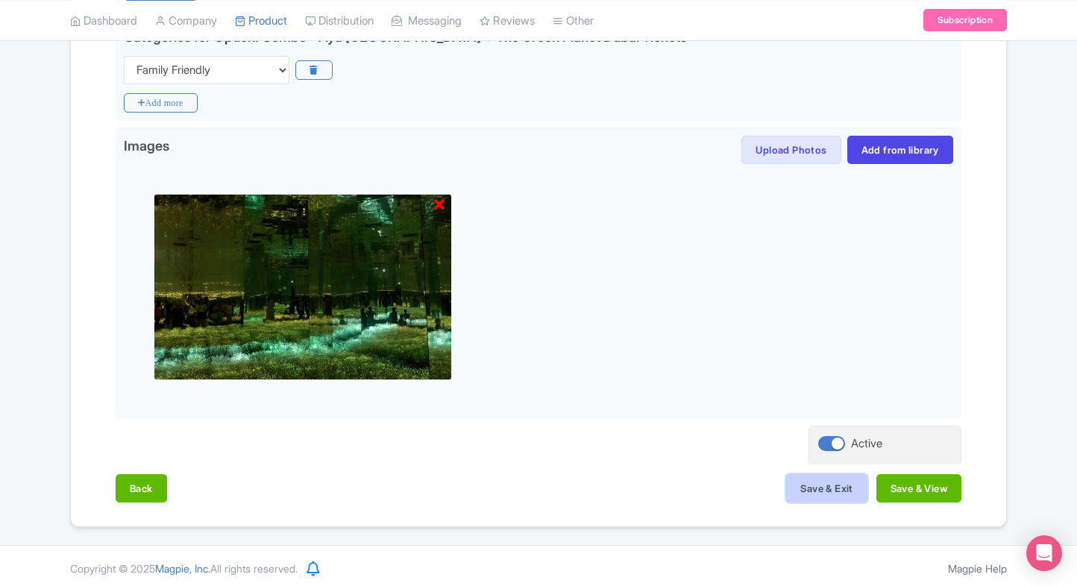
click at [806, 488] on button "Save & Exit" at bounding box center [826, 488] width 81 height 28
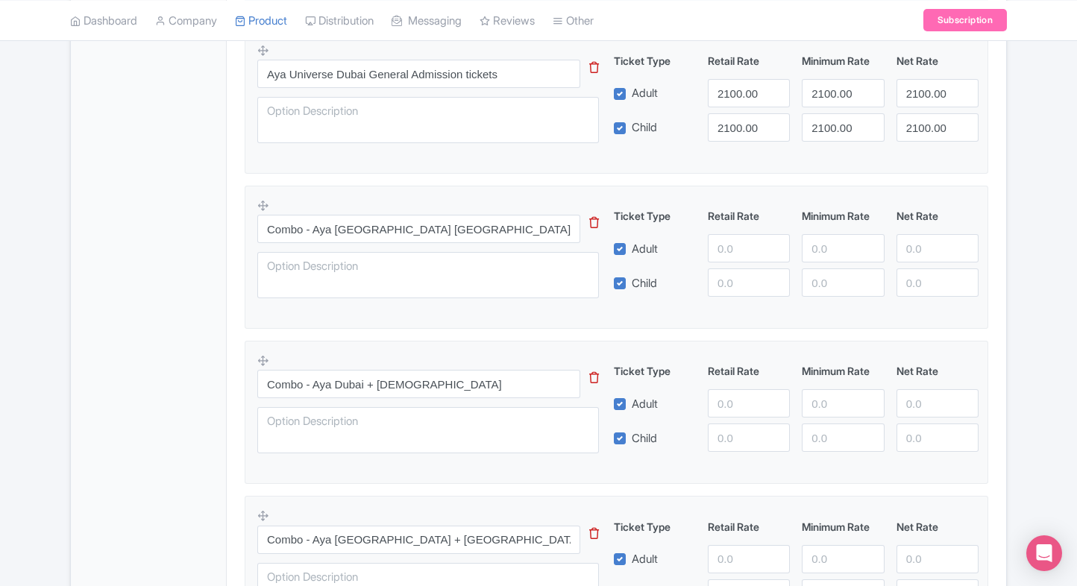
scroll to position [468, 0]
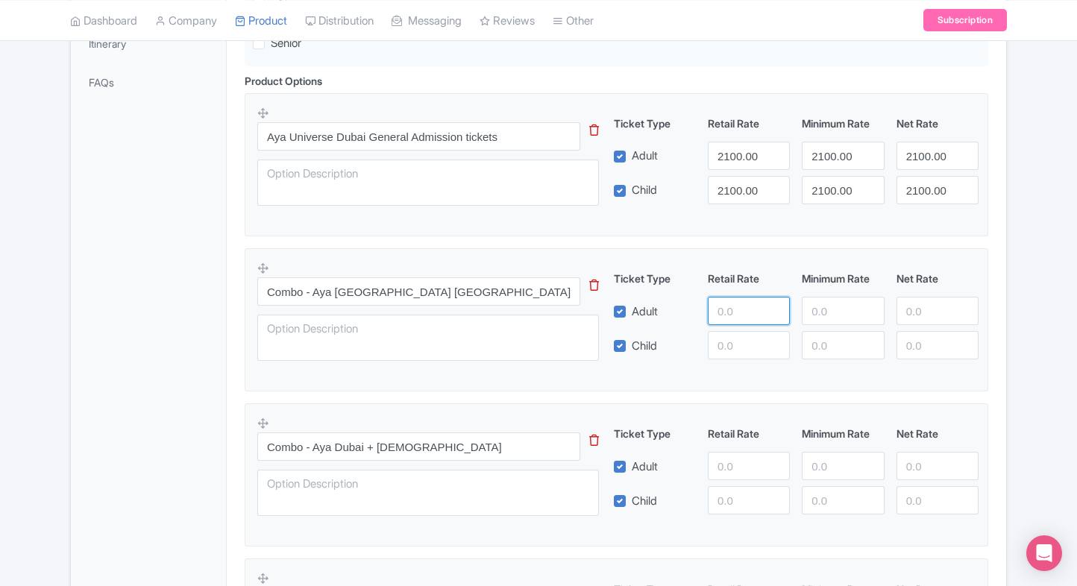
click at [727, 307] on input "number" at bounding box center [749, 311] width 82 height 28
type input "2900"
paste input "2900"
click at [744, 351] on input "2900" at bounding box center [749, 345] width 82 height 28
type input "2900"
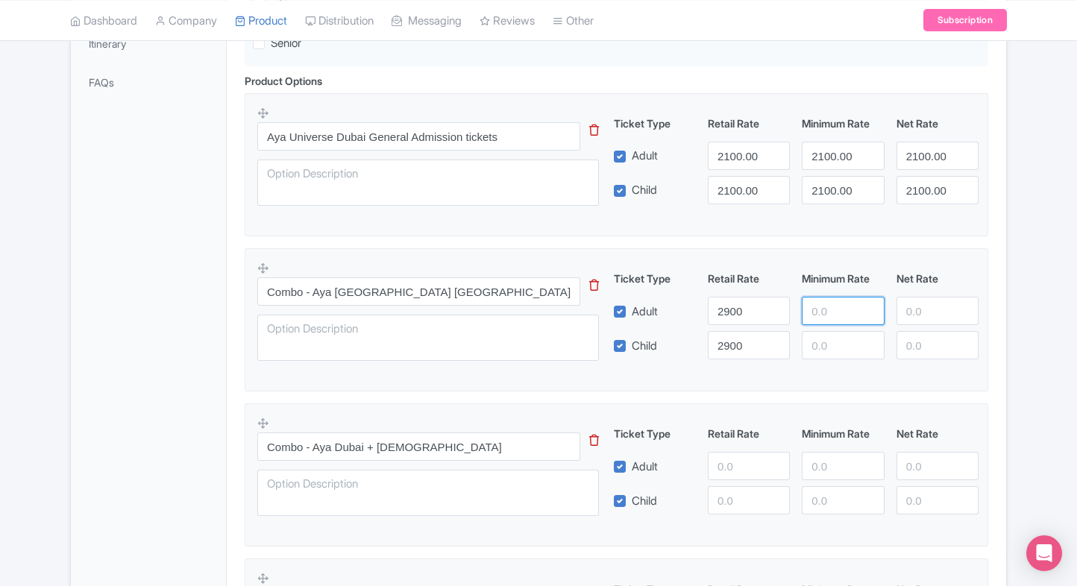
paste input "2900"
drag, startPoint x: 816, startPoint y: 315, endPoint x: 825, endPoint y: 345, distance: 31.2
click at [825, 345] on div "Ticket Type Retail Rate Minimum Rate Net Rate Adult 2900 2900 Child 2900 This t…" at bounding box center [797, 315] width 360 height 89
type input "2900"
paste input "2900"
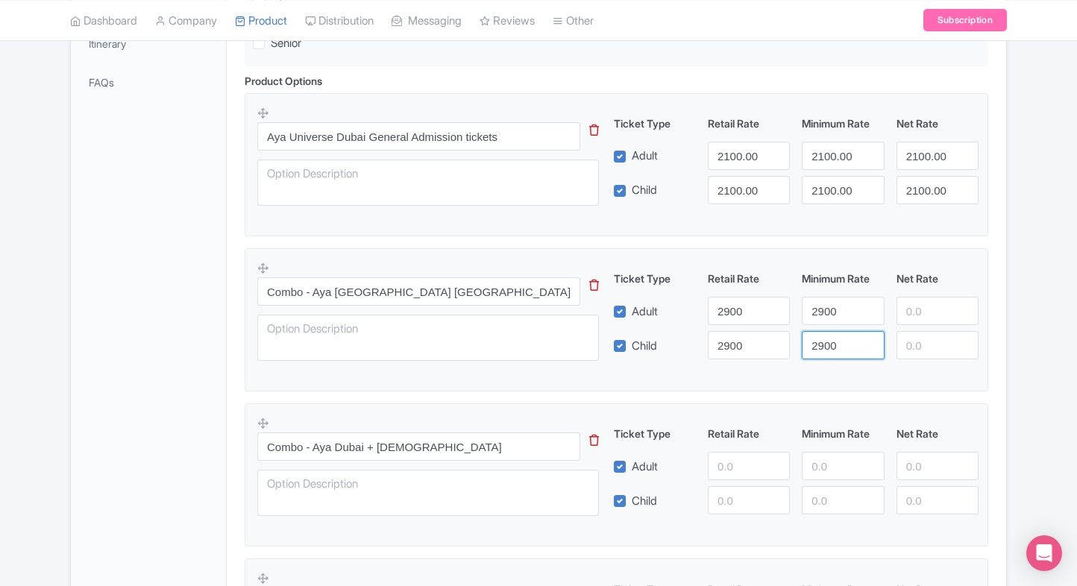
drag, startPoint x: 825, startPoint y: 345, endPoint x: 934, endPoint y: 314, distance: 113.1
click at [934, 314] on div "Ticket Type Retail Rate Minimum Rate Net Rate Adult 2900 2900 Child 2900 2900 T…" at bounding box center [797, 315] width 360 height 89
type input "2900"
paste input "2900"
drag, startPoint x: 934, startPoint y: 314, endPoint x: 923, endPoint y: 346, distance: 33.7
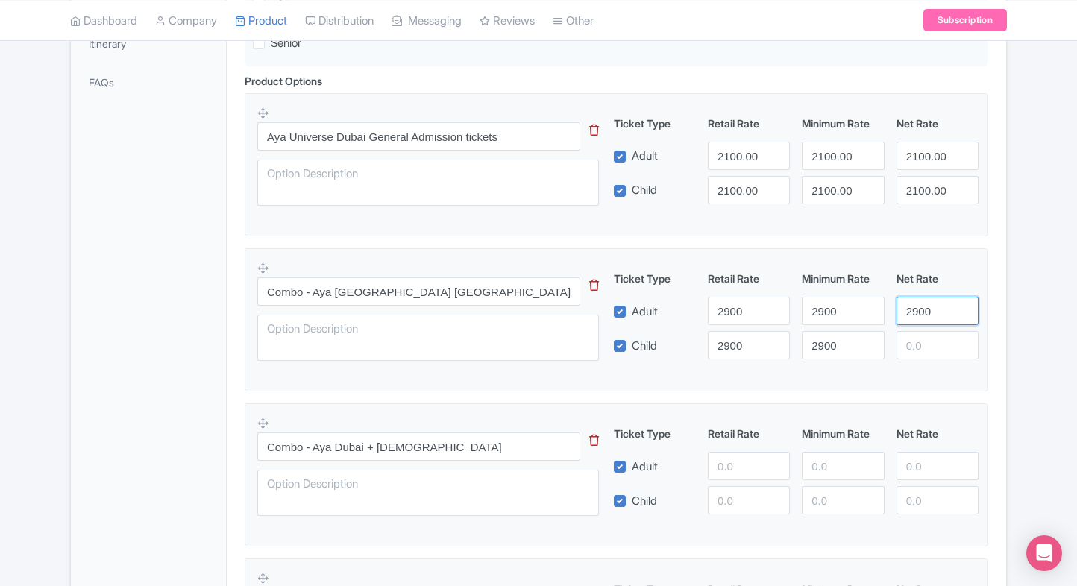
click at [923, 346] on div "Ticket Type Retail Rate Minimum Rate Net Rate Adult 2900 2900 2900 Child 2900 2…" at bounding box center [797, 315] width 360 height 89
type input "2900"
paste input "2900"
click at [923, 346] on input "2900" at bounding box center [938, 345] width 82 height 28
type input "2900"
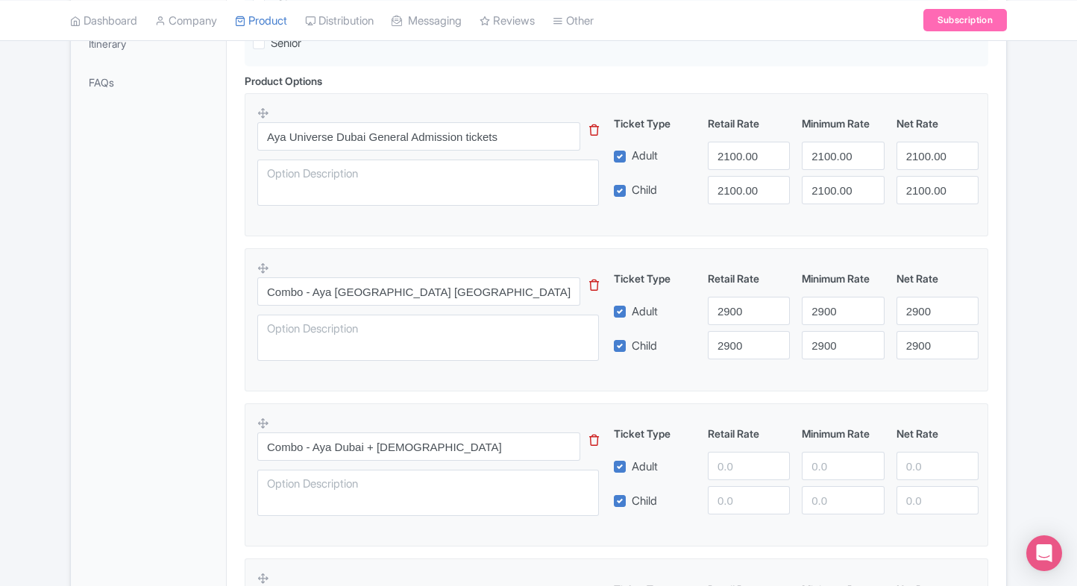
click at [1003, 320] on div "Aya Universe Dubai Name * i Aya Universe Dubai Your product's name has 18 chara…" at bounding box center [617, 525] width 780 height 1487
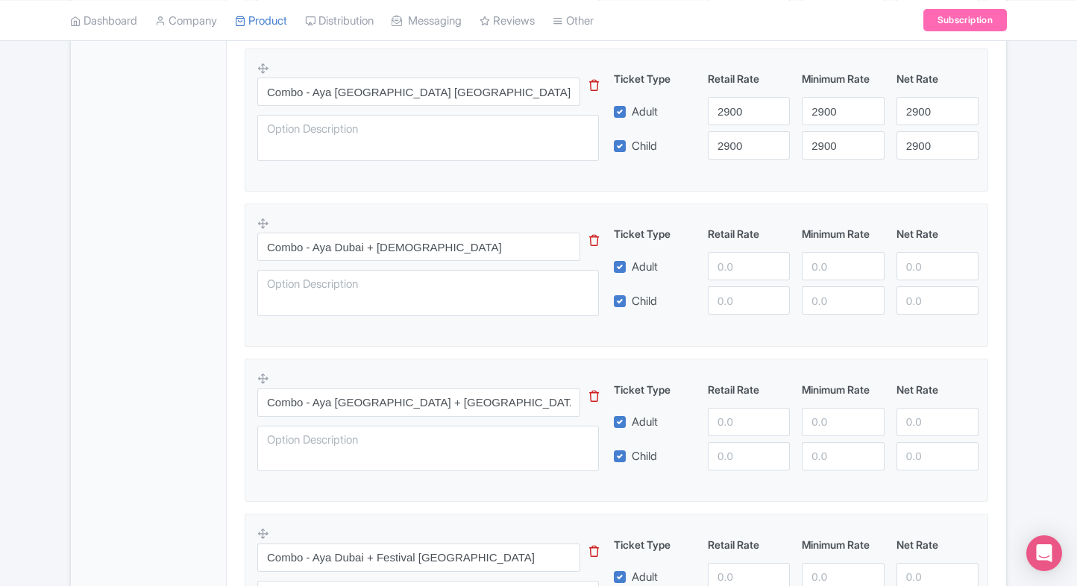
scroll to position [679, 0]
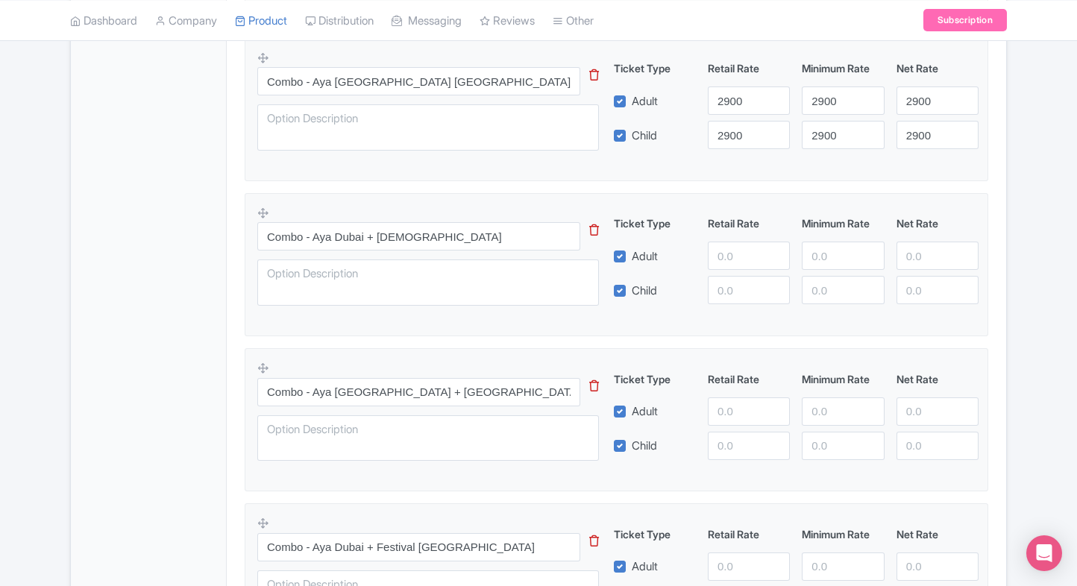
click at [727, 264] on input "number" at bounding box center [749, 256] width 82 height 28
type input "3000"
click at [731, 294] on input "number" at bounding box center [749, 290] width 82 height 28
paste input "3000"
type input "3000"
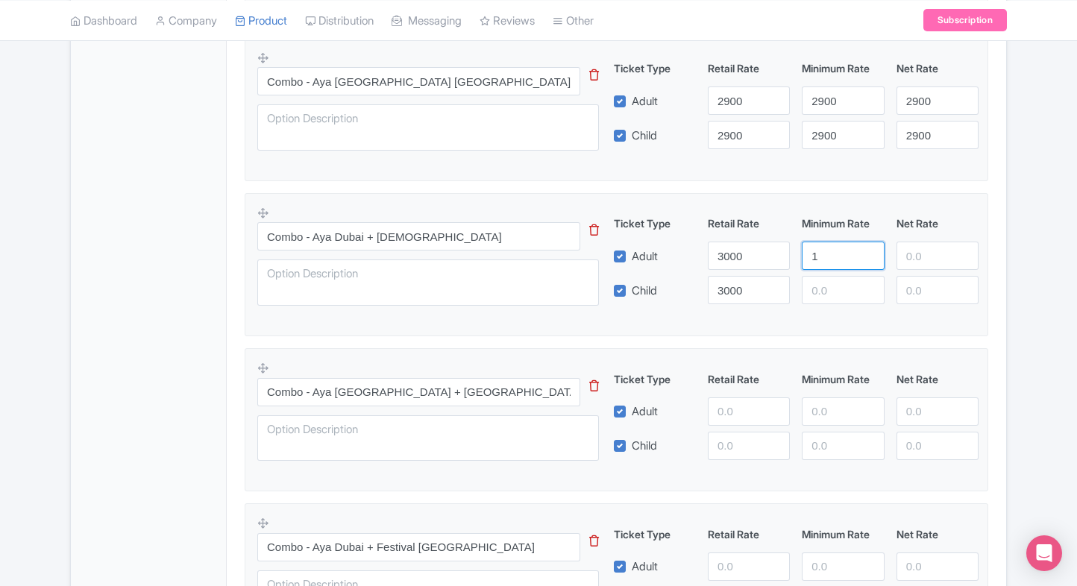
paste input "3000"
click at [865, 250] on input "13000" at bounding box center [843, 256] width 82 height 28
paste input "number"
type input "3000"
paste input "3000"
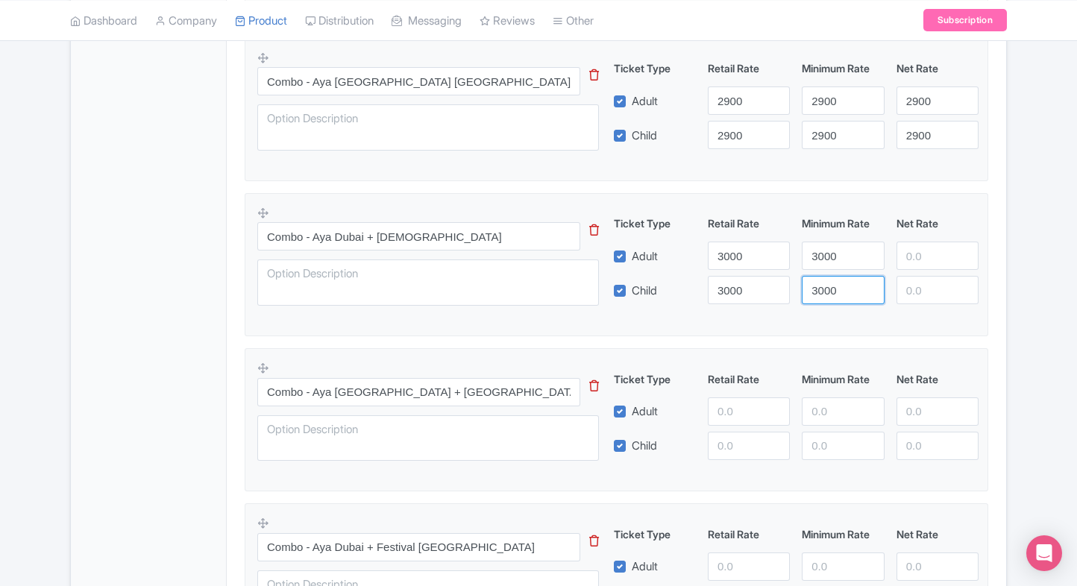
click at [824, 289] on input "3000" at bounding box center [843, 290] width 82 height 28
type input "3000"
paste input "3000"
click at [918, 255] on input "3000" at bounding box center [938, 256] width 82 height 28
type input "3000"
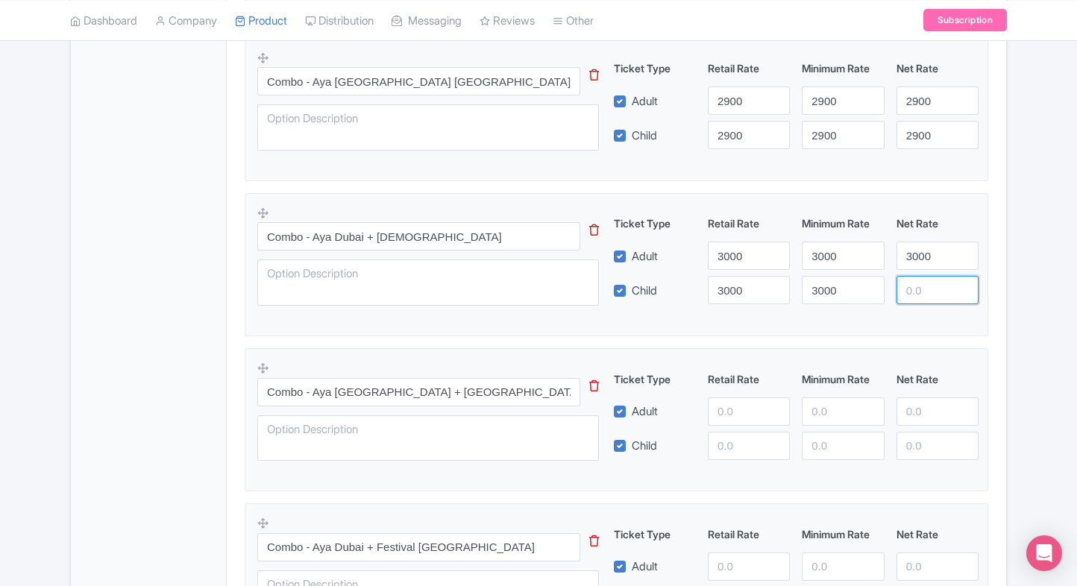
paste input "3000"
click at [925, 291] on input "3000" at bounding box center [938, 290] width 82 height 28
type input "3000"
click at [816, 345] on div "Aya Universe Dubai General Admission tickets This tip has not data. Code: tip_o…" at bounding box center [617, 420] width 744 height 1075
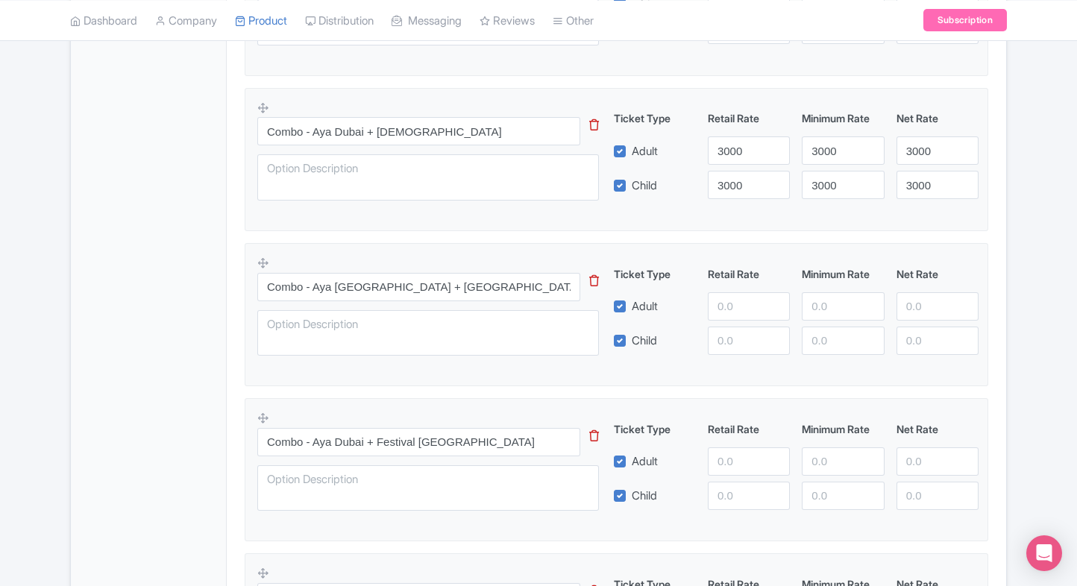
scroll to position [819, 0]
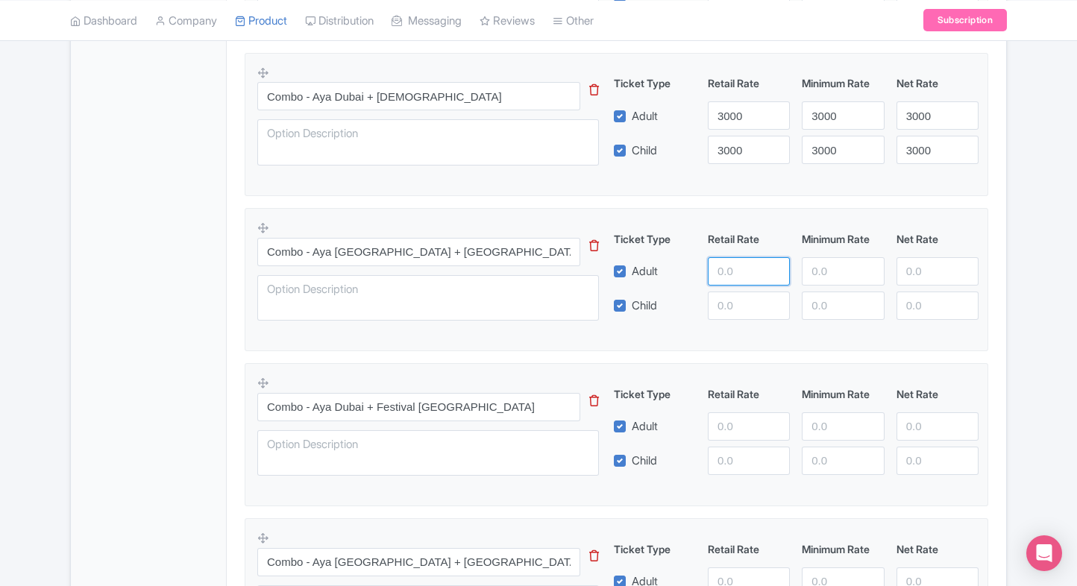
click at [768, 257] on input "number" at bounding box center [749, 271] width 82 height 28
type input "3200"
paste input "3200"
click at [730, 303] on input "3200" at bounding box center [749, 306] width 82 height 28
type input "3200"
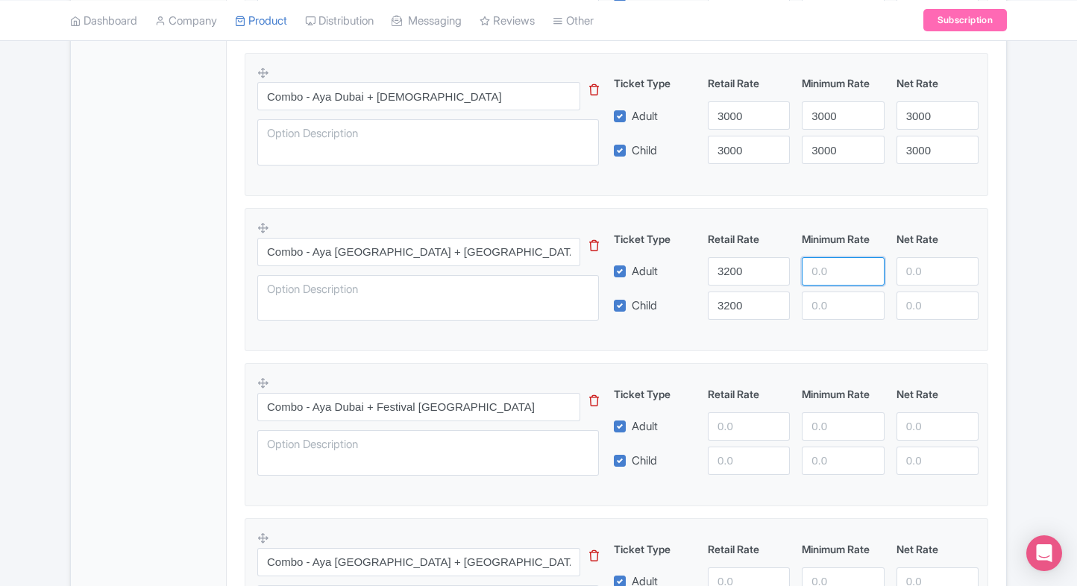
paste input "3200"
drag, startPoint x: 849, startPoint y: 267, endPoint x: 836, endPoint y: 316, distance: 50.8
click at [836, 316] on div "Ticket Type Retail Rate Minimum Rate Net Rate Adult 3200 3200 Child 3200 This t…" at bounding box center [797, 275] width 360 height 89
type input "3200"
paste input "3200"
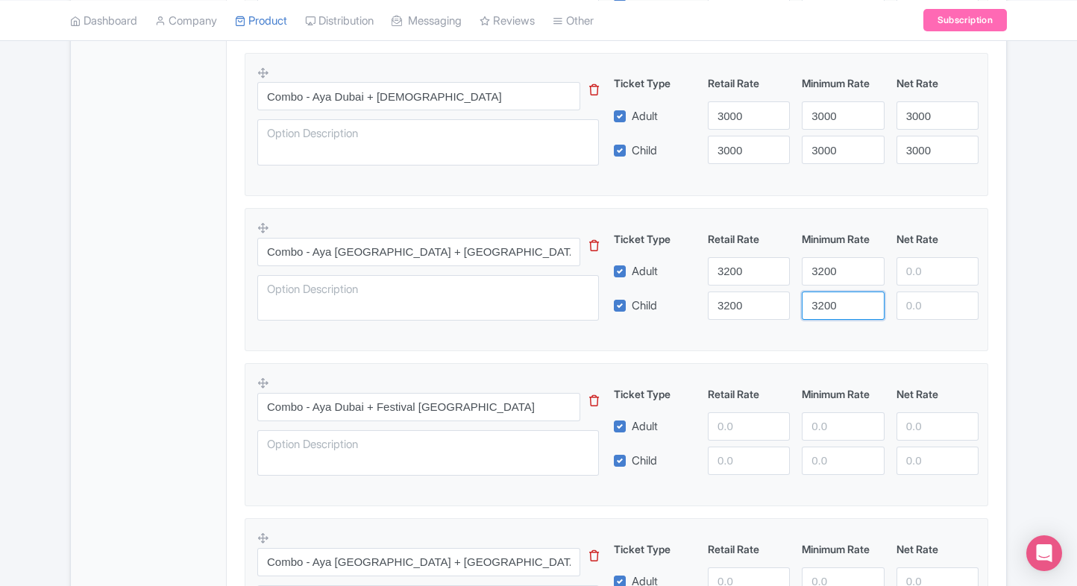
click at [836, 316] on input "3200" at bounding box center [843, 306] width 82 height 28
type input "3200"
paste input "3200"
click at [914, 277] on input "3200" at bounding box center [938, 271] width 82 height 28
type input "3200"
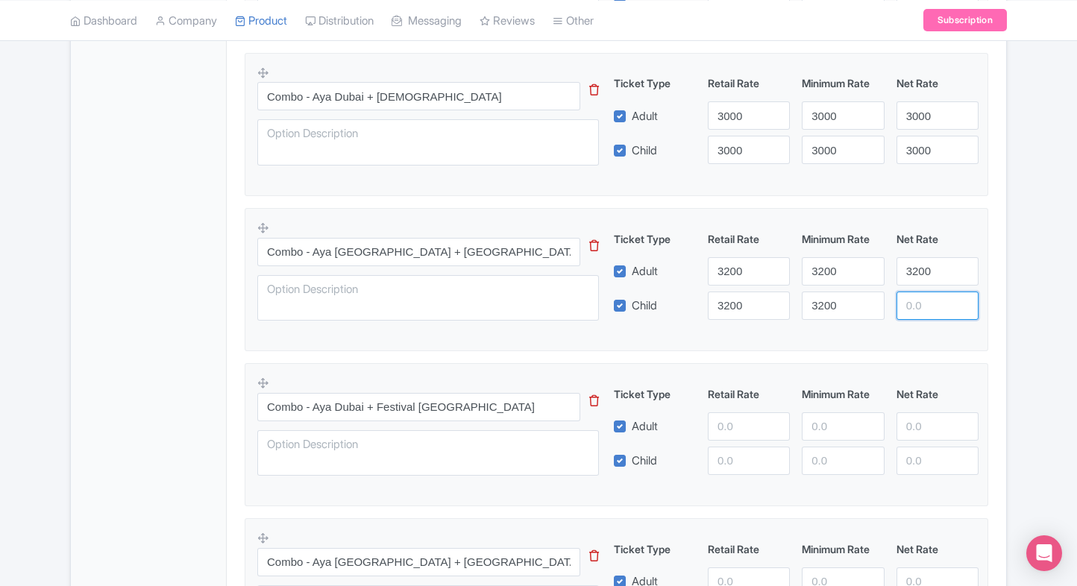
paste input "3200"
click at [916, 300] on input "3200" at bounding box center [938, 306] width 82 height 28
type input "3200"
click at [1000, 267] on div "Aya Universe Dubai Name * i Aya Universe Dubai Your product's name has 18 chara…" at bounding box center [617, 175] width 780 height 1487
click at [733, 414] on input "number" at bounding box center [749, 427] width 82 height 28
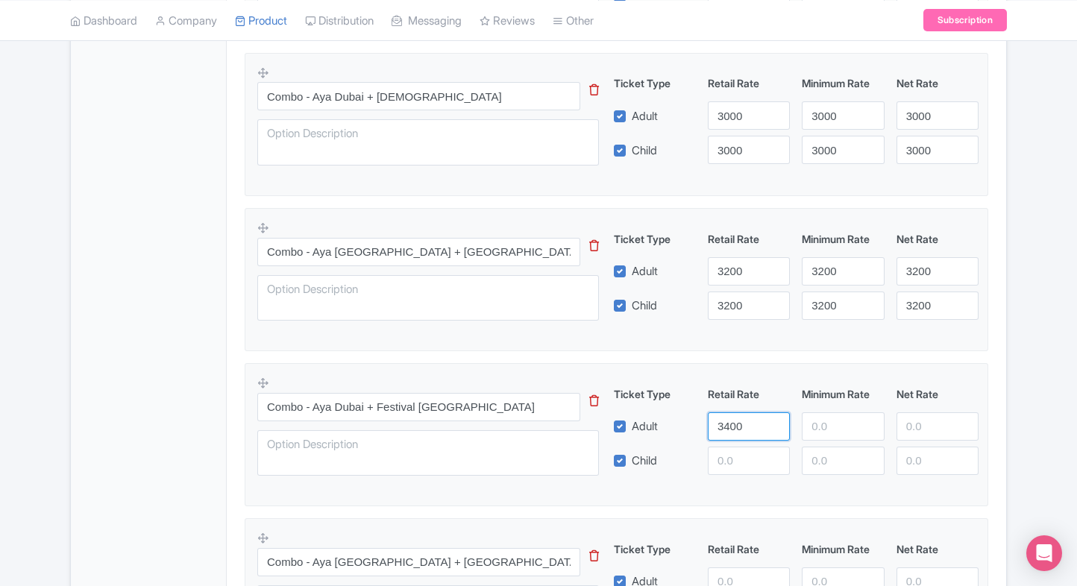
type input "3400"
paste input "3400"
click at [733, 448] on input "3400" at bounding box center [749, 461] width 82 height 28
type input "3400"
paste input "3400"
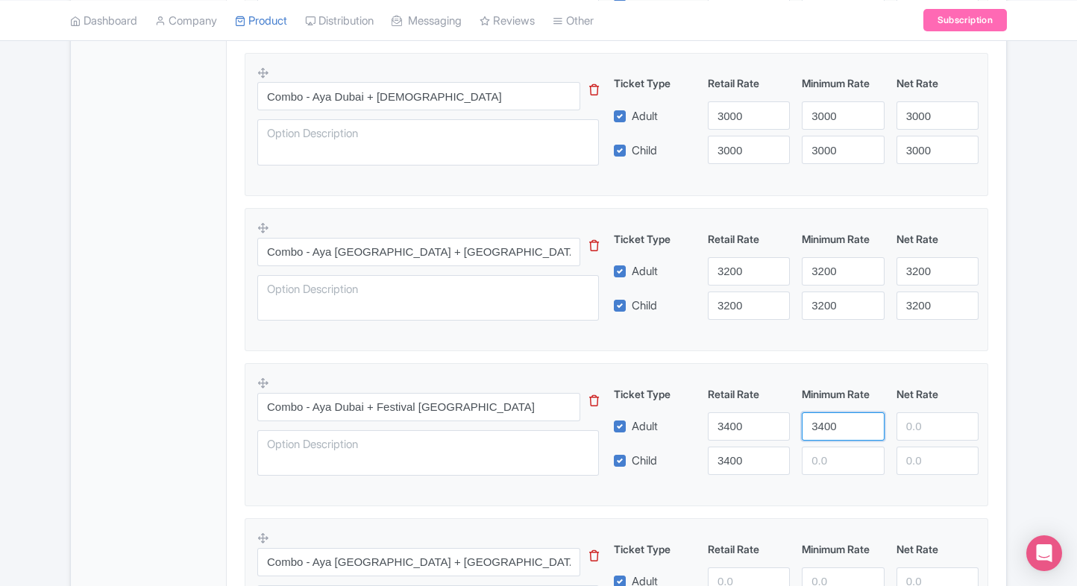
drag, startPoint x: 835, startPoint y: 427, endPoint x: 829, endPoint y: 453, distance: 26.1
click at [829, 453] on div "Ticket Type Retail Rate Minimum Rate Net Rate Adult 3400 3400 Child 3400 This t…" at bounding box center [797, 430] width 360 height 89
type input "3400"
paste input "3400"
click at [829, 453] on input "3400" at bounding box center [843, 461] width 82 height 28
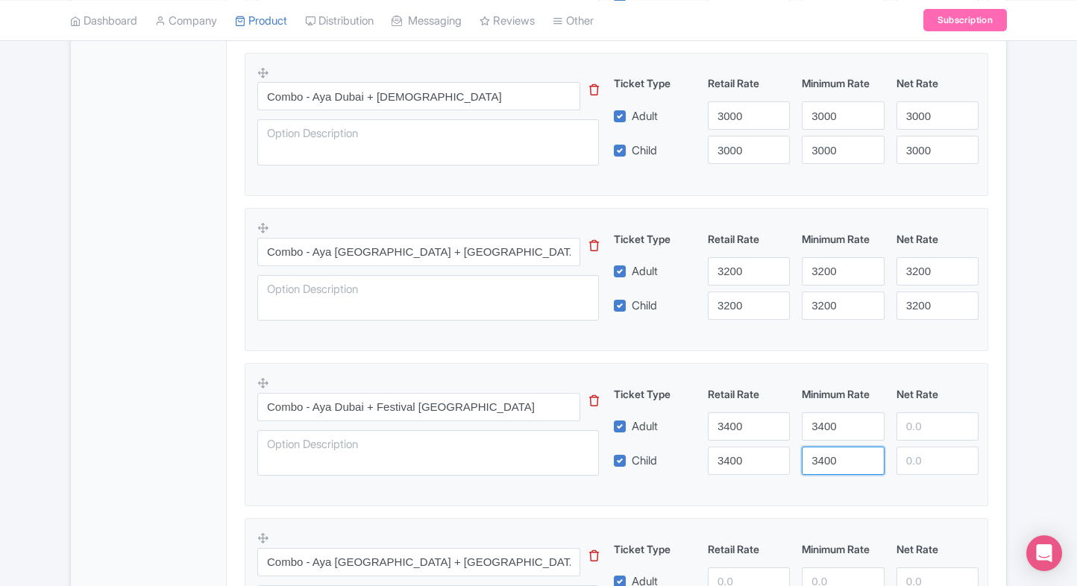
type input "3400"
paste input "3400"
click at [917, 431] on input "3400" at bounding box center [938, 427] width 82 height 28
paste input "3400"
click at [915, 467] on input "number" at bounding box center [938, 461] width 82 height 28
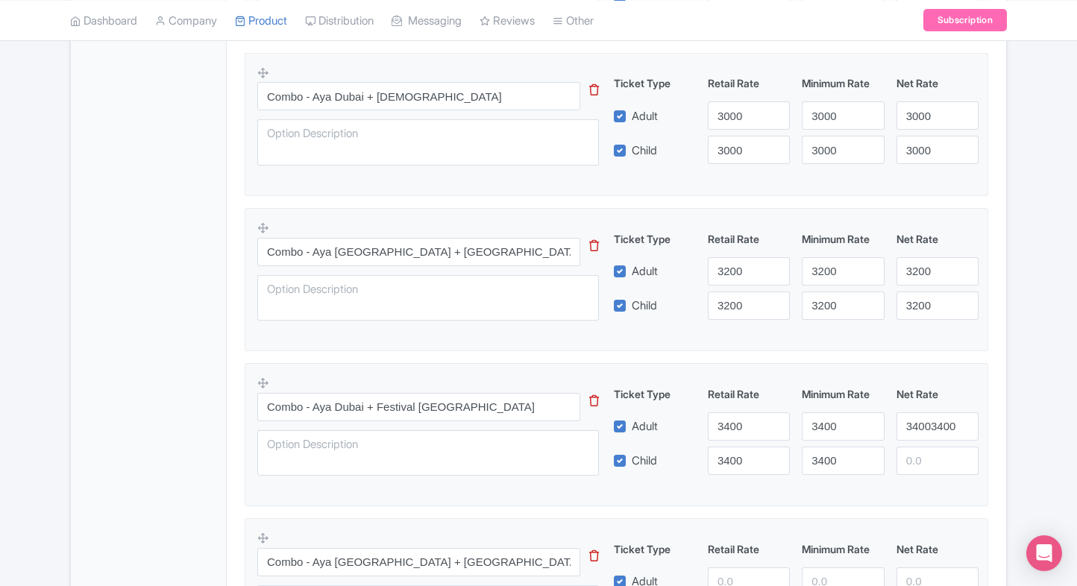
click at [1025, 416] on div "Success Option deleted successfully ← Back to Products Aya Universe Dubai ID# I…" at bounding box center [538, 120] width 1077 height 1598
click at [919, 430] on input "34003400" at bounding box center [938, 427] width 82 height 28
paste input "number"
type input "3400"
paste input "3400"
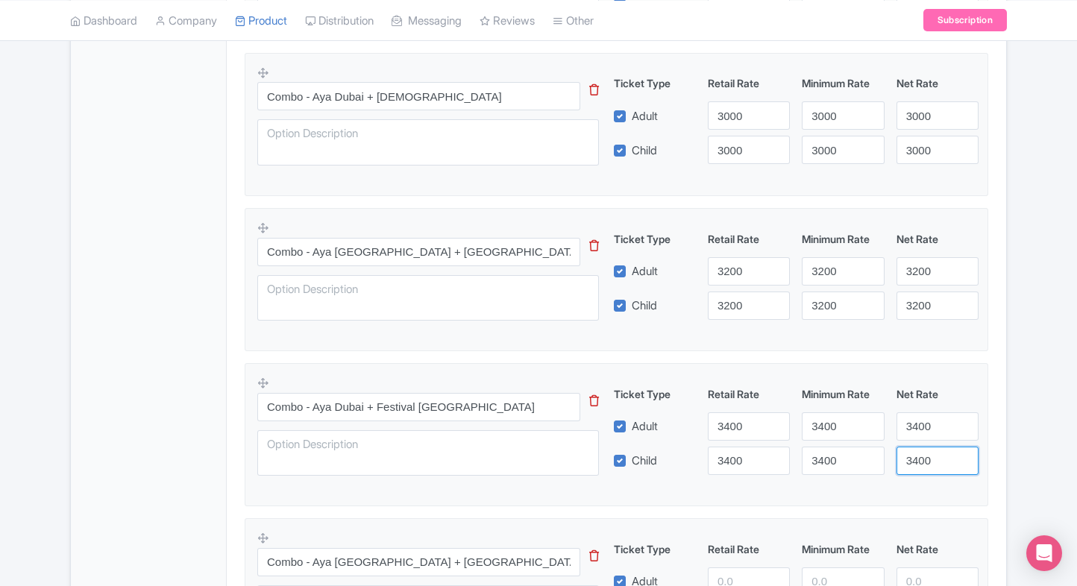
click at [919, 451] on input "3400" at bounding box center [938, 461] width 82 height 28
type input "3400"
click at [997, 418] on div "Aya Universe Dubai Name * i Aya Universe Dubai Your product's name has 18 chara…" at bounding box center [617, 175] width 780 height 1487
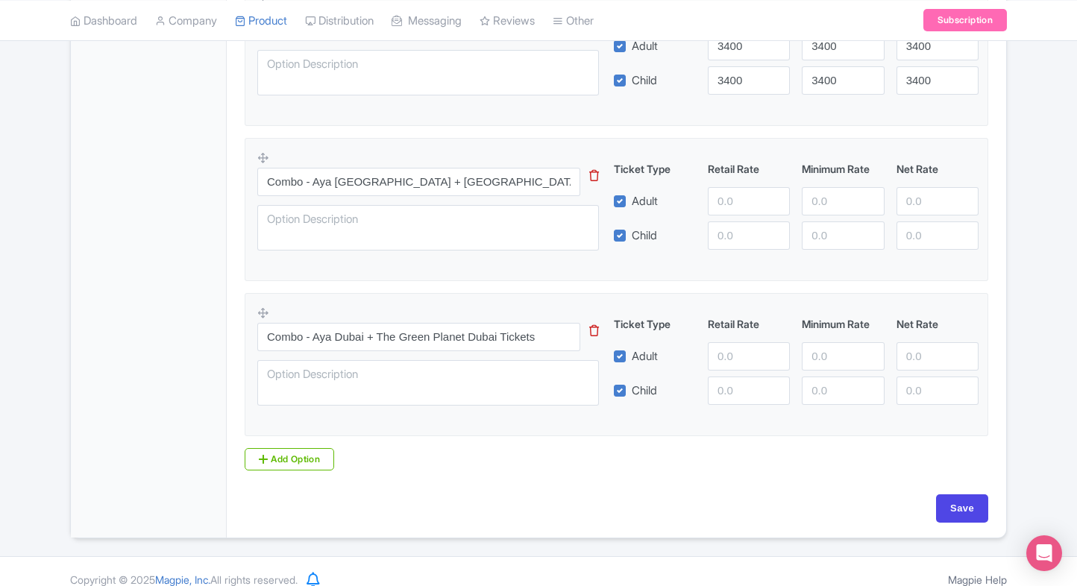
scroll to position [1199, 0]
click at [725, 191] on input "number" at bounding box center [749, 201] width 82 height 28
click at [734, 228] on input "number" at bounding box center [749, 236] width 82 height 28
click at [742, 210] on input "380" at bounding box center [749, 201] width 82 height 28
type input "3800"
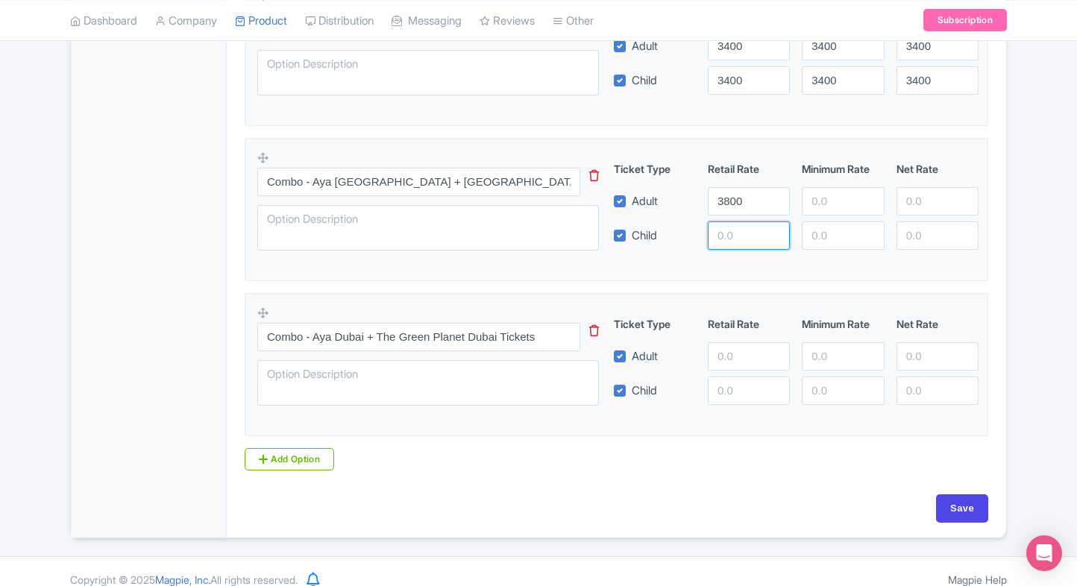
paste input "3800"
click at [737, 237] on input "3800" at bounding box center [749, 236] width 82 height 28
type input "3800"
paste input "3800"
drag, startPoint x: 817, startPoint y: 195, endPoint x: 835, endPoint y: 233, distance: 41.7
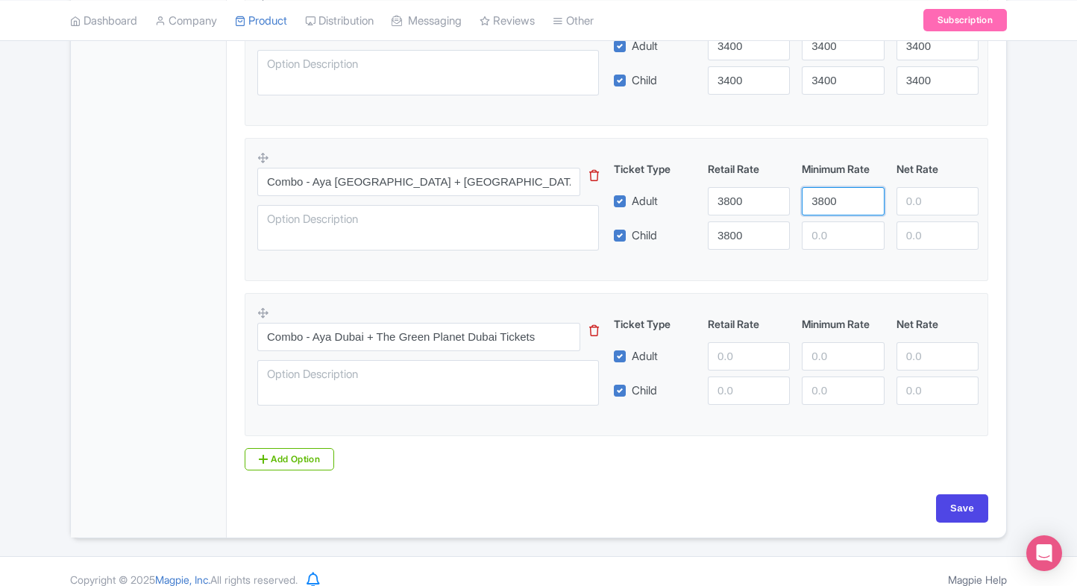
click at [835, 233] on div "Ticket Type Retail Rate Minimum Rate Net Rate Adult 3800 3800 Child 3800 This t…" at bounding box center [797, 205] width 360 height 89
type input "3800"
paste input "3800"
click at [835, 233] on input "3800" at bounding box center [843, 236] width 82 height 28
type input "3800"
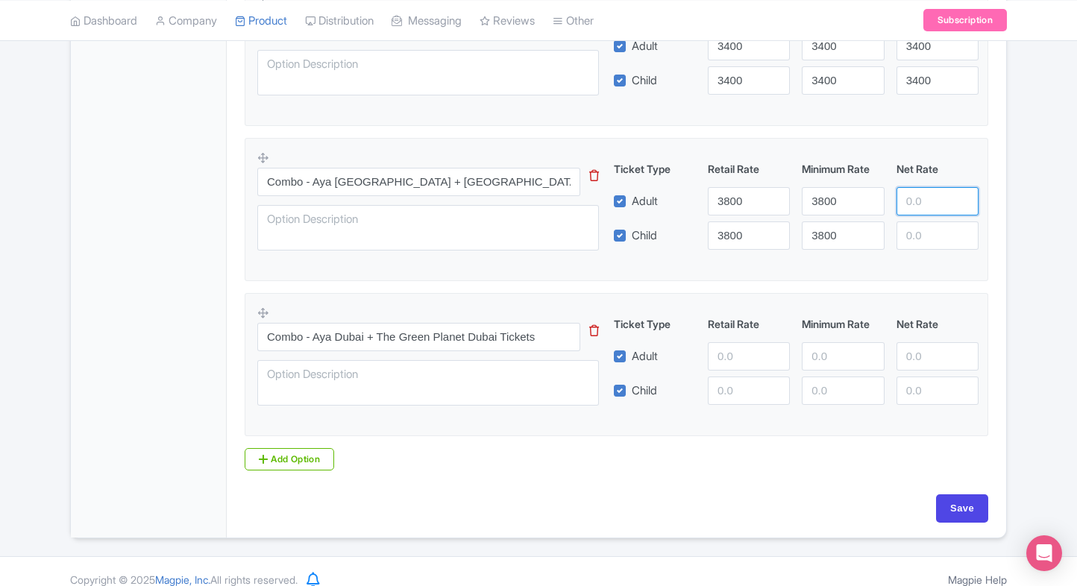
paste input "3800"
click at [912, 191] on input "3800" at bounding box center [938, 201] width 82 height 28
type input "3800"
paste input "3800"
click at [922, 230] on input "3800" at bounding box center [938, 236] width 82 height 28
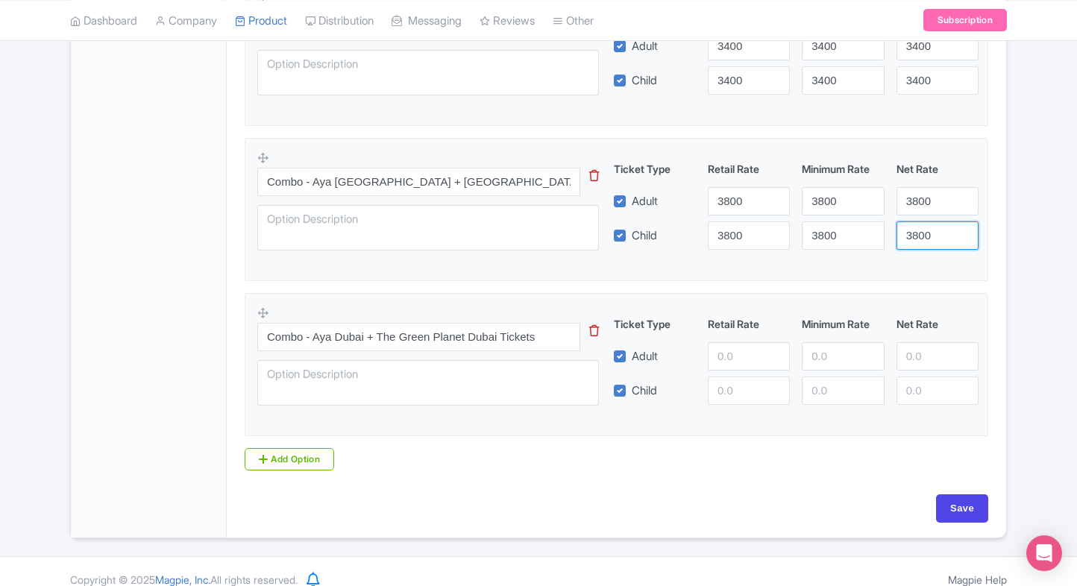
type input "3800"
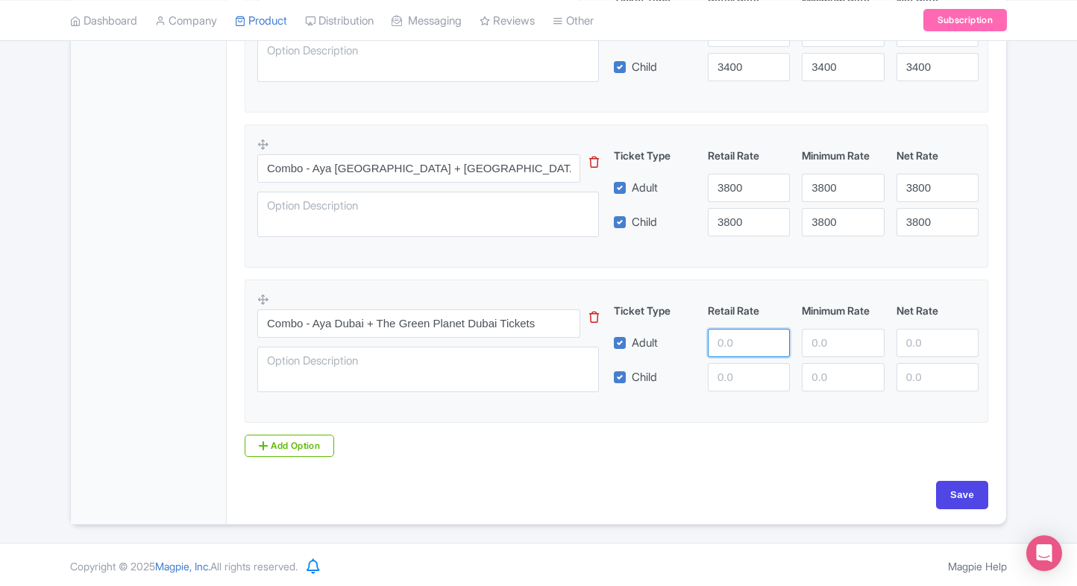
click at [735, 336] on input "number" at bounding box center [749, 343] width 82 height 28
type input "6080"
paste input "6080"
click at [739, 378] on input "6080" at bounding box center [749, 377] width 82 height 28
type input "6080"
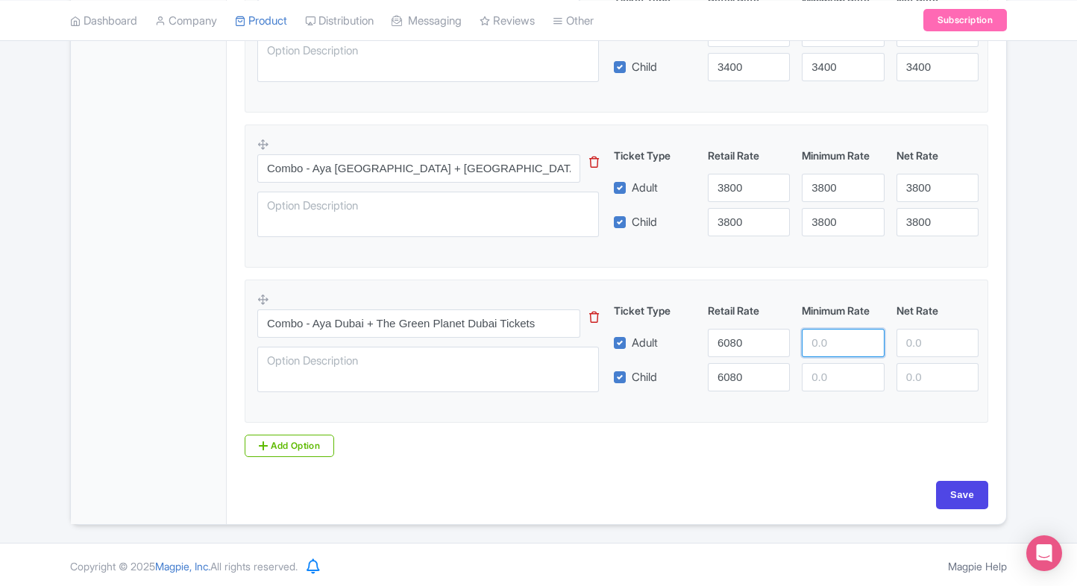
paste input "6080"
click at [814, 342] on input "6080" at bounding box center [843, 343] width 82 height 28
type input "6080"
paste
click at [829, 373] on input "6080" at bounding box center [843, 377] width 82 height 28
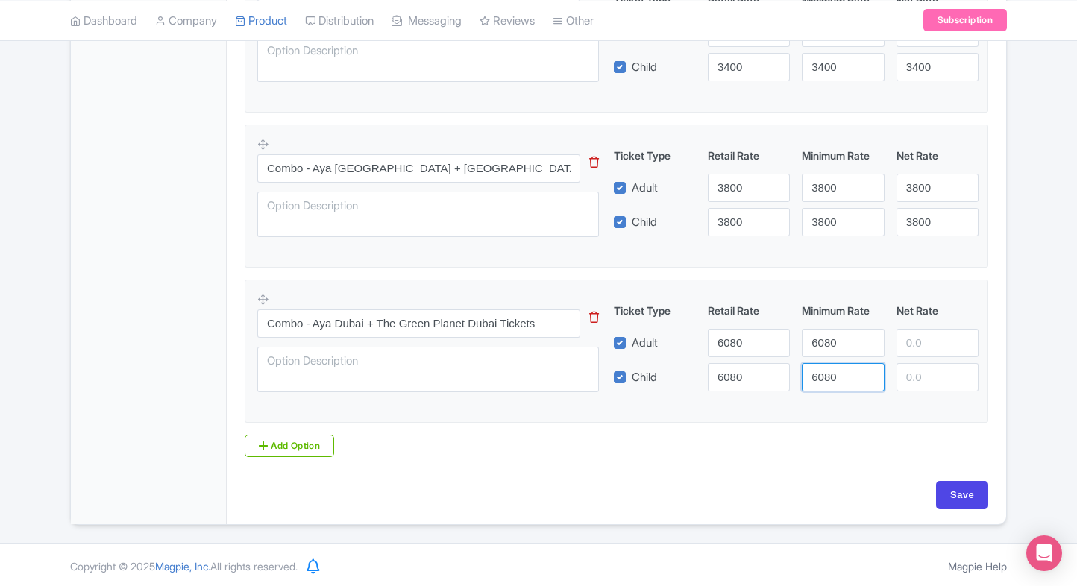
type input "6080"
drag, startPoint x: 914, startPoint y: 348, endPoint x: 920, endPoint y: 371, distance: 23.9
click at [920, 371] on div "Ticket Type Retail Rate Minimum Rate Net Rate Adult 6080 6080 6080 Child 6080 6…" at bounding box center [797, 347] width 360 height 89
type input "6080"
paste input "6080"
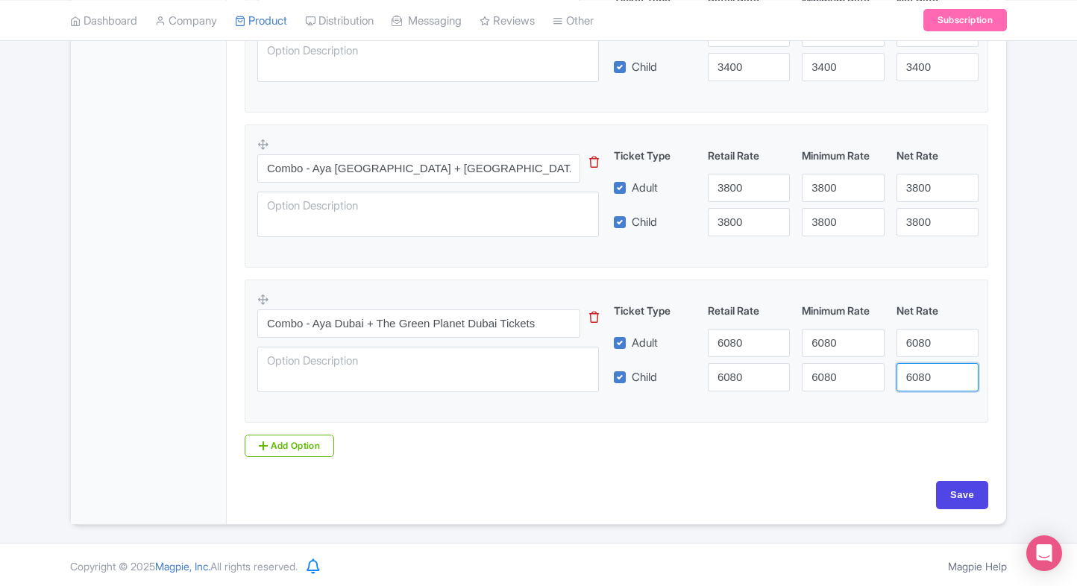
click at [920, 371] on input "6080" at bounding box center [938, 377] width 82 height 28
type input "6080"
click at [967, 488] on input "Save" at bounding box center [962, 495] width 52 height 28
type input "Saving..."
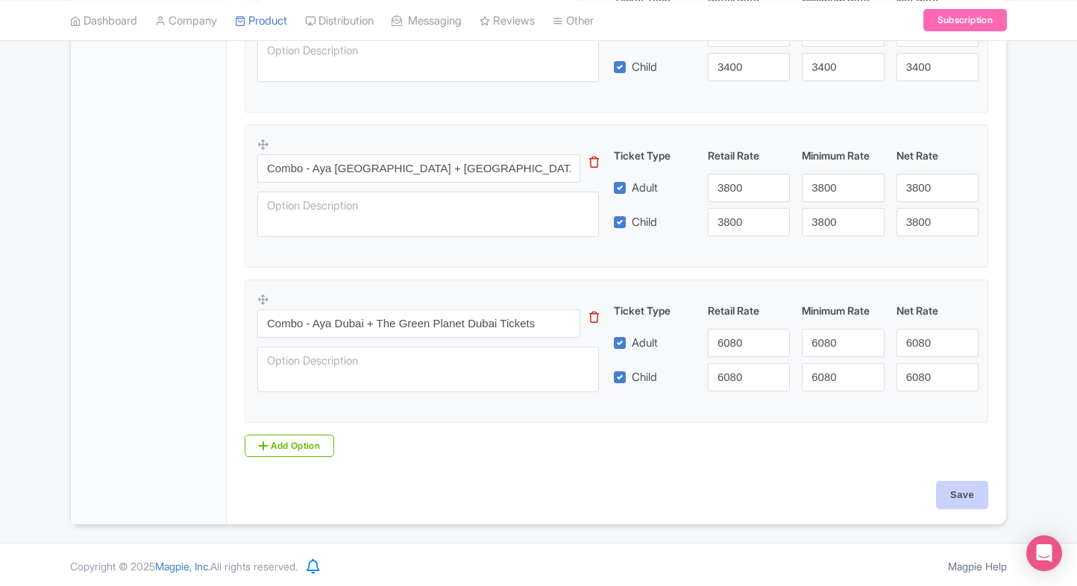
type input "Saving..."
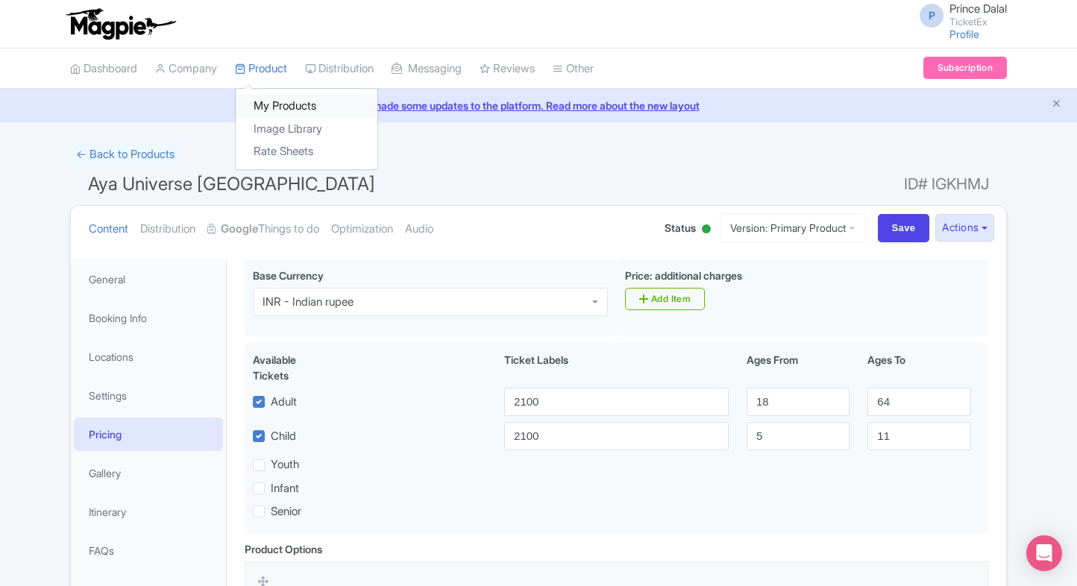
click at [259, 96] on link "My Products" at bounding box center [307, 106] width 142 height 23
